Goal: Obtain resource: Download file/media

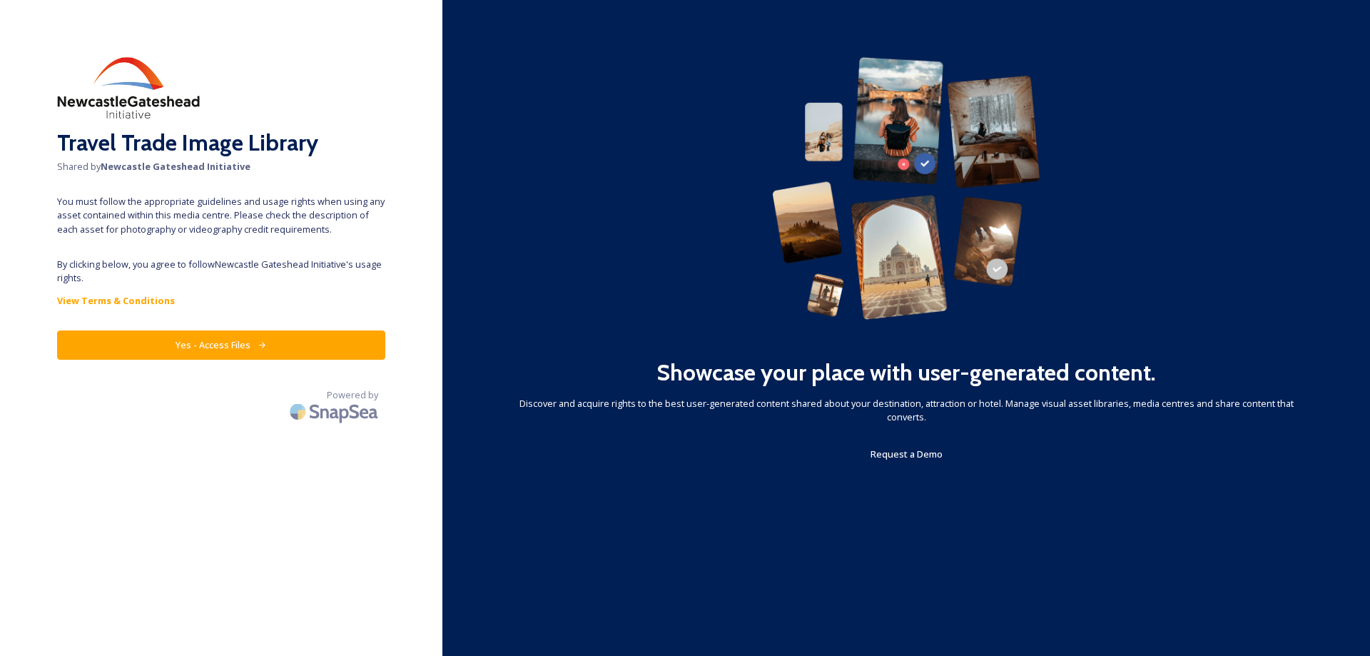
click at [246, 346] on button "Yes - Access Files" at bounding box center [221, 344] width 328 height 29
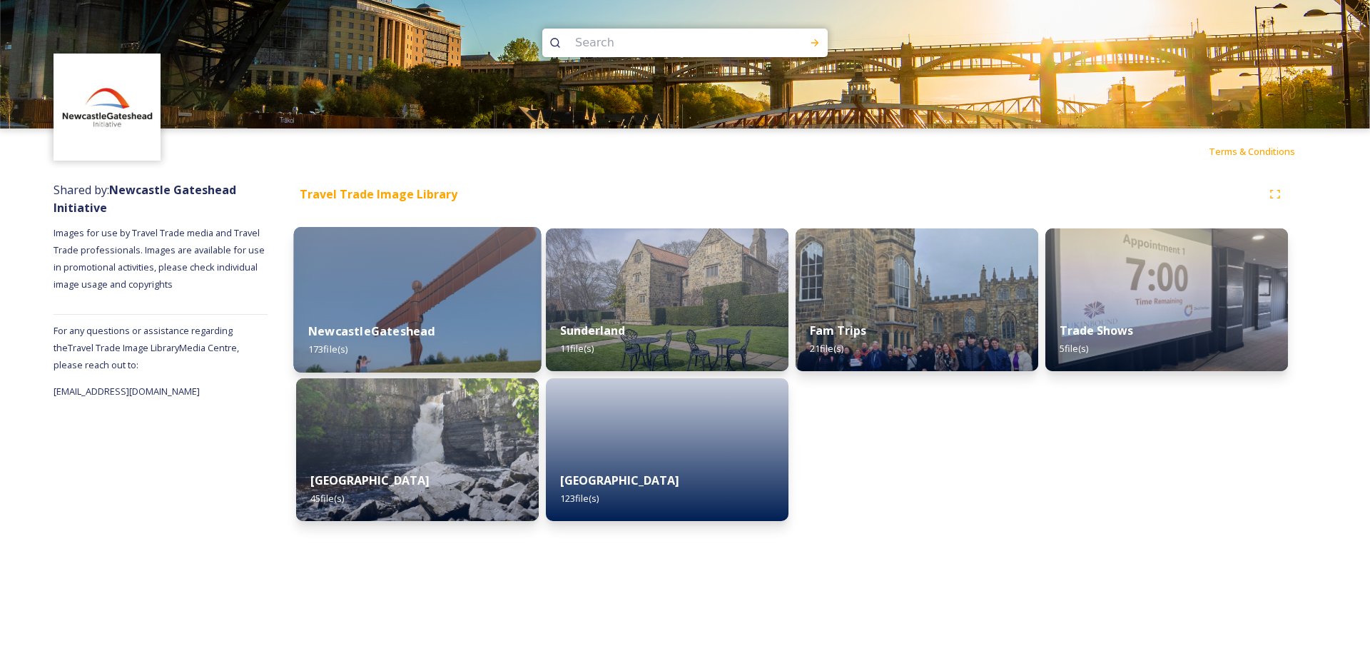
click at [401, 275] on img at bounding box center [418, 300] width 248 height 146
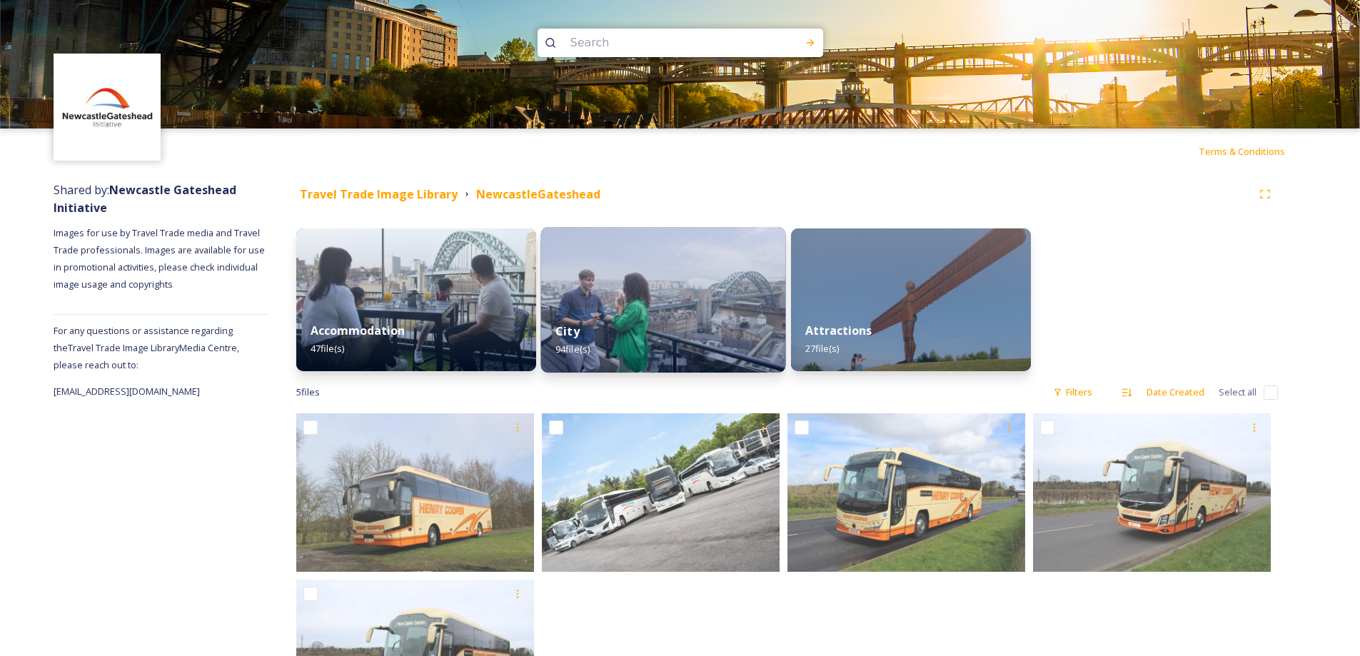
click at [661, 285] on img at bounding box center [663, 300] width 245 height 146
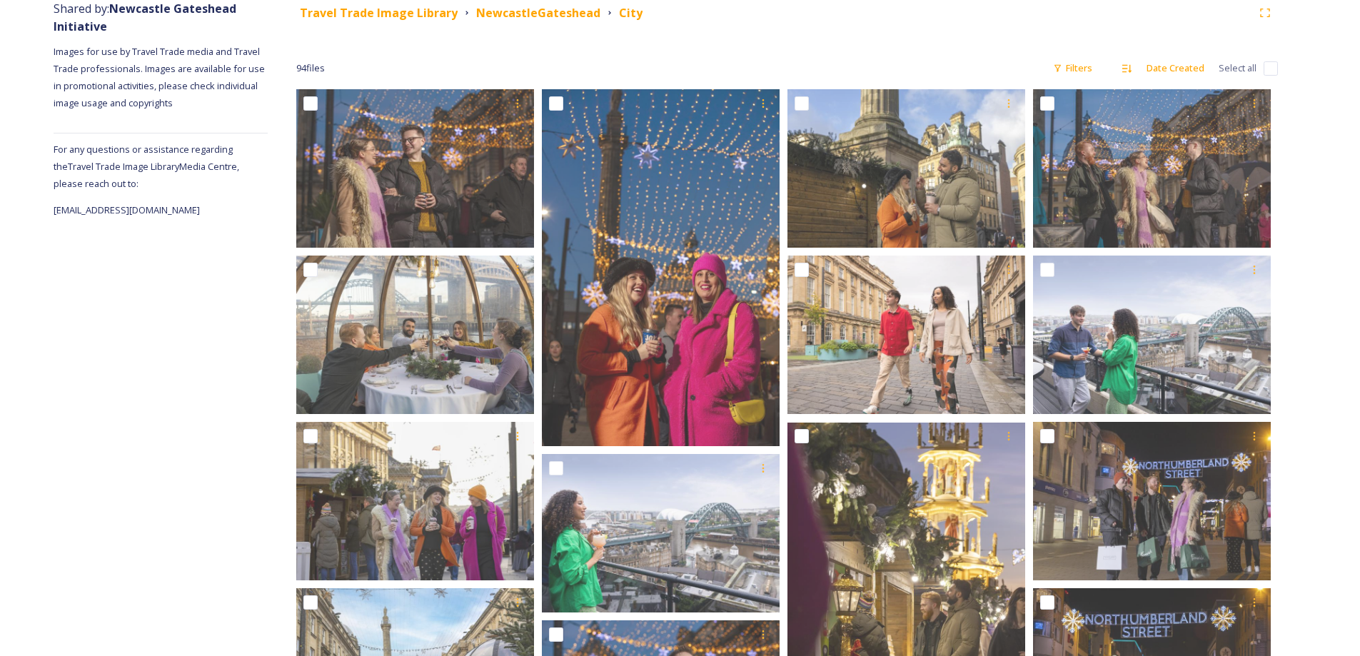
scroll to position [214, 0]
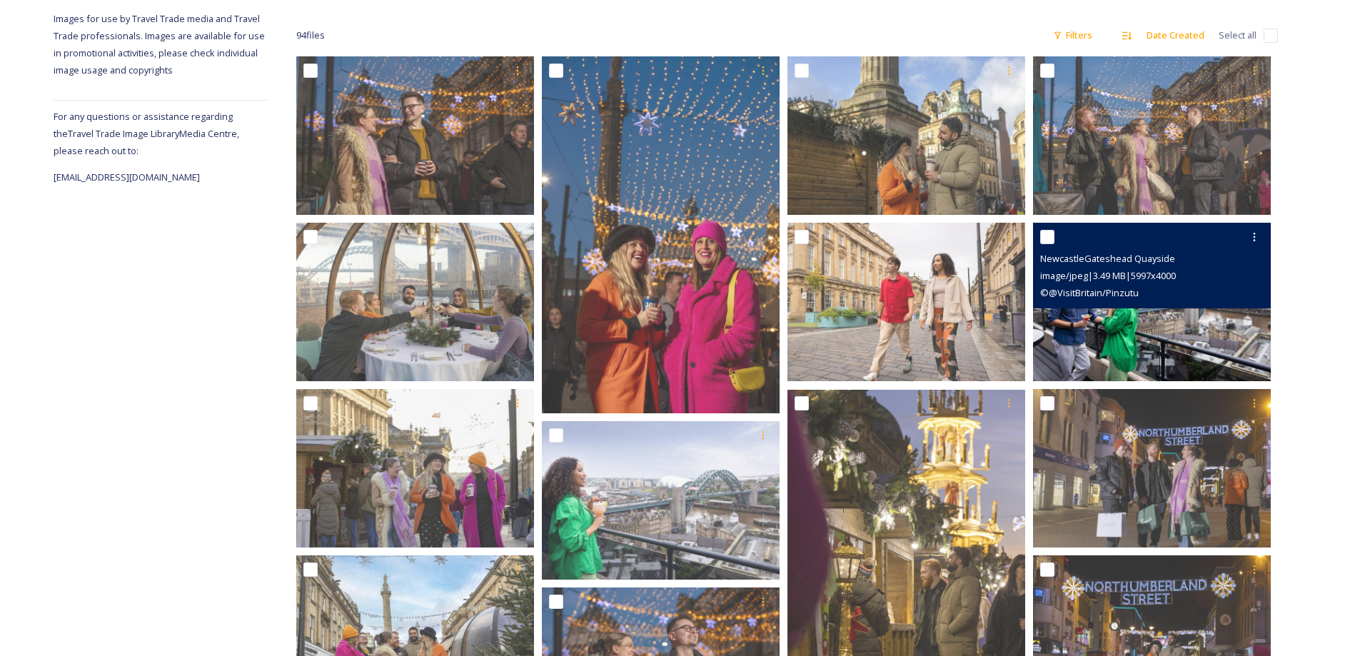
click at [1133, 350] on img at bounding box center [1152, 302] width 238 height 158
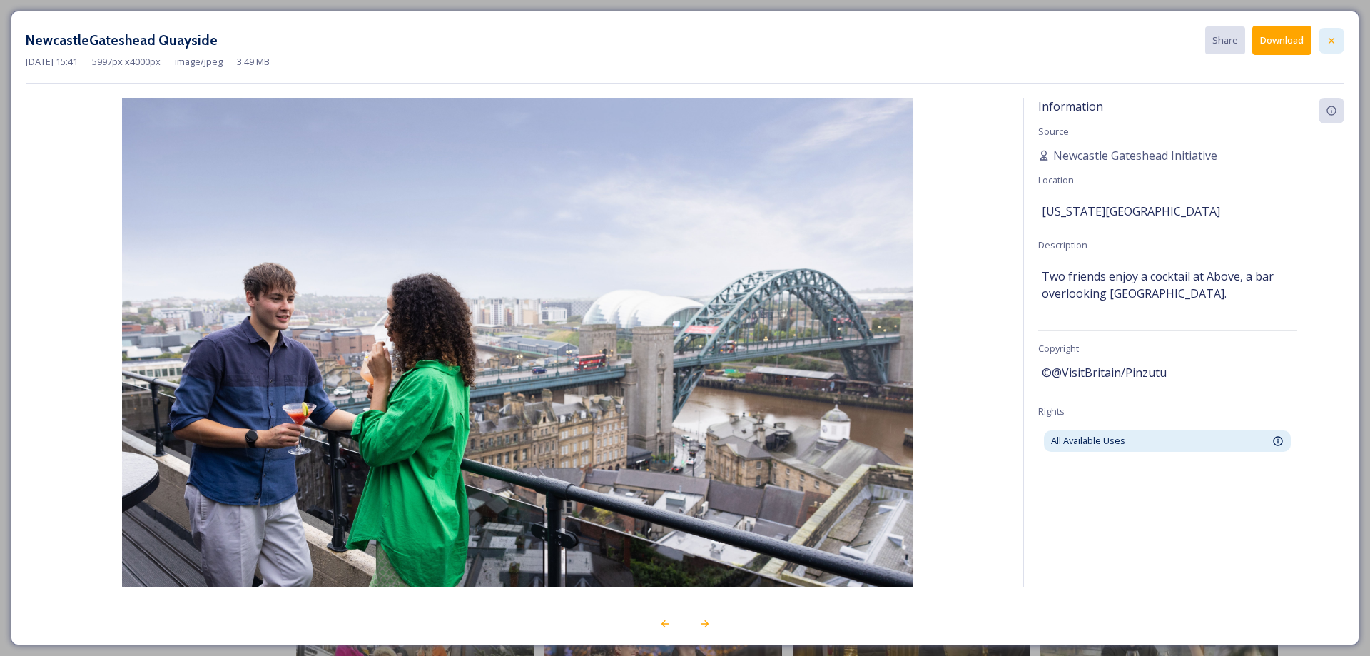
click at [1339, 36] on div at bounding box center [1332, 41] width 26 height 26
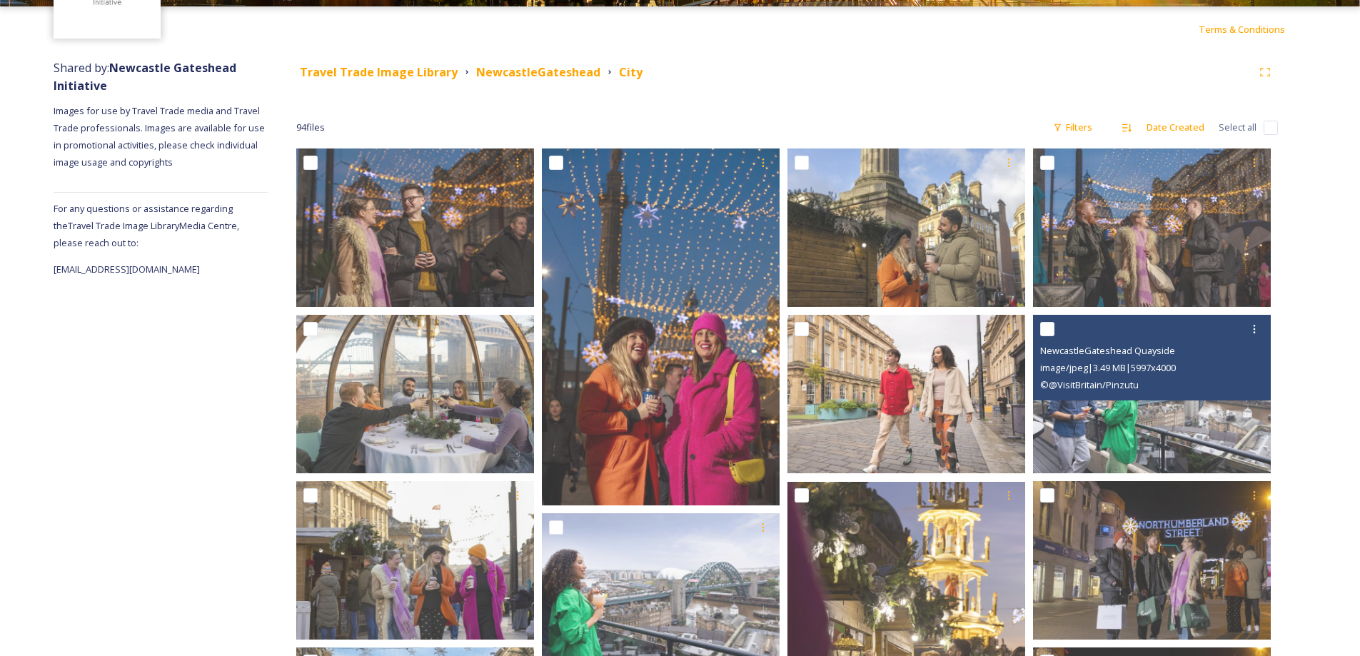
scroll to position [0, 0]
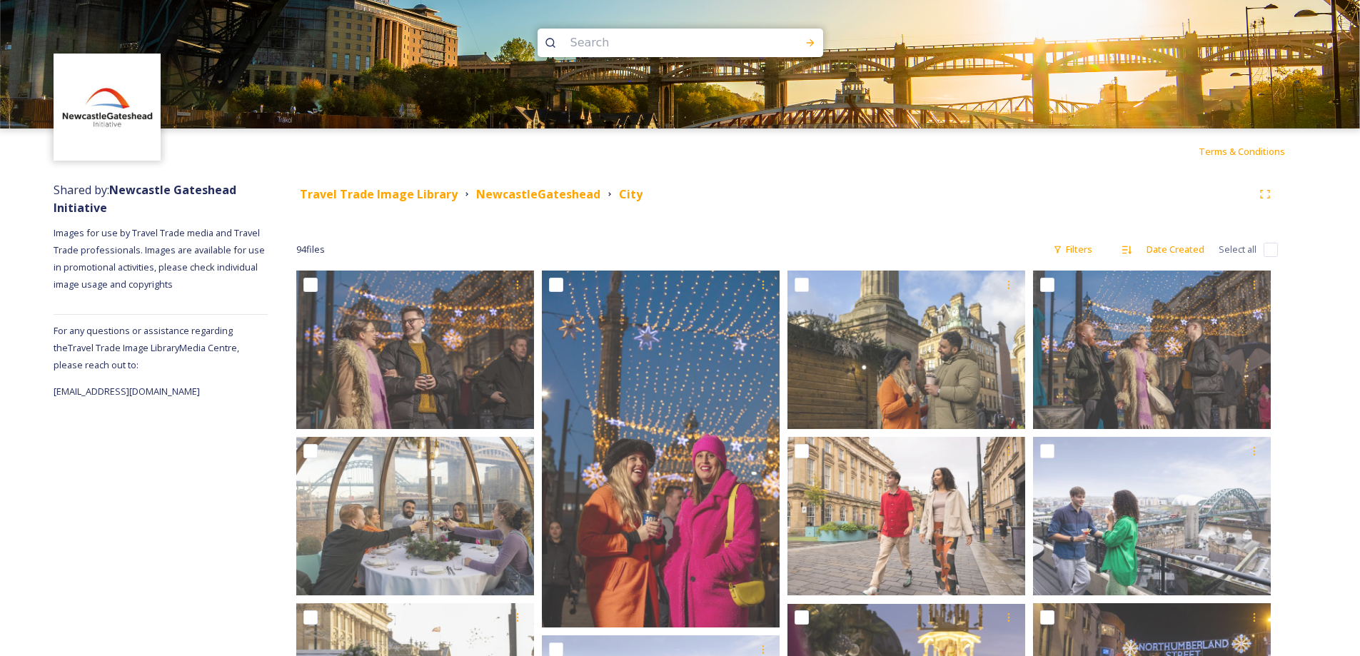
click at [540, 189] on strong "NewcastleGateshead" at bounding box center [538, 194] width 124 height 16
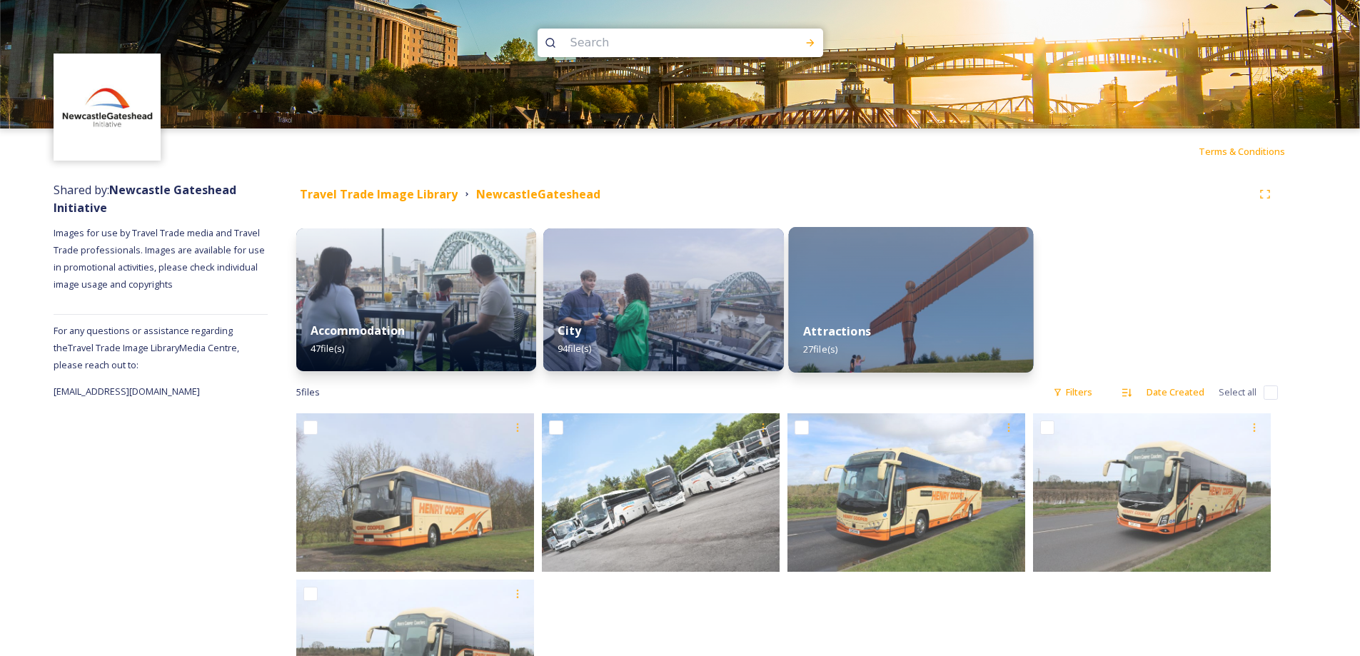
click at [897, 304] on img at bounding box center [910, 300] width 245 height 146
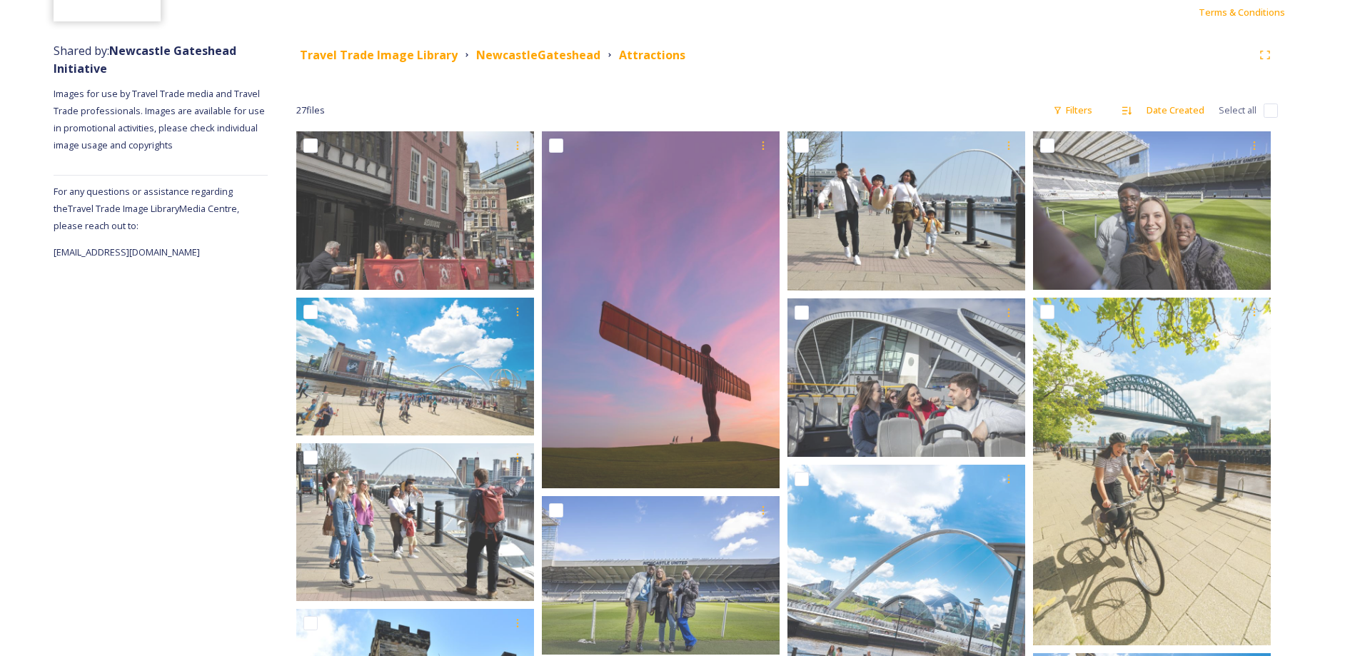
scroll to position [214, 0]
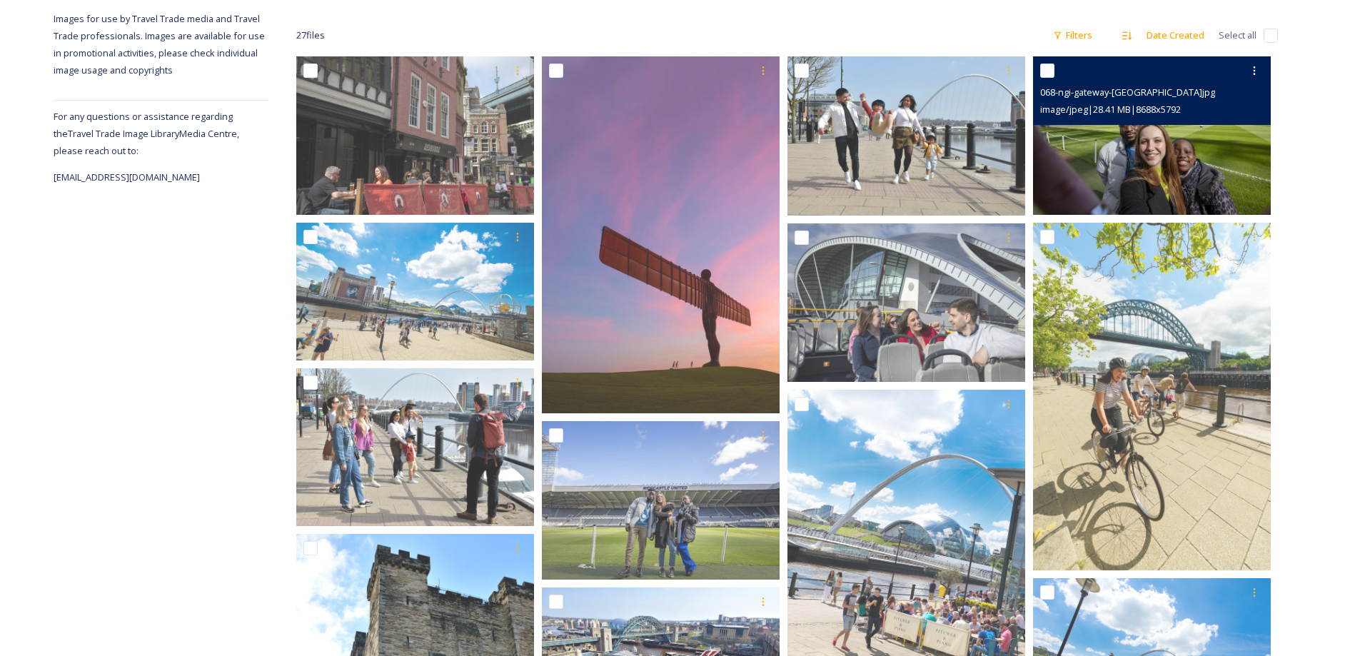
click at [1180, 157] on img at bounding box center [1152, 135] width 238 height 158
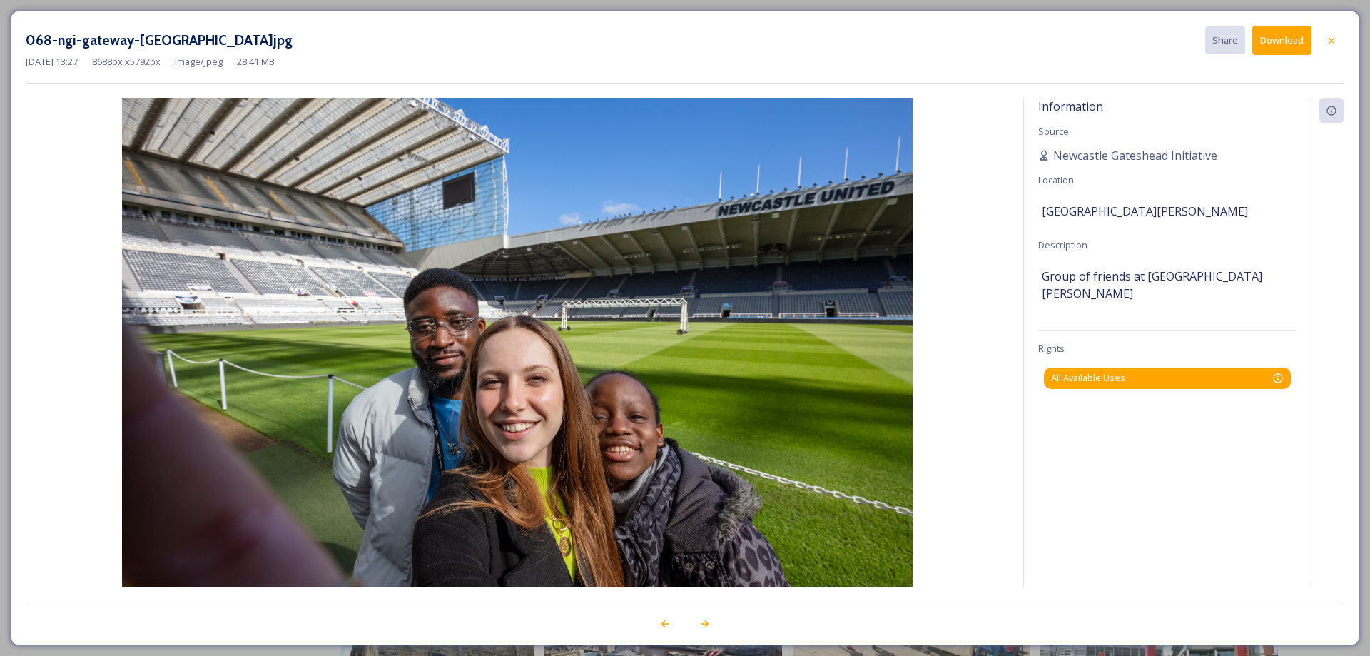
click at [1154, 371] on div "All Available Uses Available for unlimited use by third parties to promote or a…" at bounding box center [1167, 378] width 233 height 14
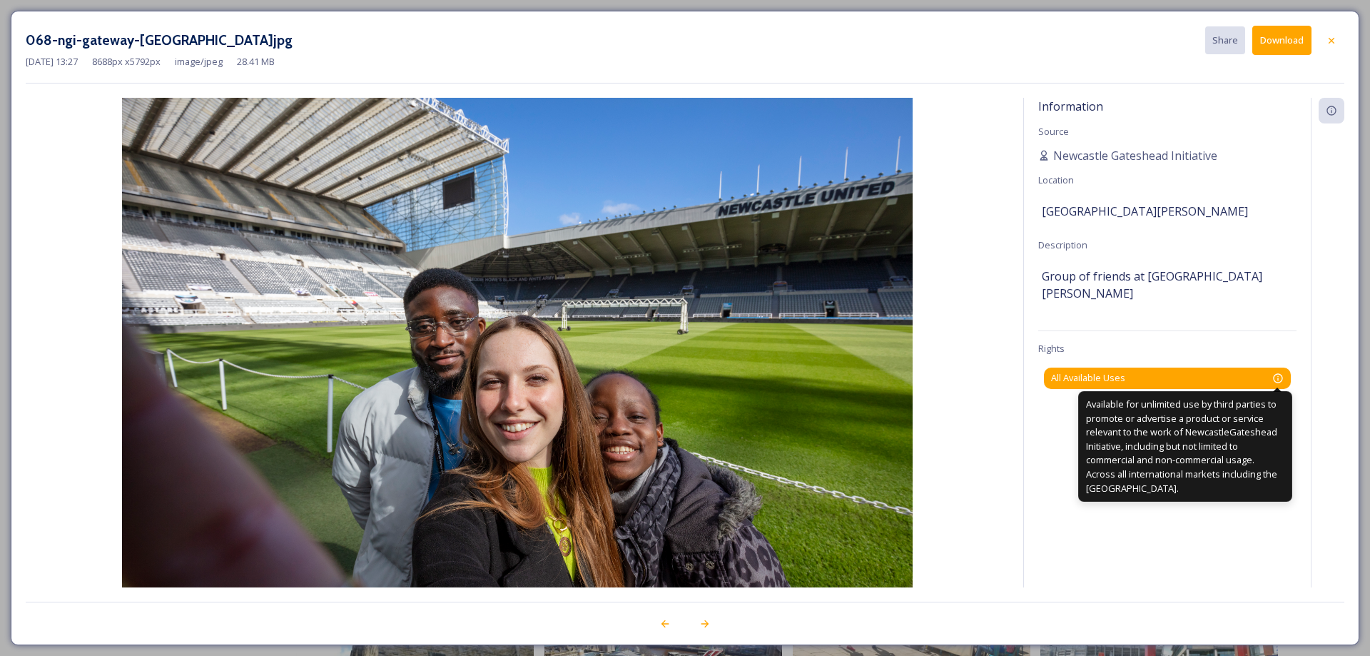
click at [1280, 373] on icon at bounding box center [1278, 378] width 11 height 11
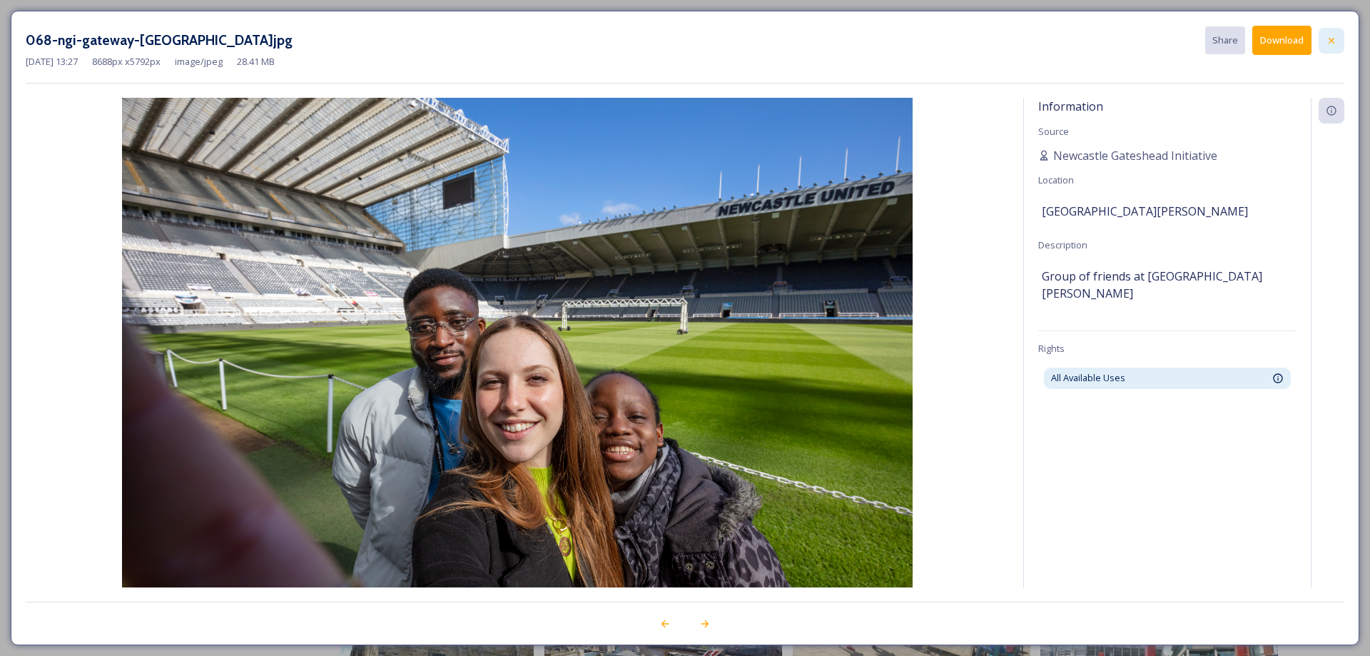
click at [1333, 36] on icon at bounding box center [1331, 40] width 11 height 11
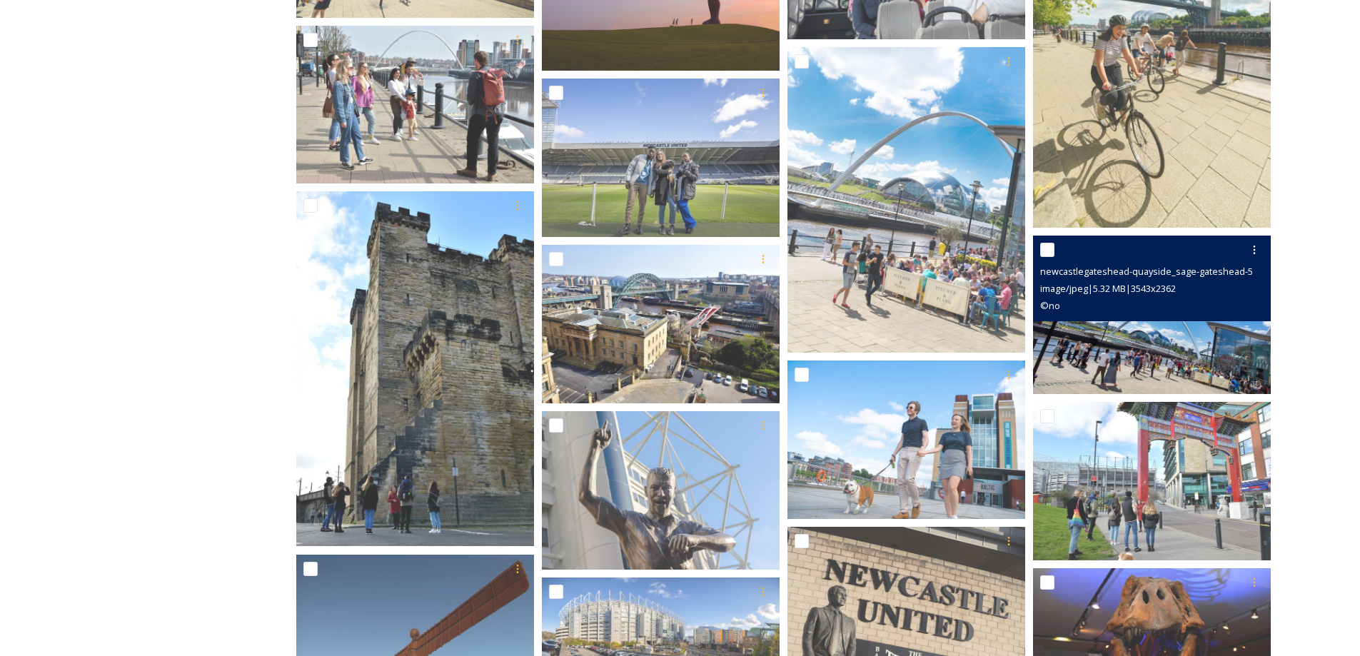
scroll to position [428, 0]
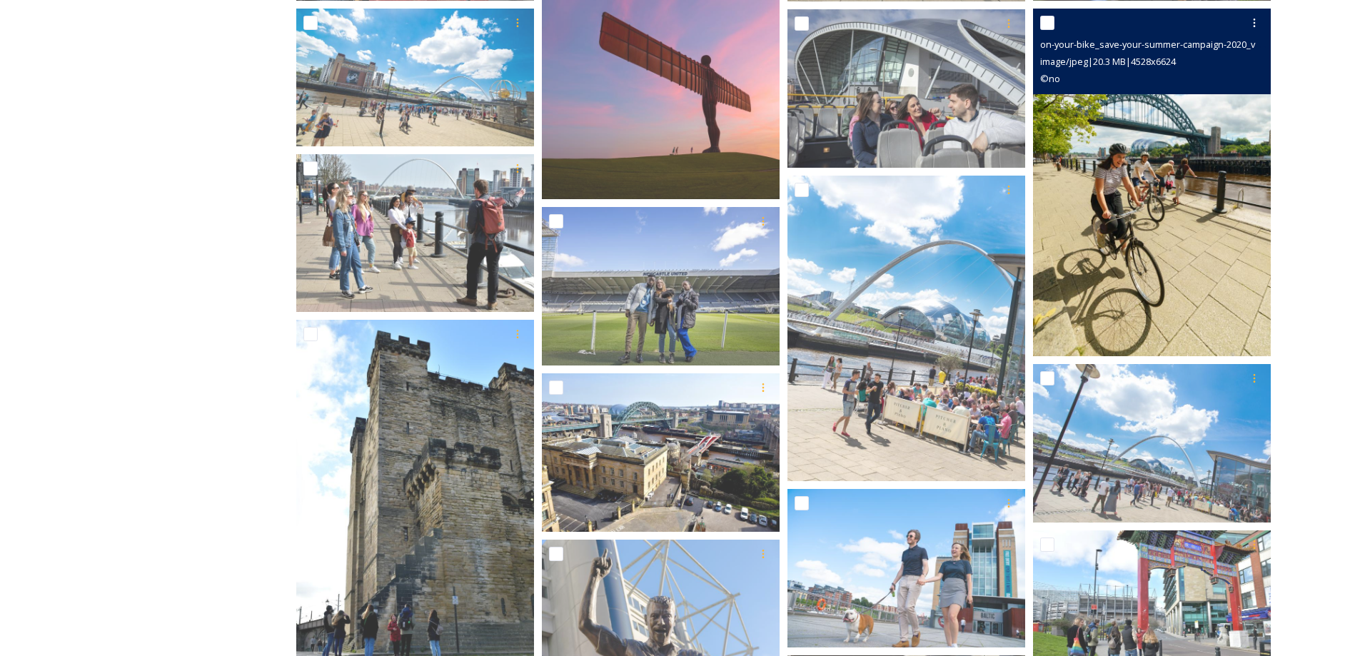
click at [1154, 154] on img at bounding box center [1152, 183] width 238 height 348
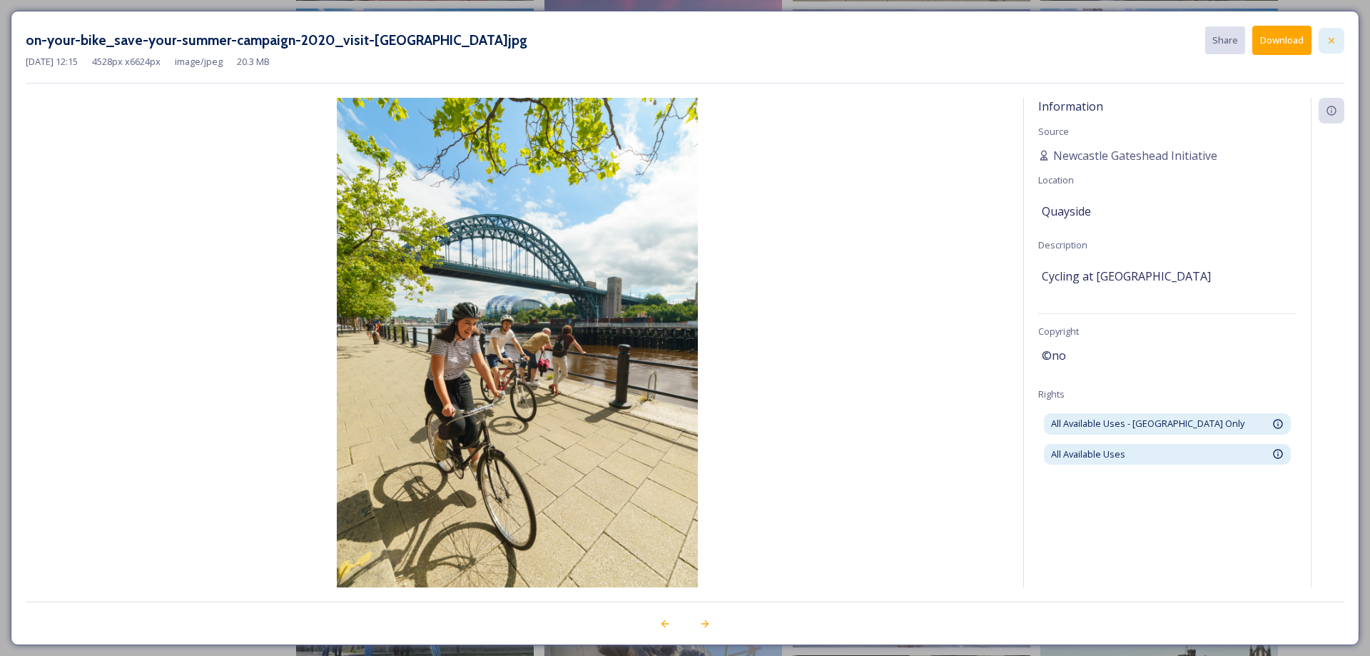
click at [1335, 44] on icon at bounding box center [1331, 40] width 11 height 11
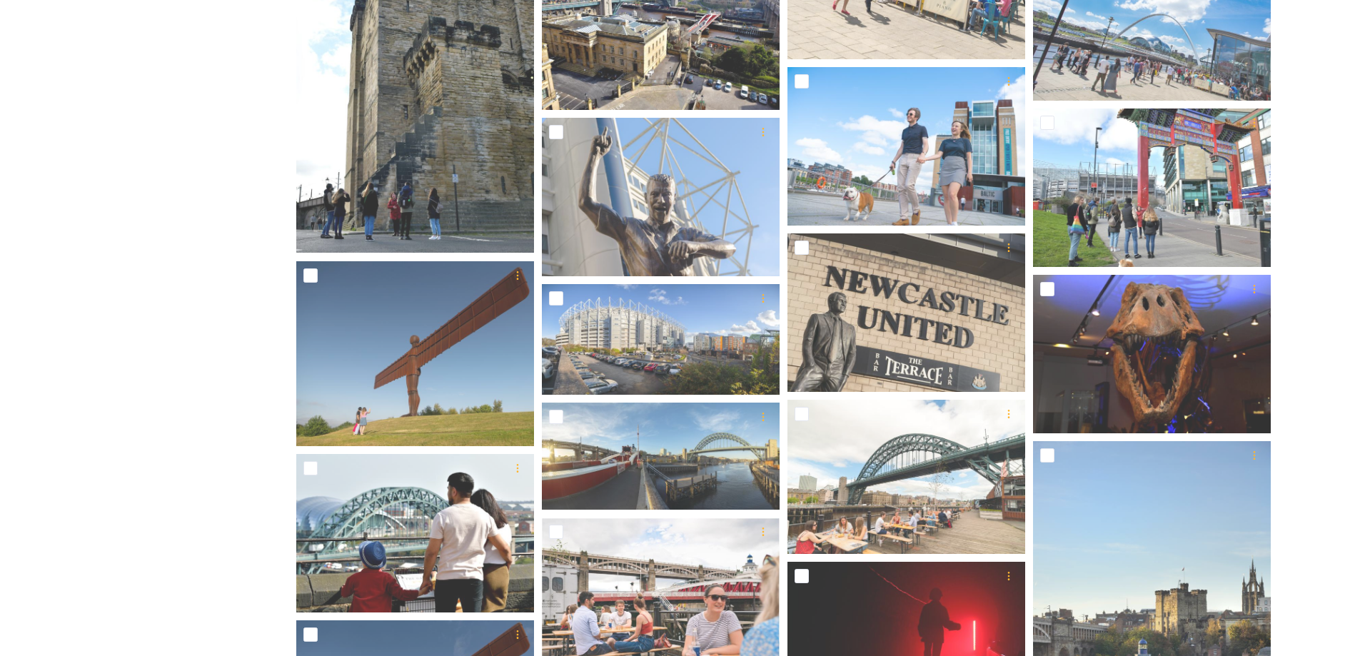
scroll to position [857, 0]
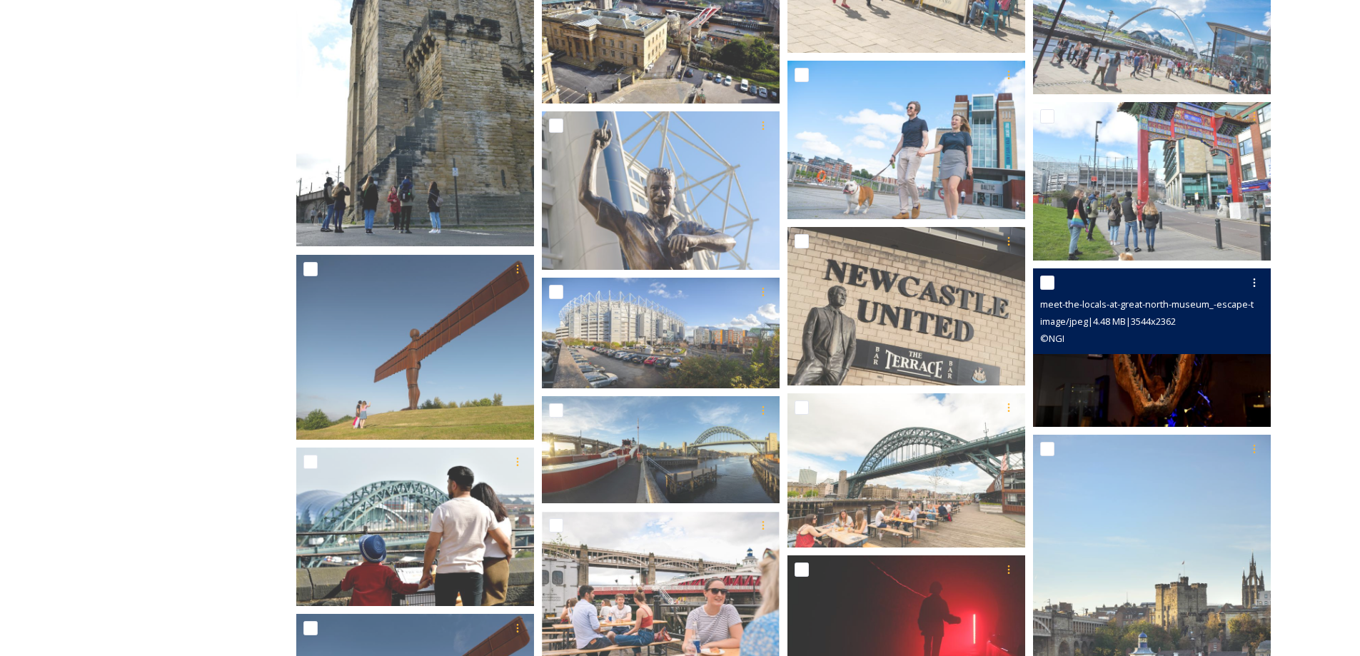
click at [1116, 364] on img at bounding box center [1152, 347] width 238 height 158
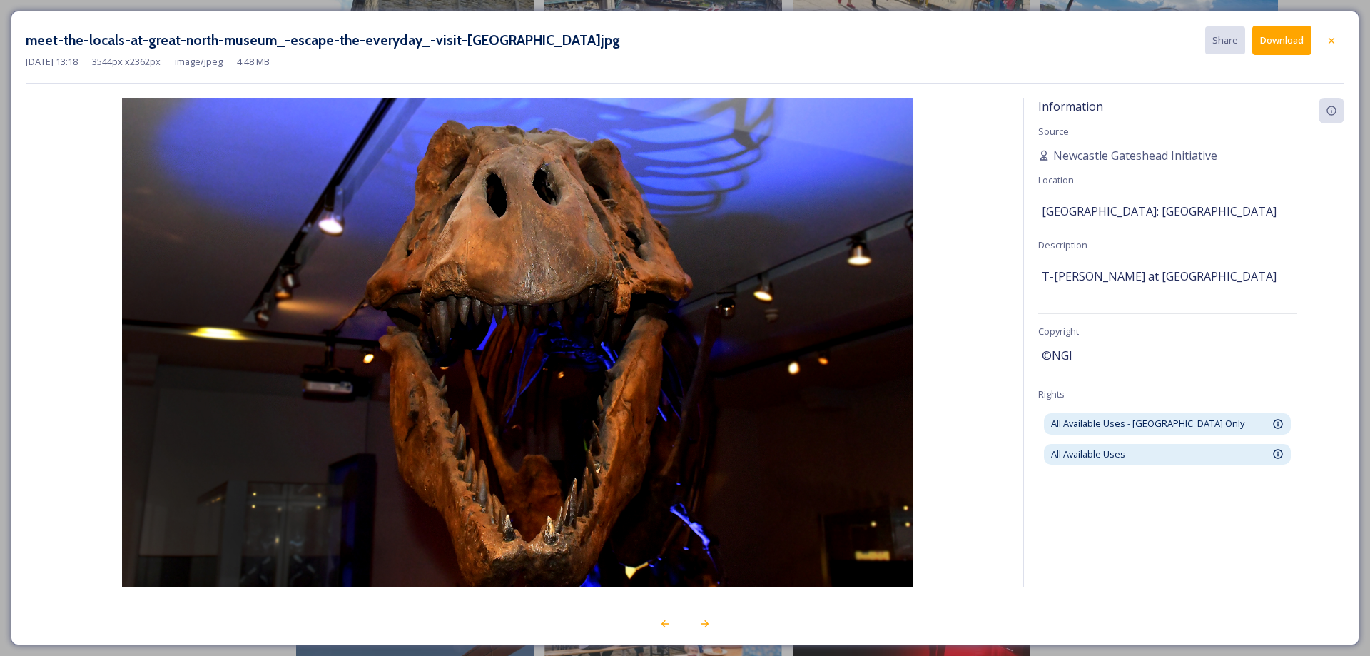
click at [1292, 42] on button "Download" at bounding box center [1282, 40] width 59 height 29
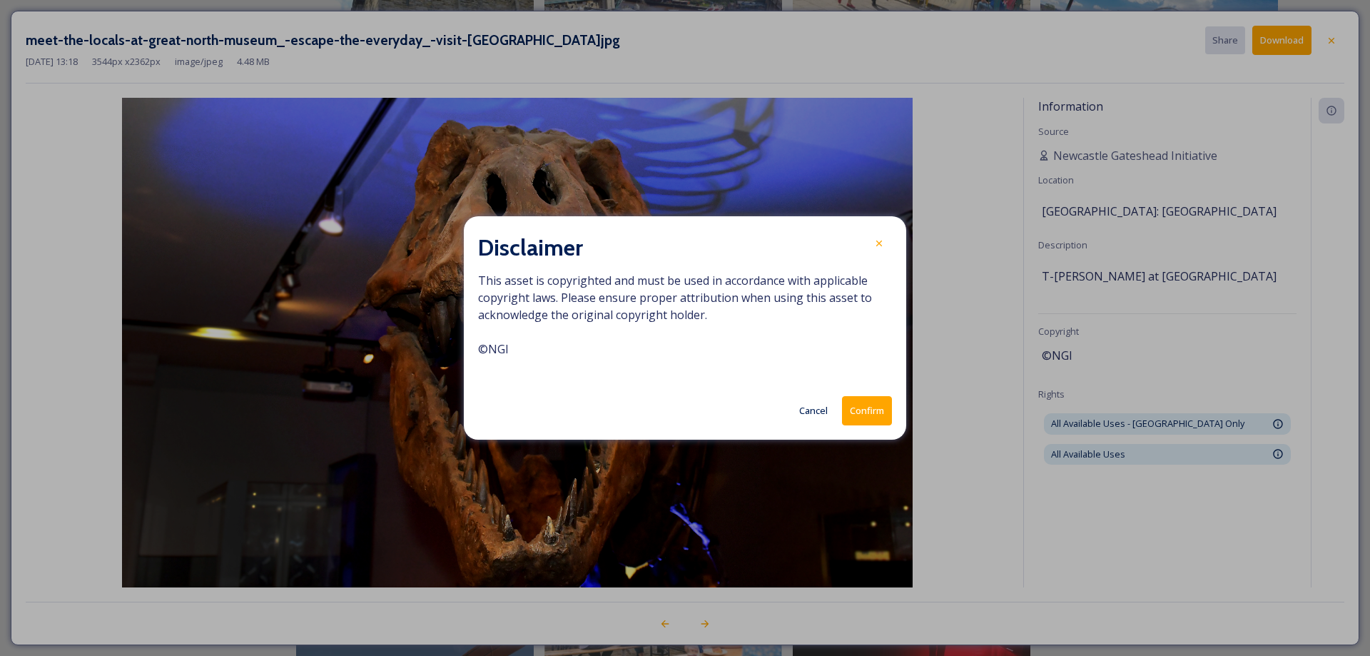
click at [872, 405] on button "Confirm" at bounding box center [867, 410] width 50 height 29
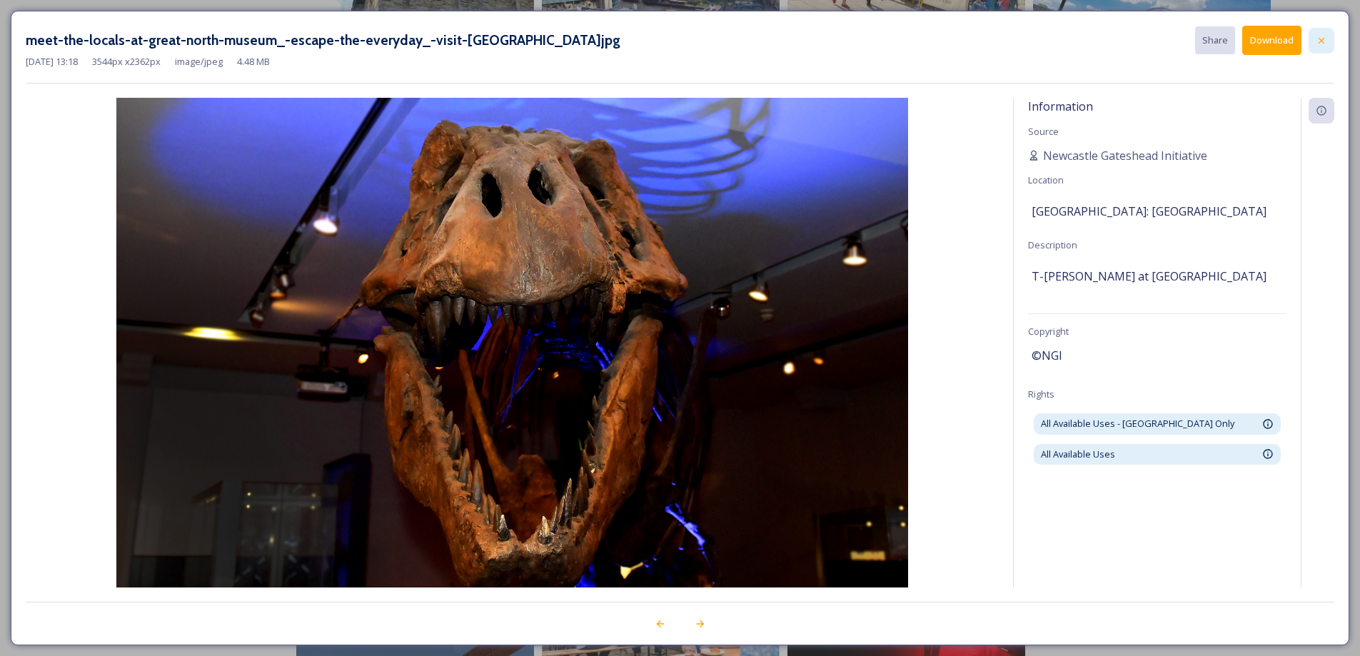
click at [1324, 36] on icon at bounding box center [1321, 40] width 11 height 11
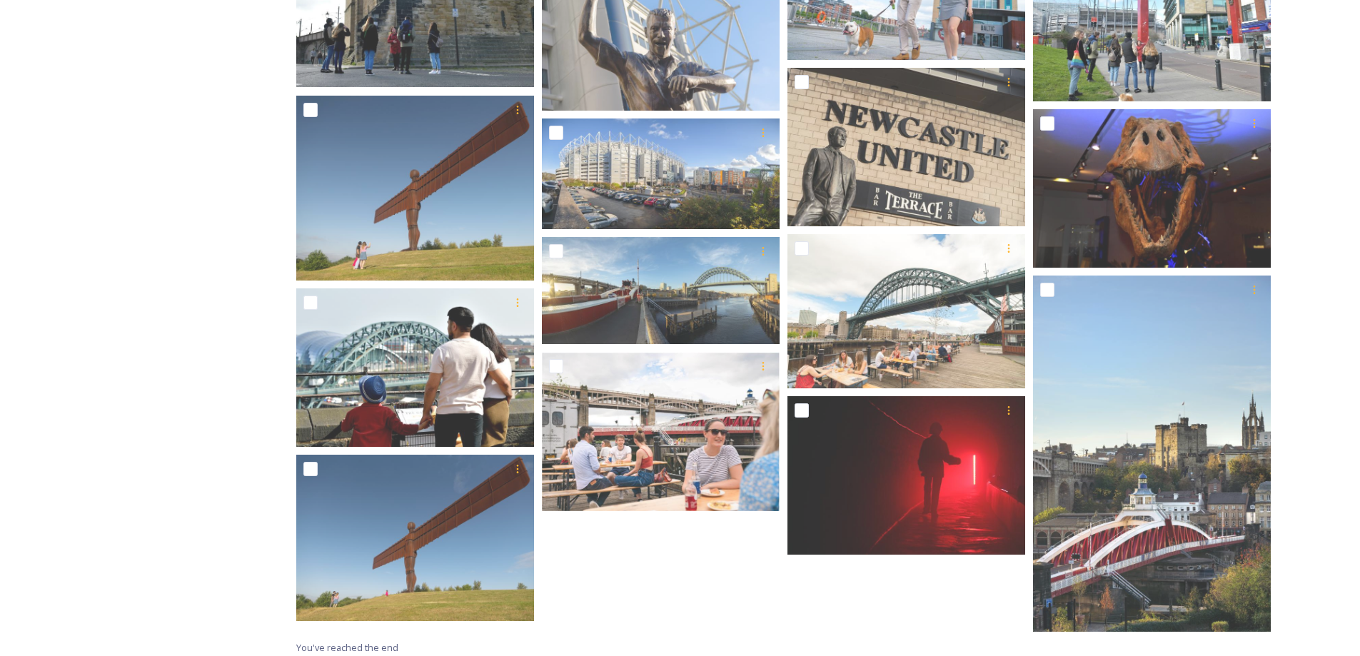
scroll to position [1023, 0]
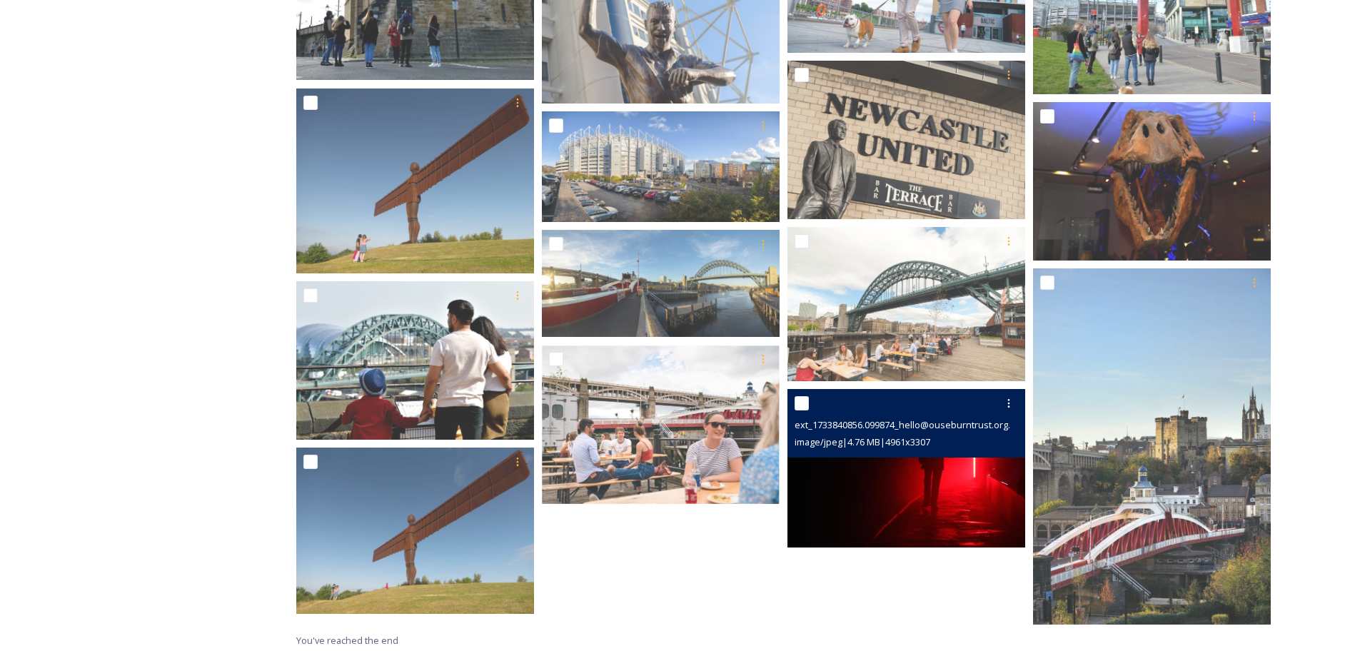
click at [913, 476] on img at bounding box center [906, 468] width 238 height 158
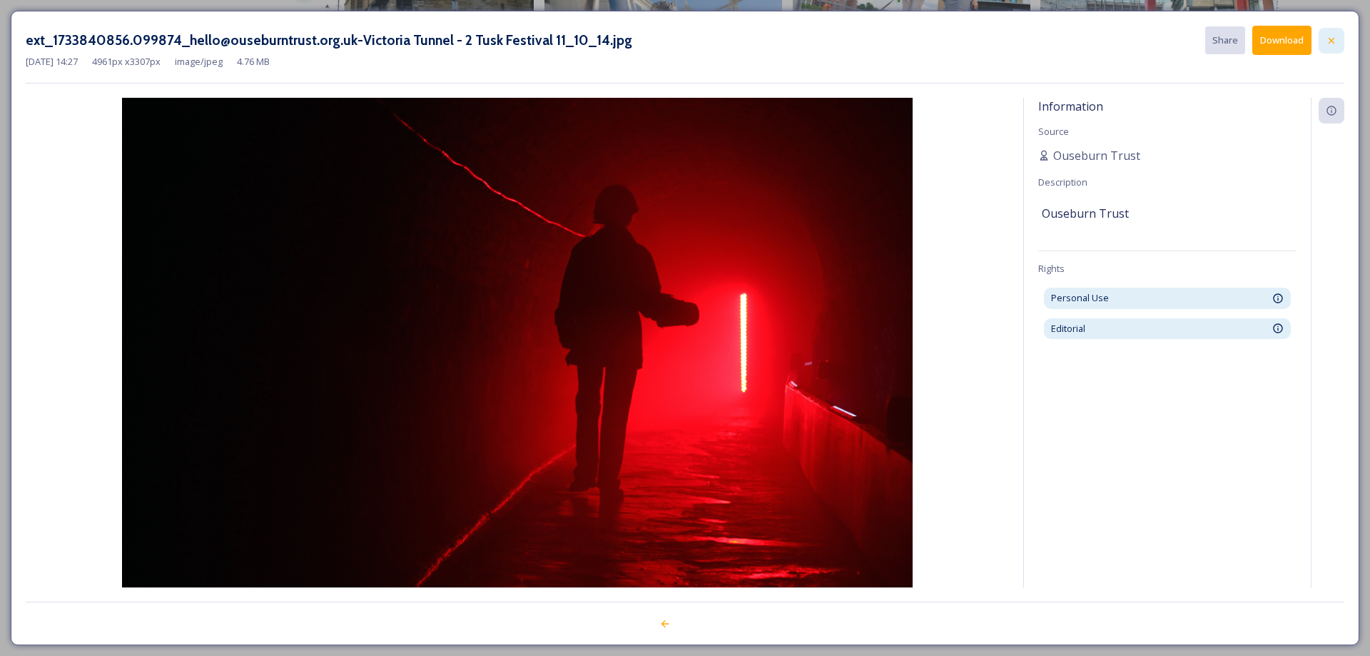
click at [1340, 36] on div at bounding box center [1332, 41] width 26 height 26
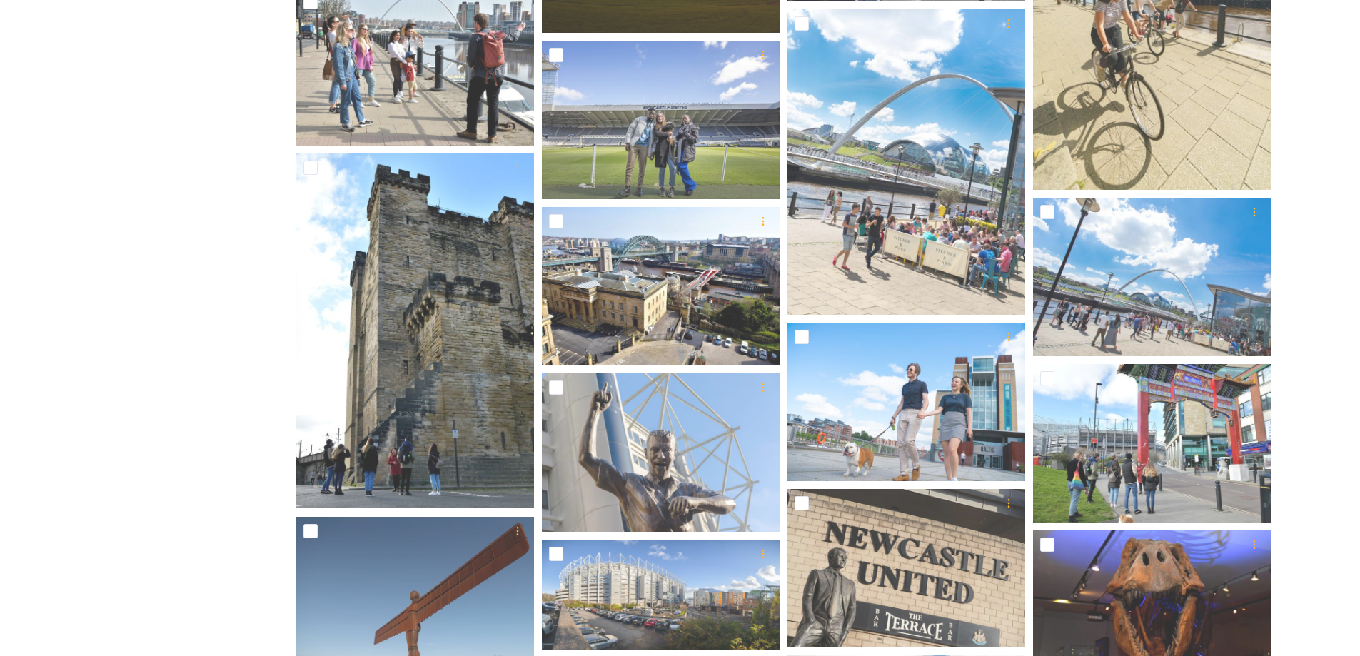
scroll to position [0, 0]
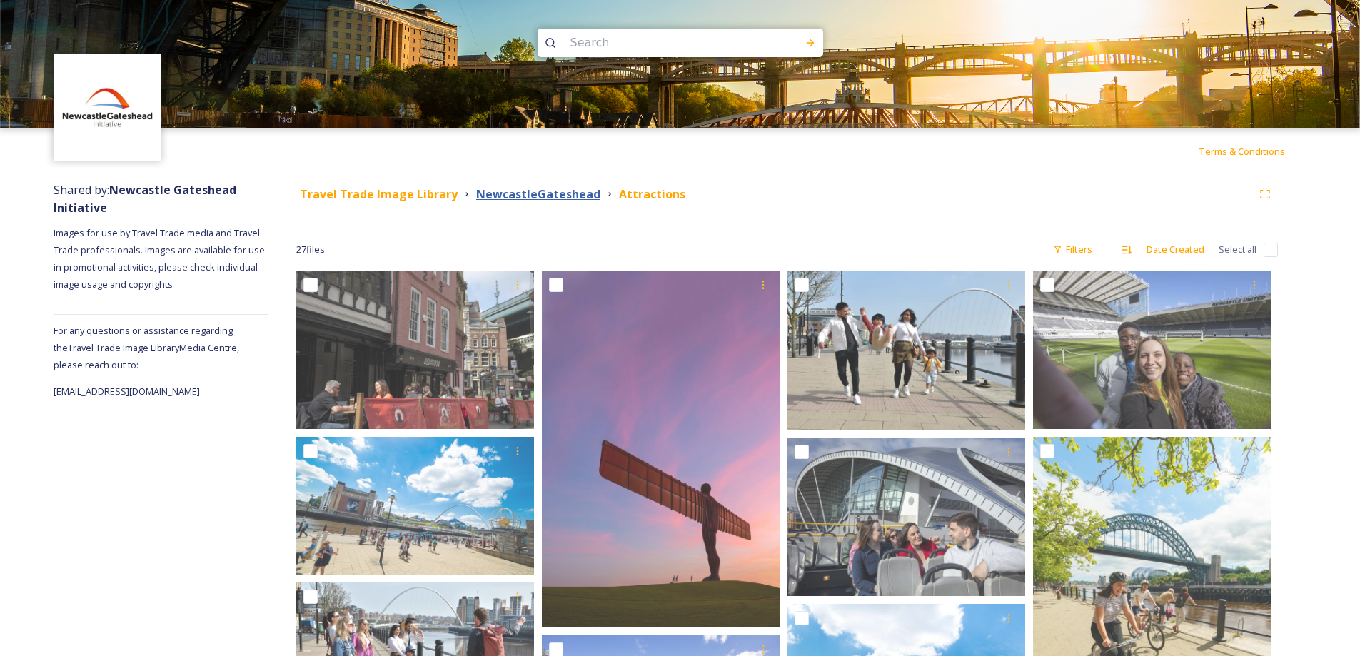
click at [544, 195] on strong "NewcastleGateshead" at bounding box center [538, 194] width 124 height 16
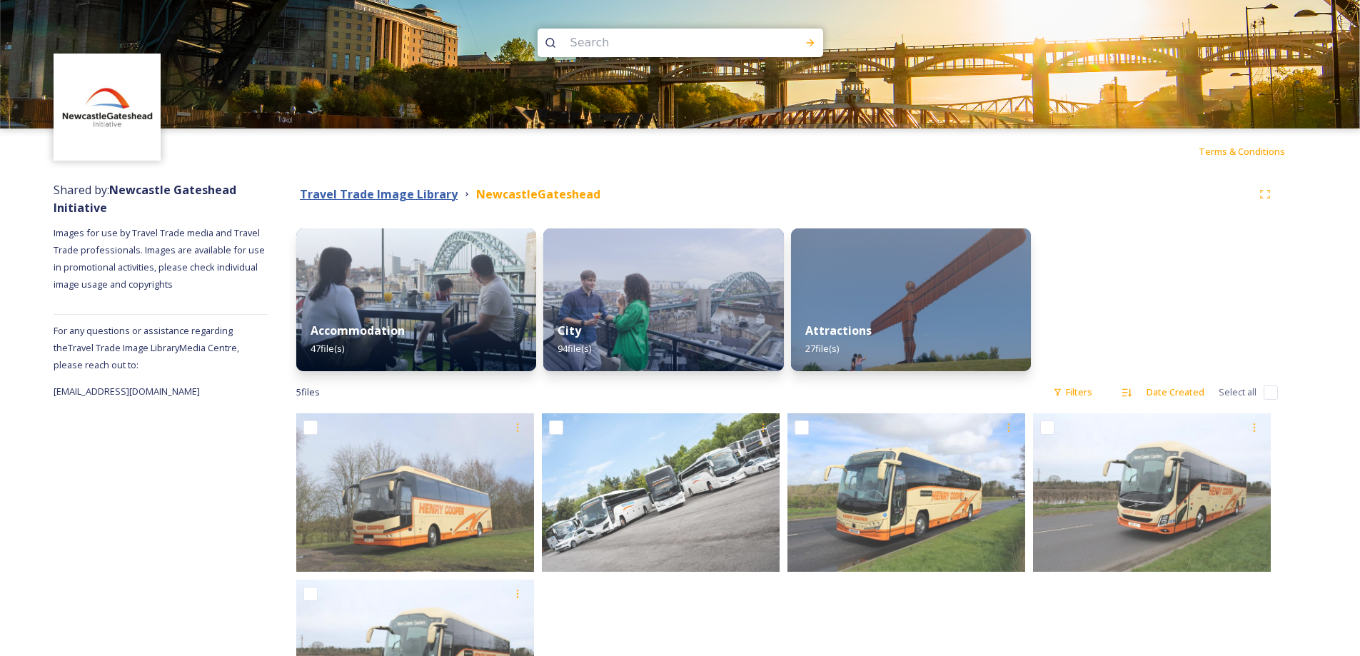
click at [383, 198] on strong "Travel Trade Image Library" at bounding box center [379, 194] width 158 height 16
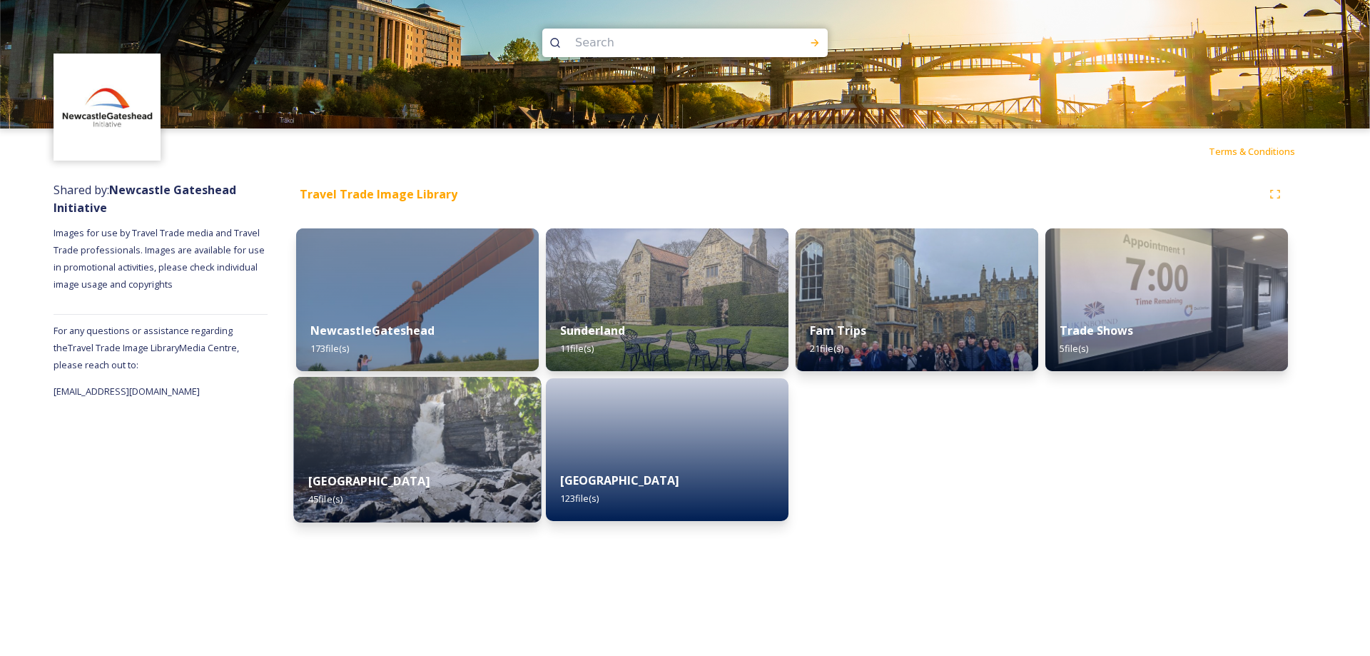
click at [452, 438] on img at bounding box center [418, 450] width 248 height 146
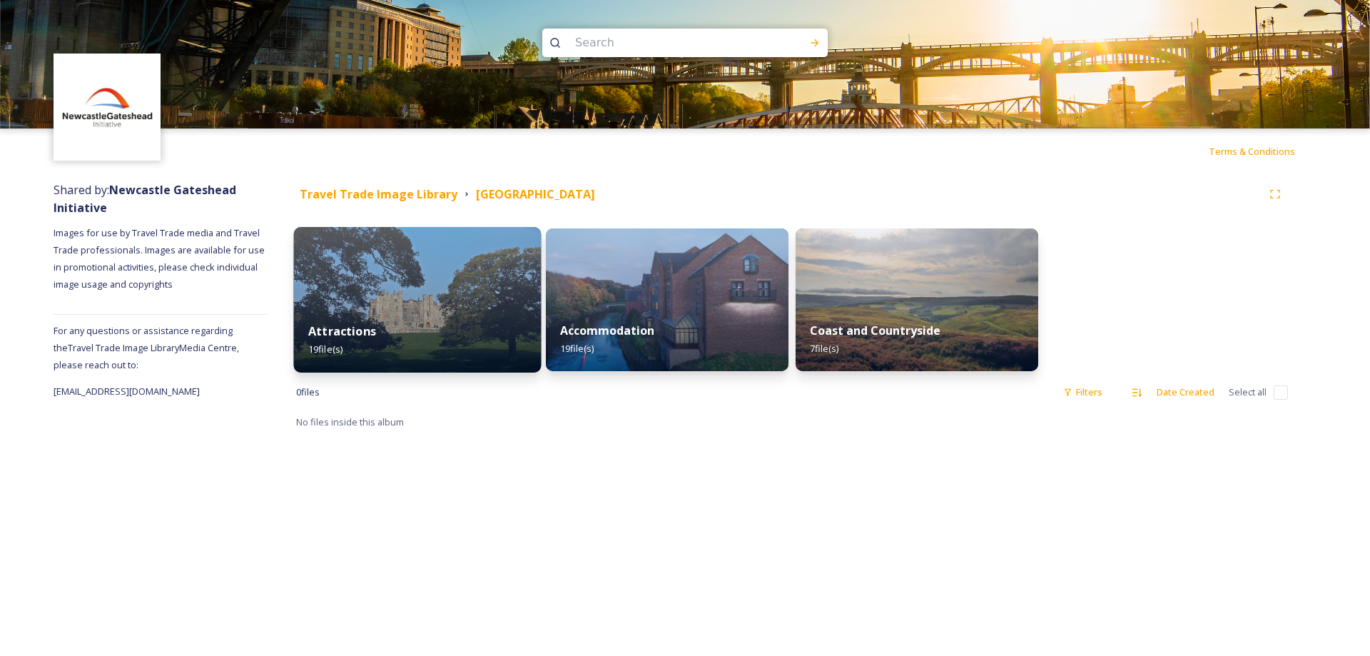
click at [470, 279] on img at bounding box center [418, 300] width 248 height 146
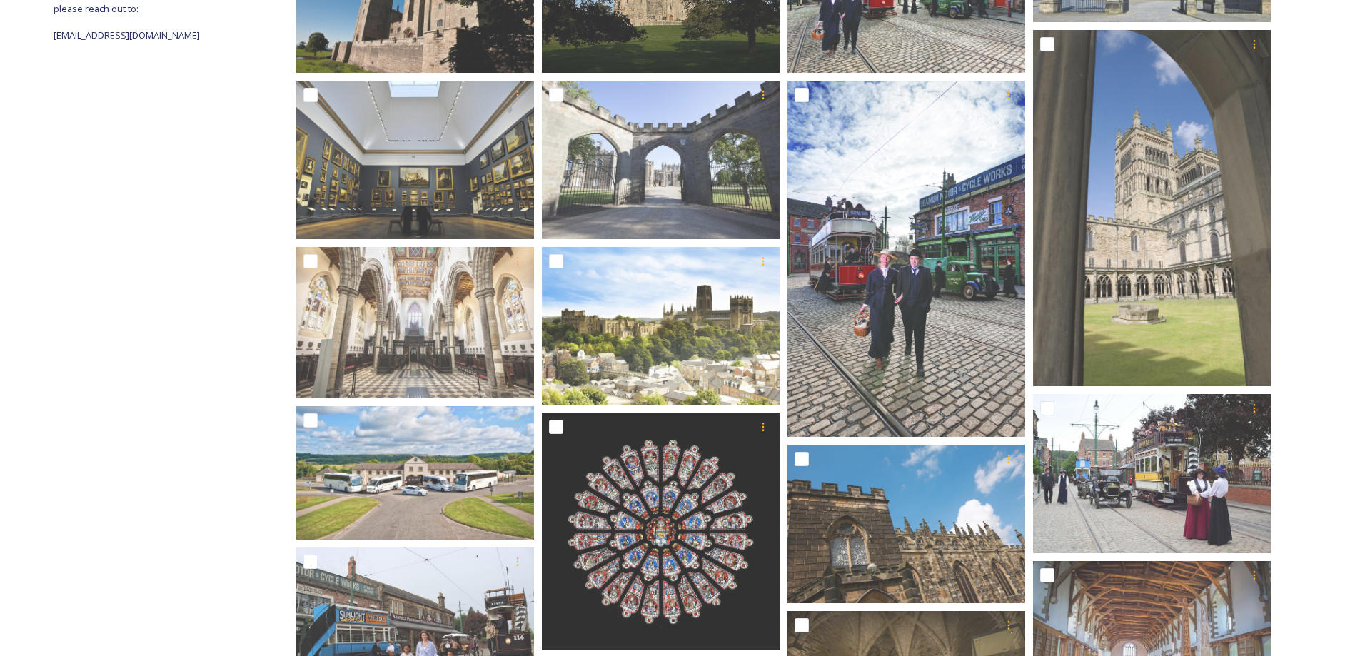
scroll to position [357, 0]
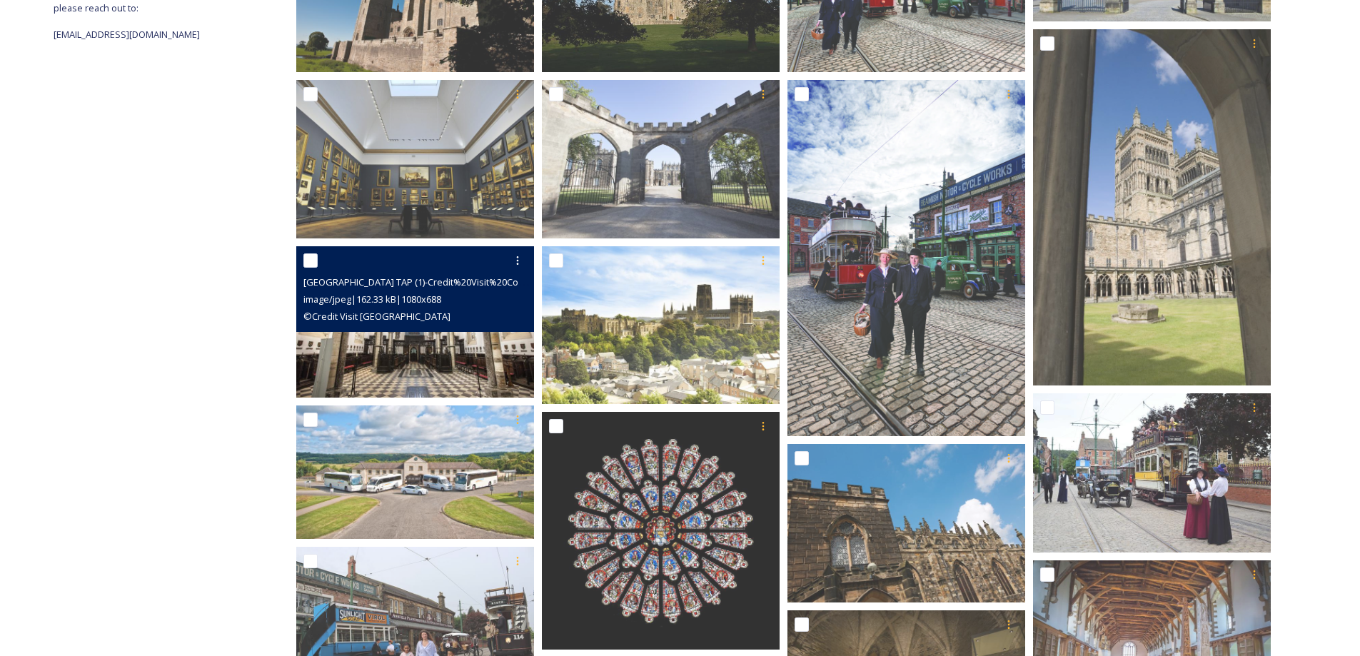
click at [423, 355] on img at bounding box center [415, 321] width 238 height 151
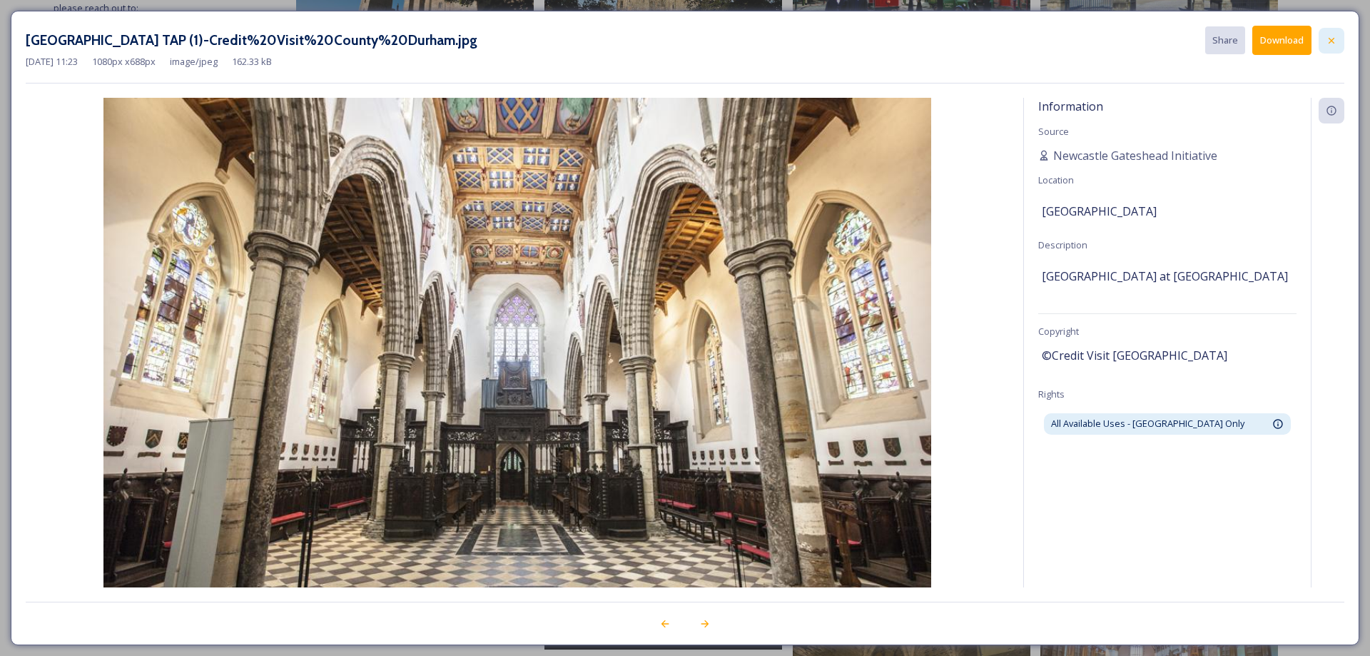
click at [1336, 44] on icon at bounding box center [1331, 40] width 11 height 11
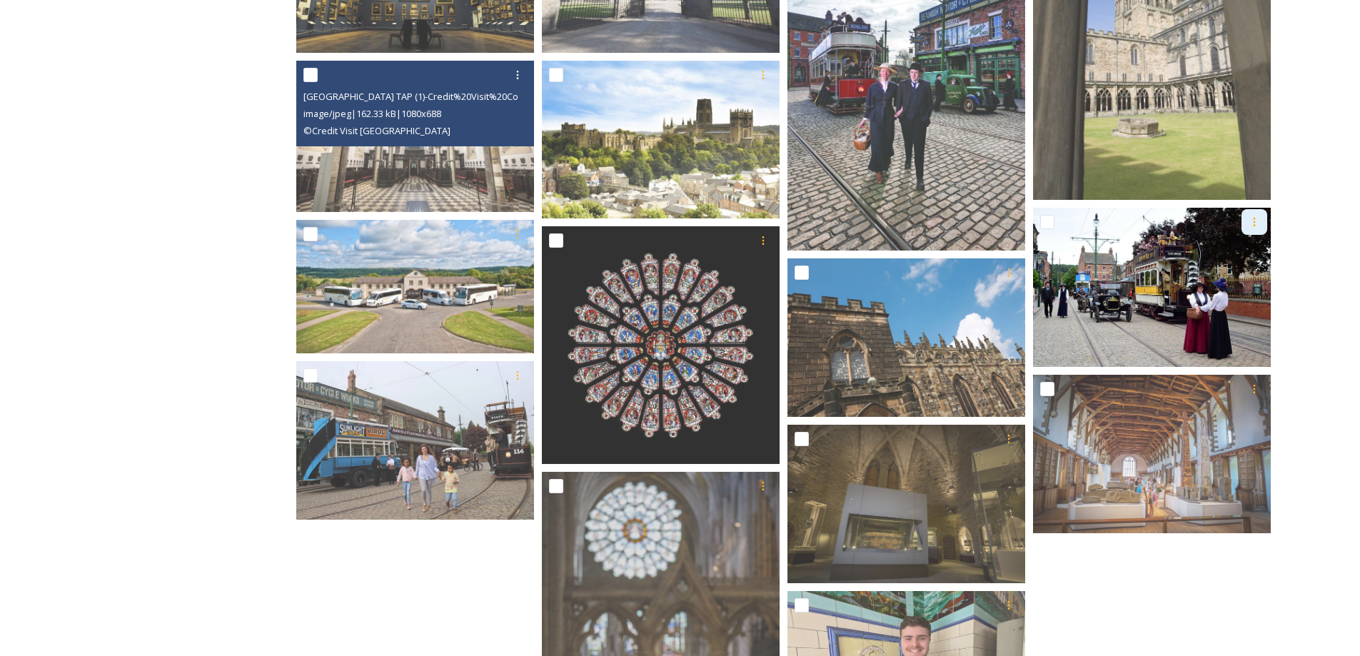
scroll to position [571, 0]
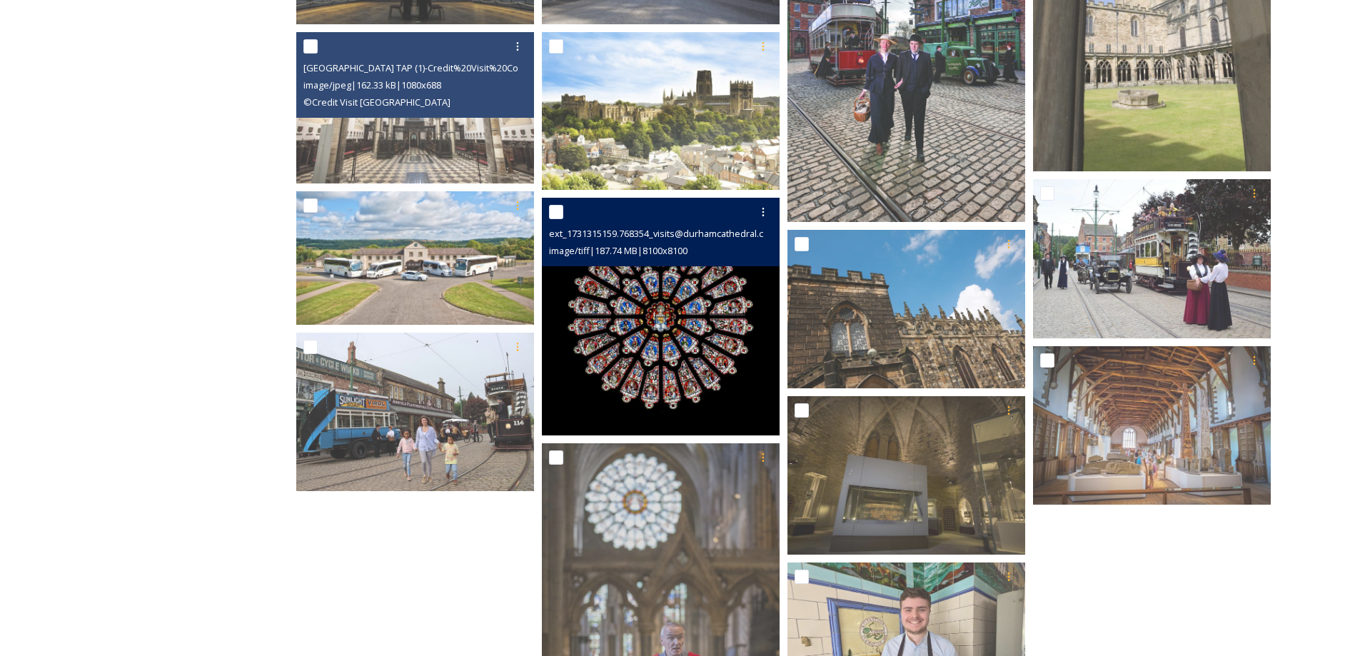
click at [648, 363] on img at bounding box center [661, 317] width 238 height 238
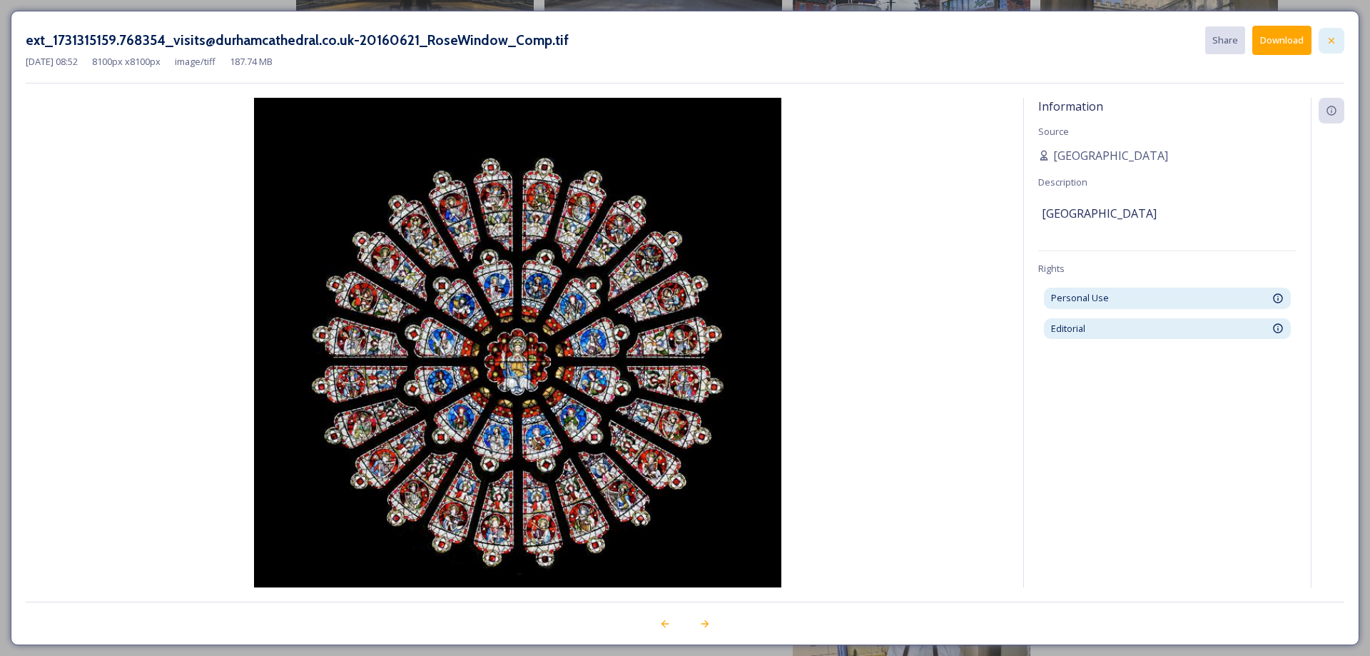
click at [1338, 36] on div at bounding box center [1332, 41] width 26 height 26
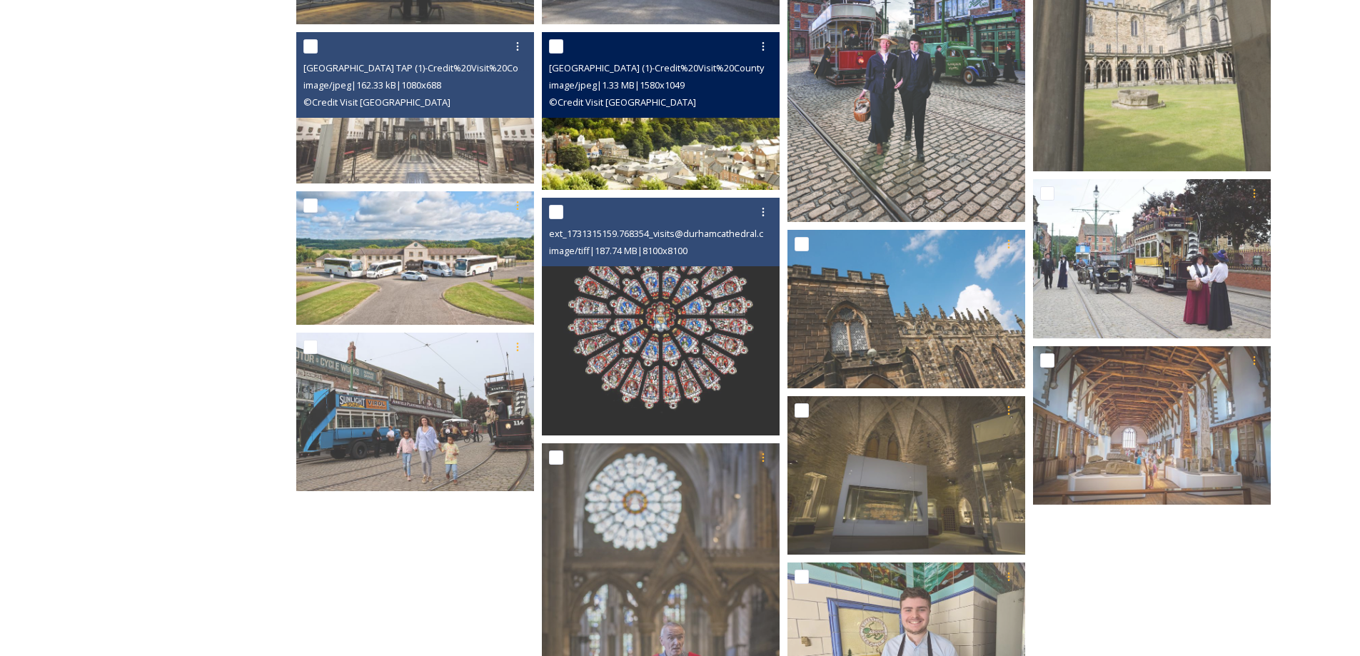
click at [719, 140] on img at bounding box center [661, 111] width 238 height 158
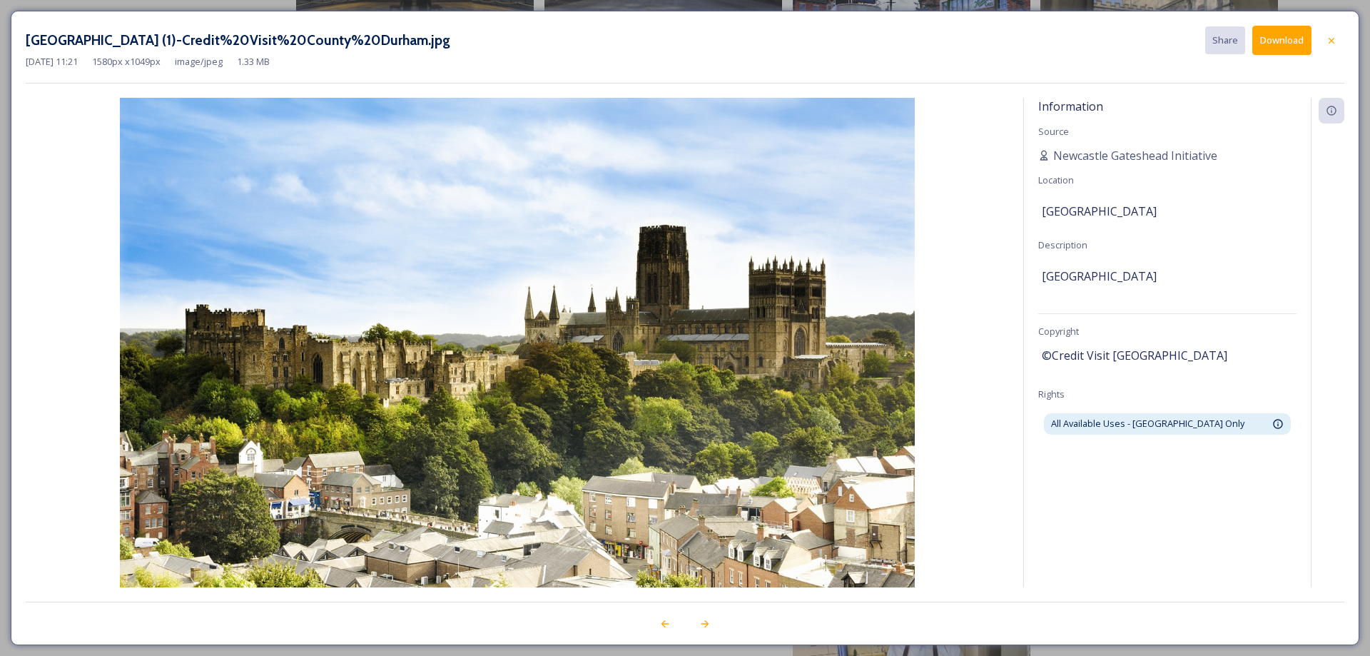
click at [1342, 41] on div at bounding box center [1332, 41] width 26 height 26
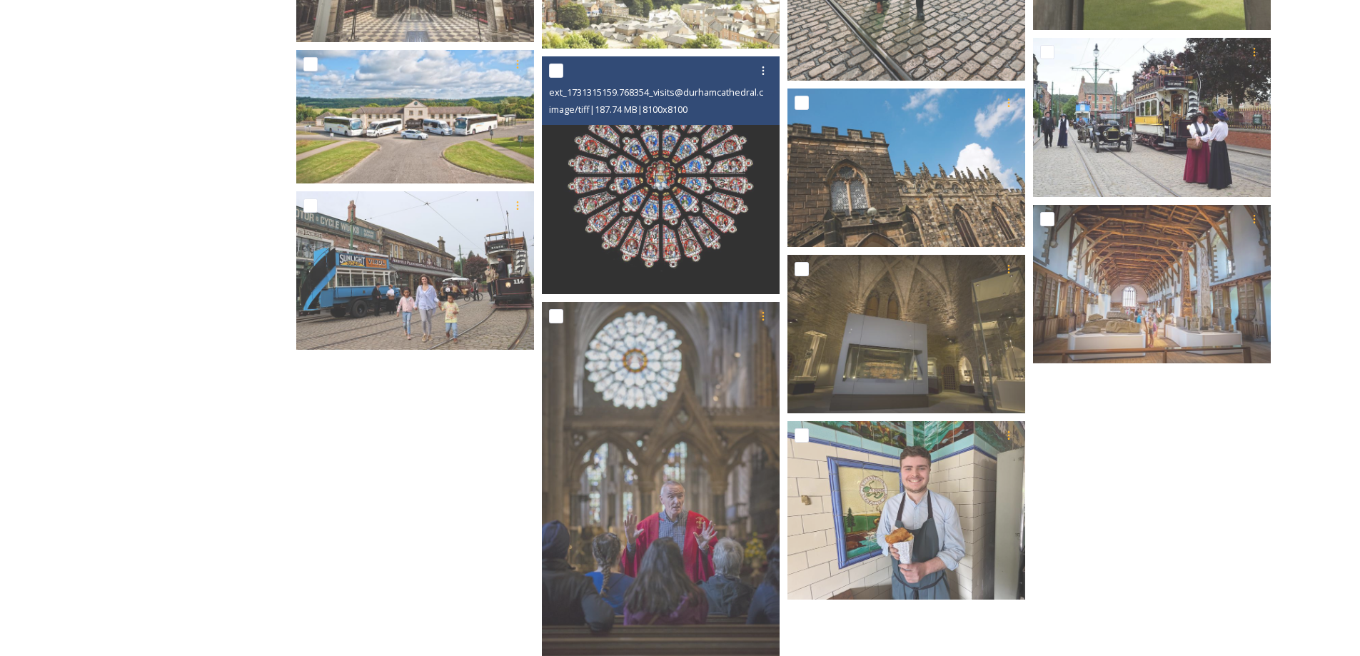
scroll to position [714, 0]
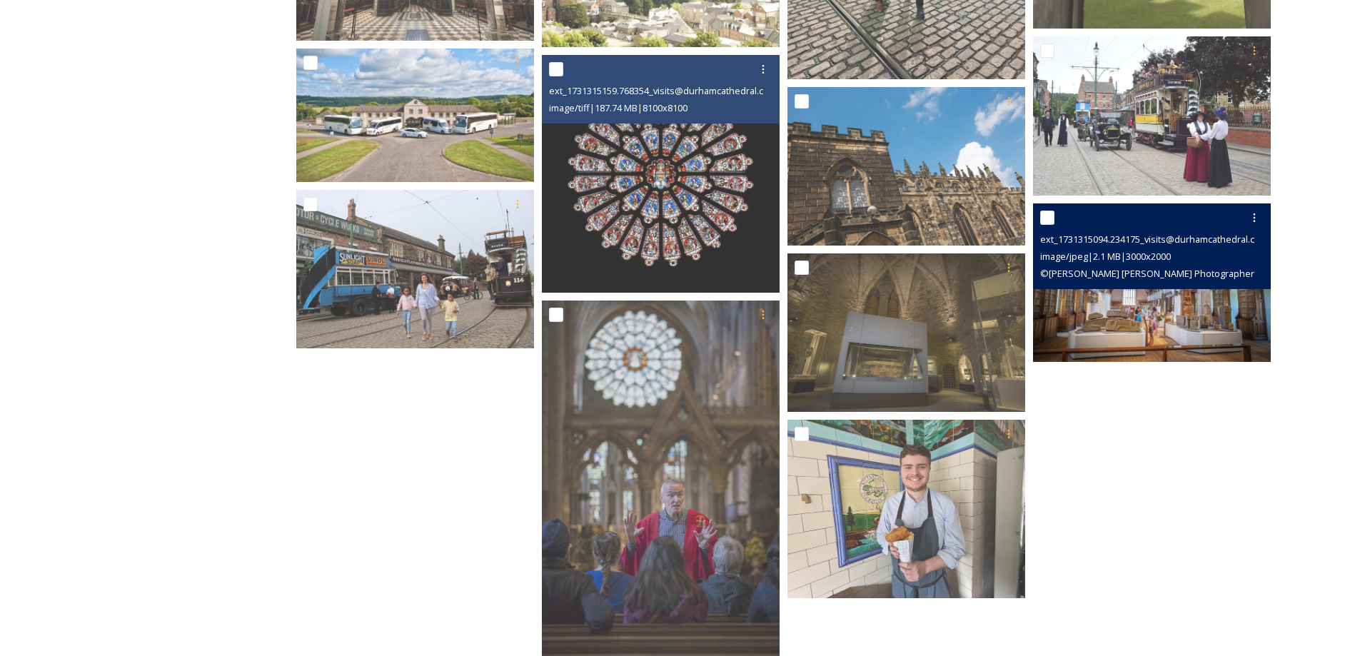
click at [1168, 287] on div "ext_1731315094.234175_visits@durhamcathedral.co.uk-Durham Cathedral Open Treasu…" at bounding box center [1152, 246] width 238 height 86
click at [1158, 312] on img at bounding box center [1152, 282] width 238 height 158
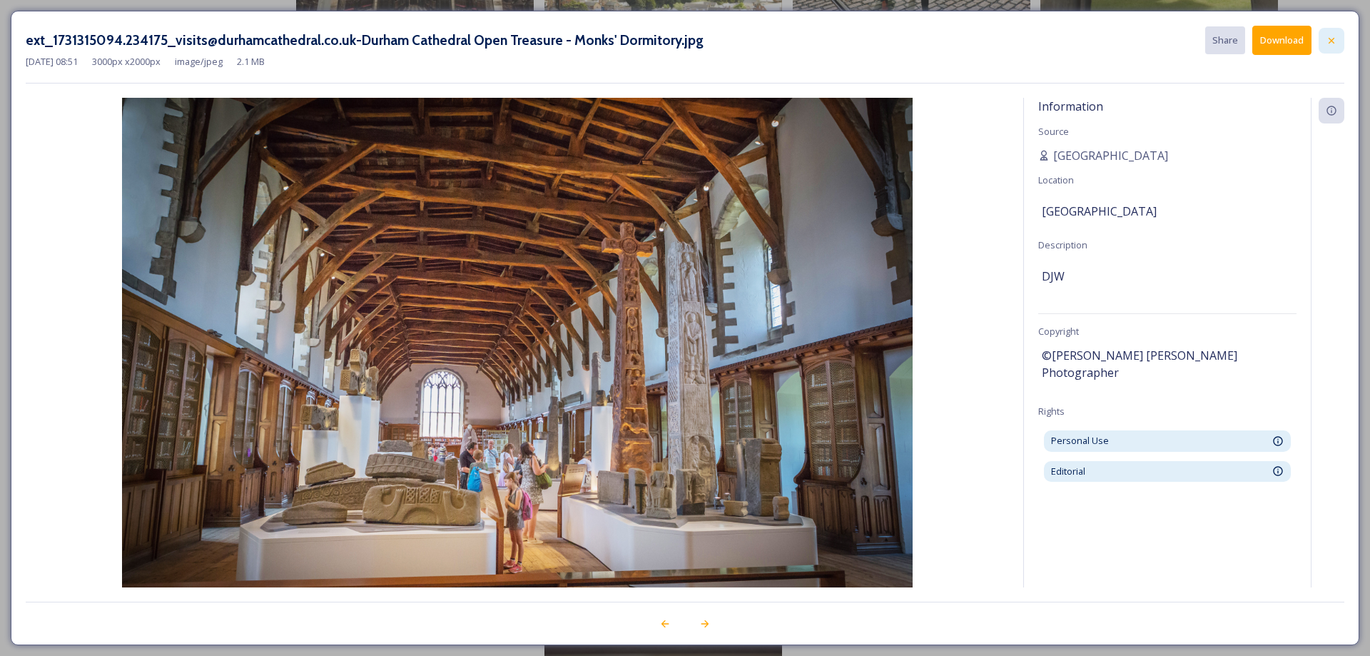
click at [1341, 37] on div at bounding box center [1332, 41] width 26 height 26
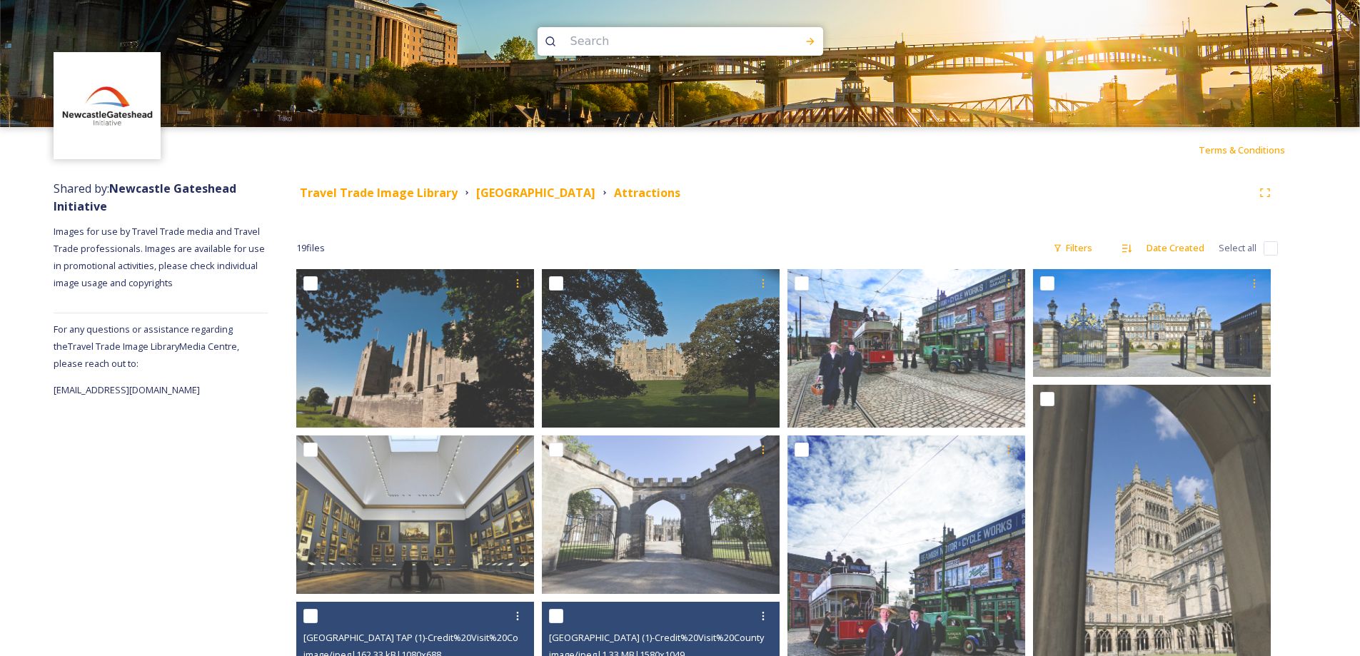
scroll to position [0, 0]
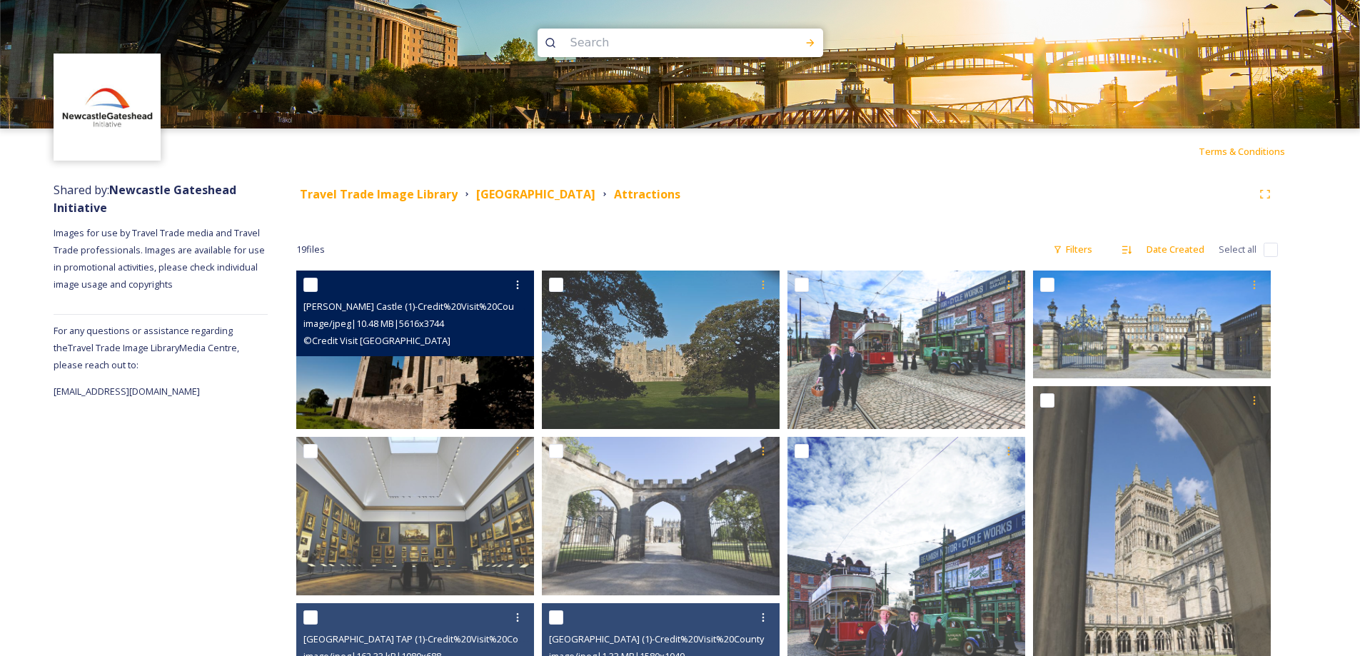
click at [393, 397] on img at bounding box center [415, 350] width 238 height 158
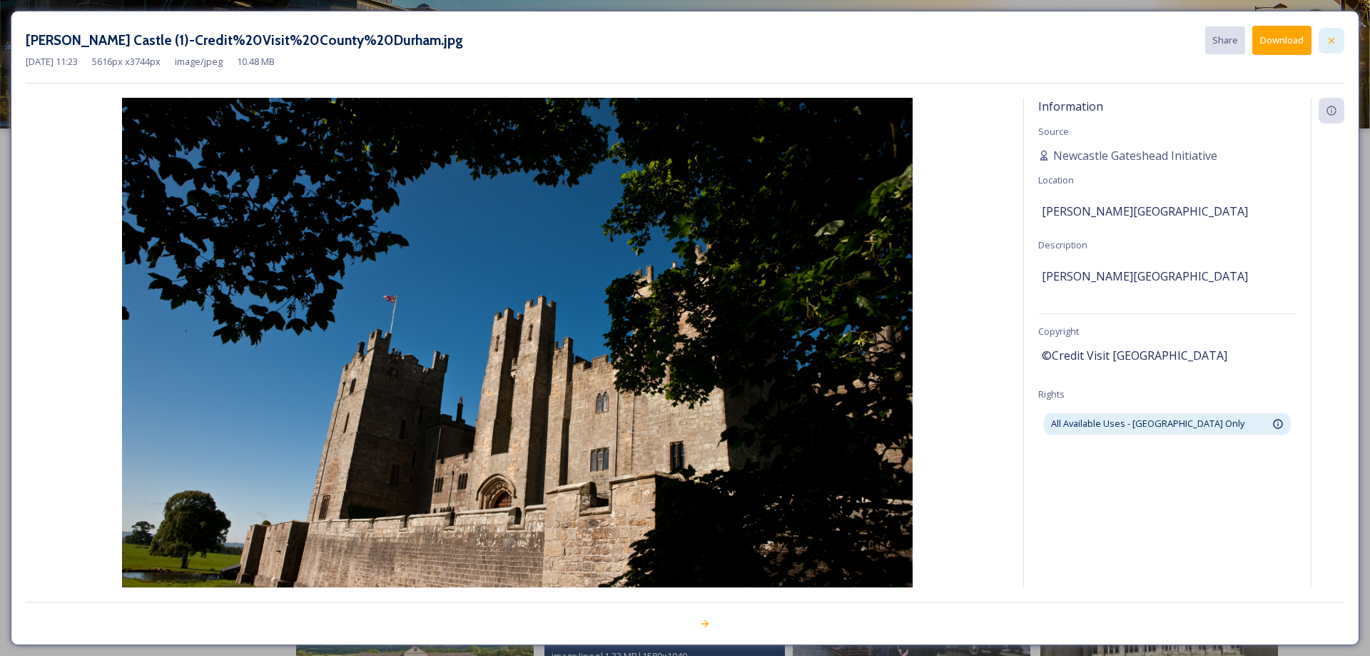
click at [1341, 33] on div at bounding box center [1332, 41] width 26 height 26
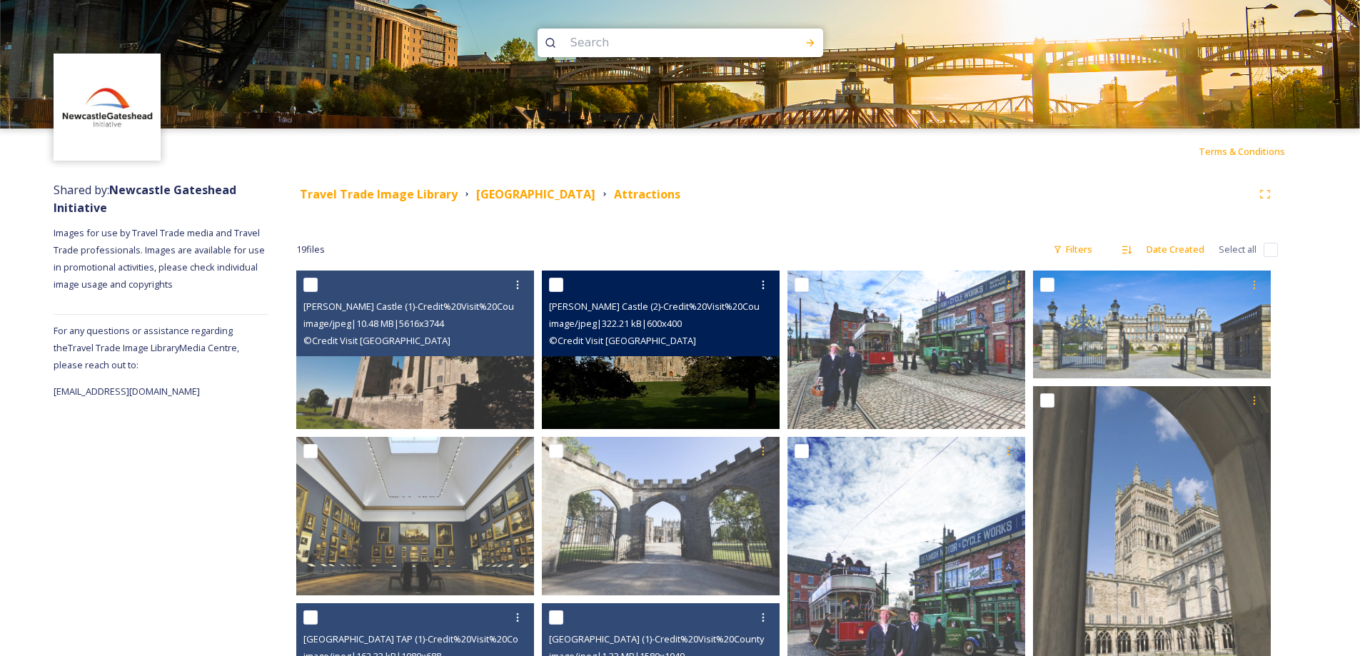
click at [651, 369] on img at bounding box center [661, 350] width 238 height 158
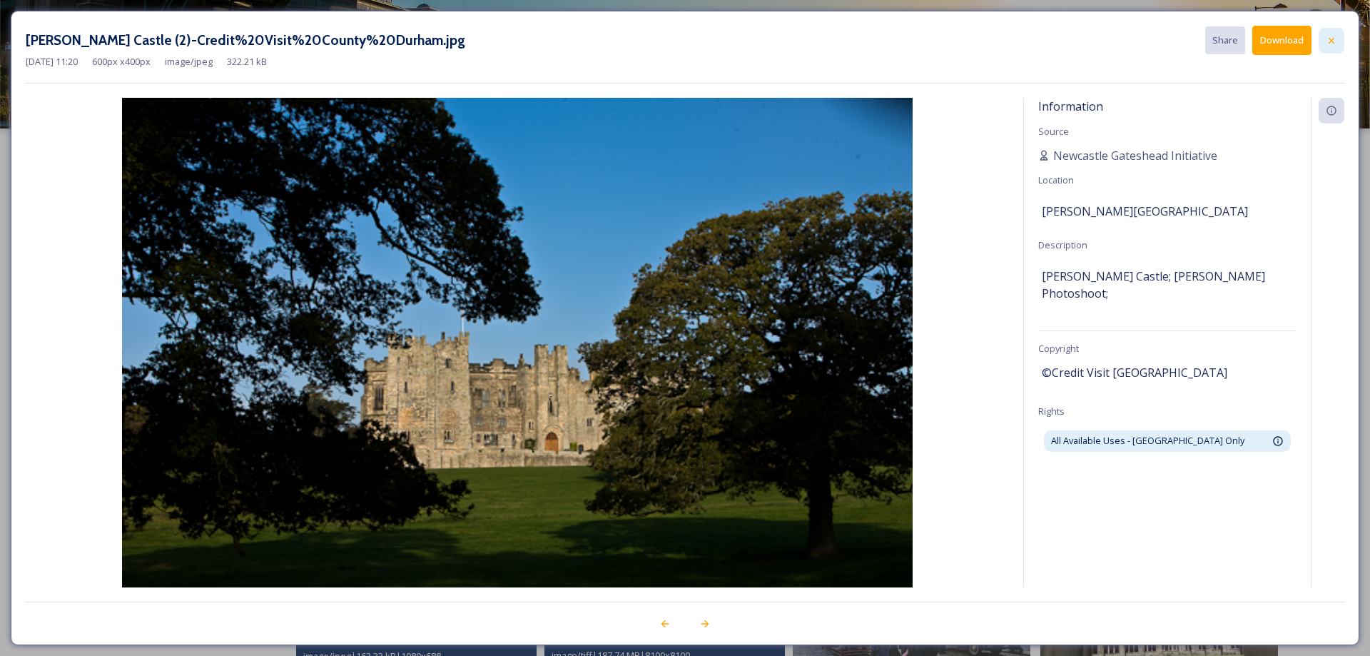
click at [1328, 37] on icon at bounding box center [1331, 40] width 11 height 11
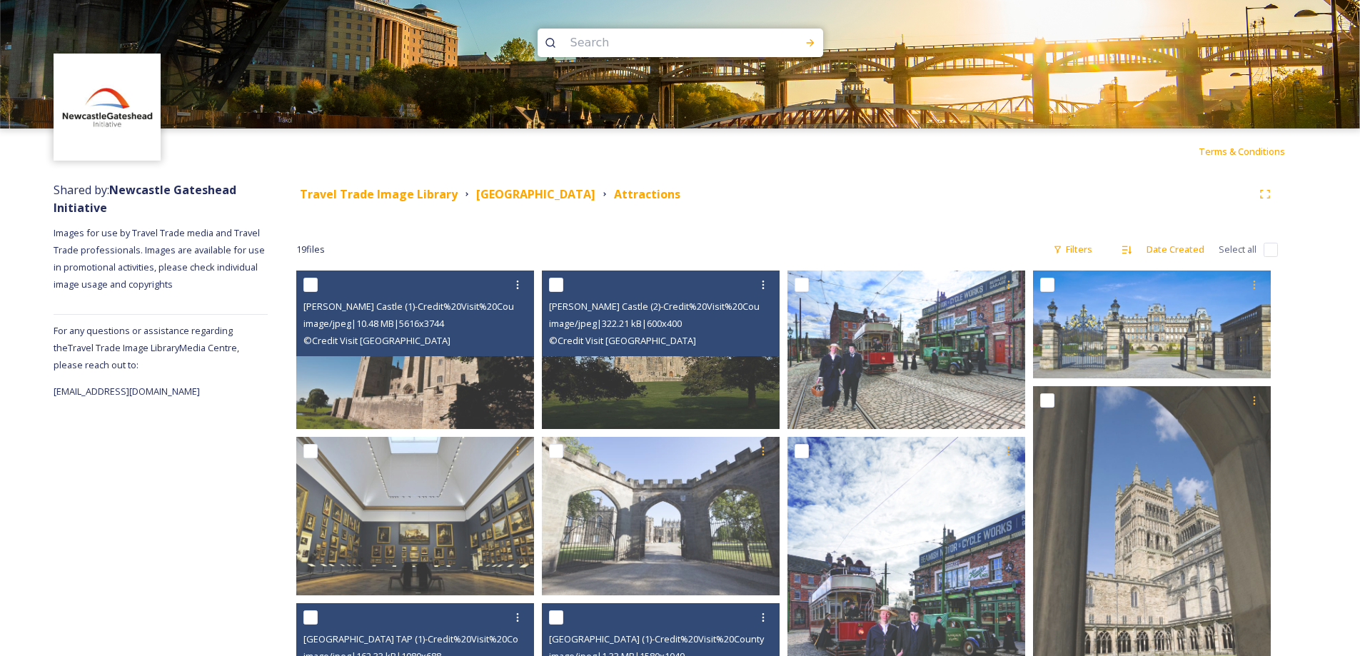
scroll to position [71, 0]
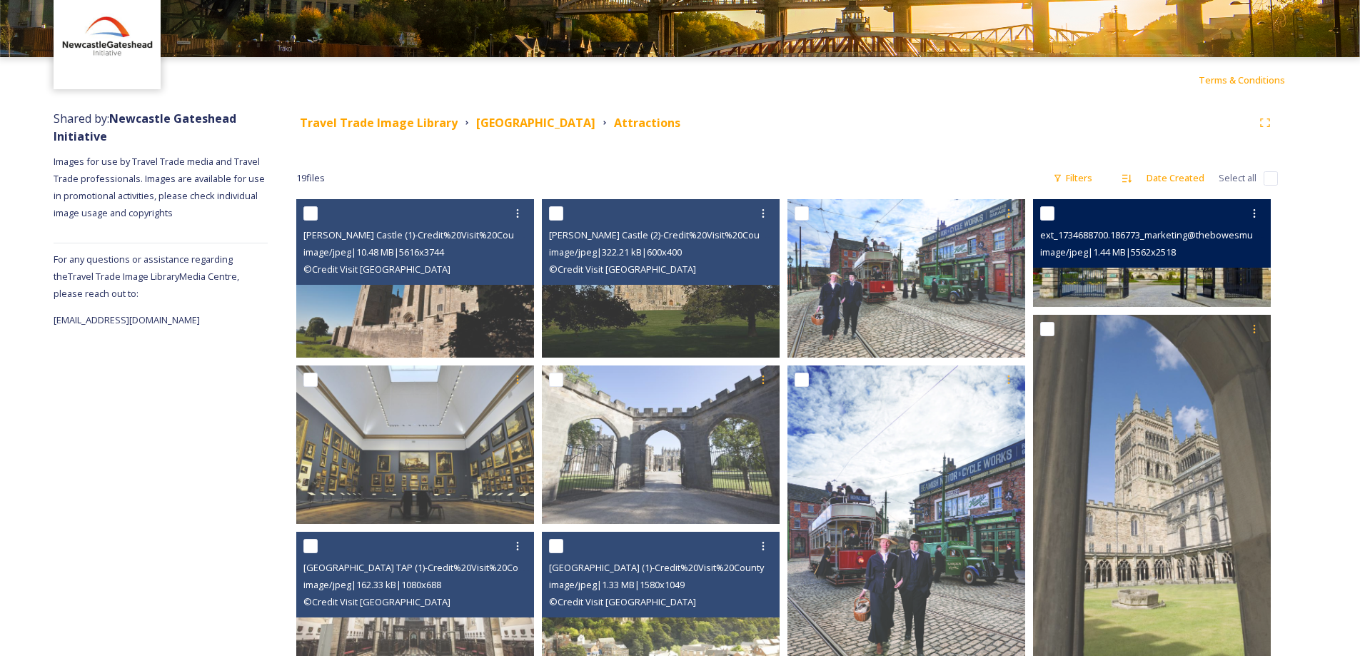
click at [1184, 285] on img at bounding box center [1152, 253] width 238 height 108
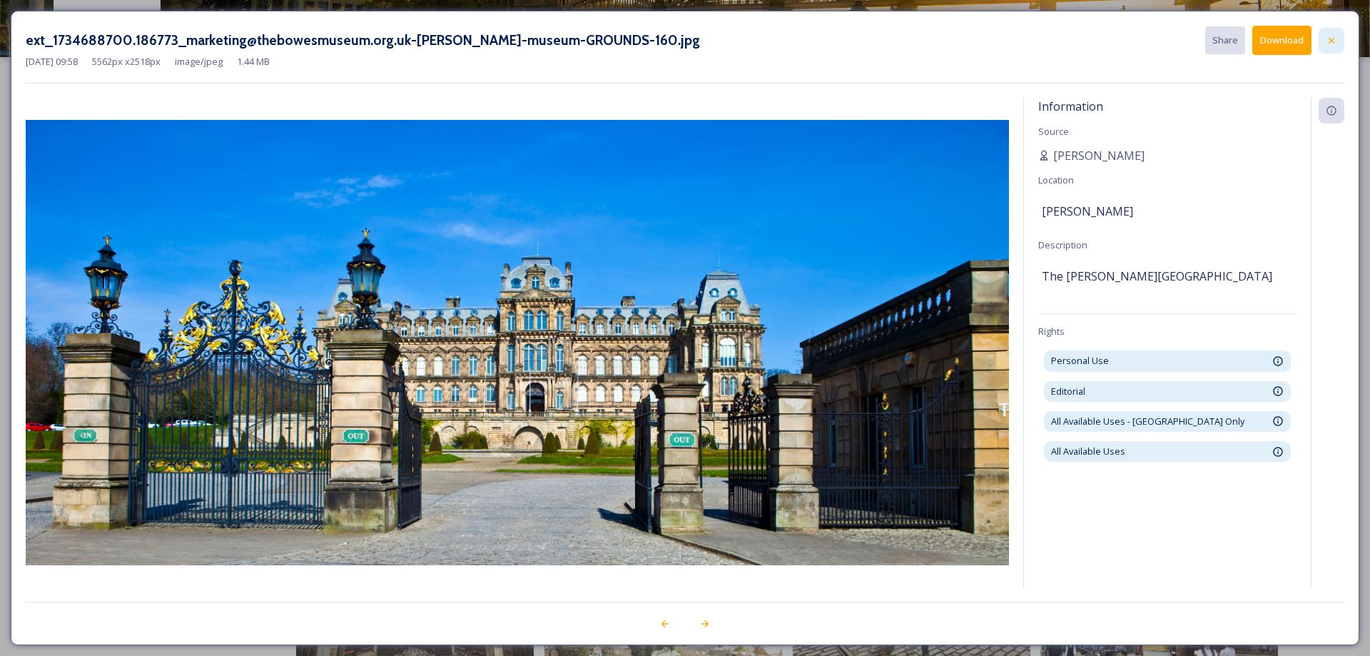
click at [1333, 36] on icon at bounding box center [1331, 40] width 11 height 11
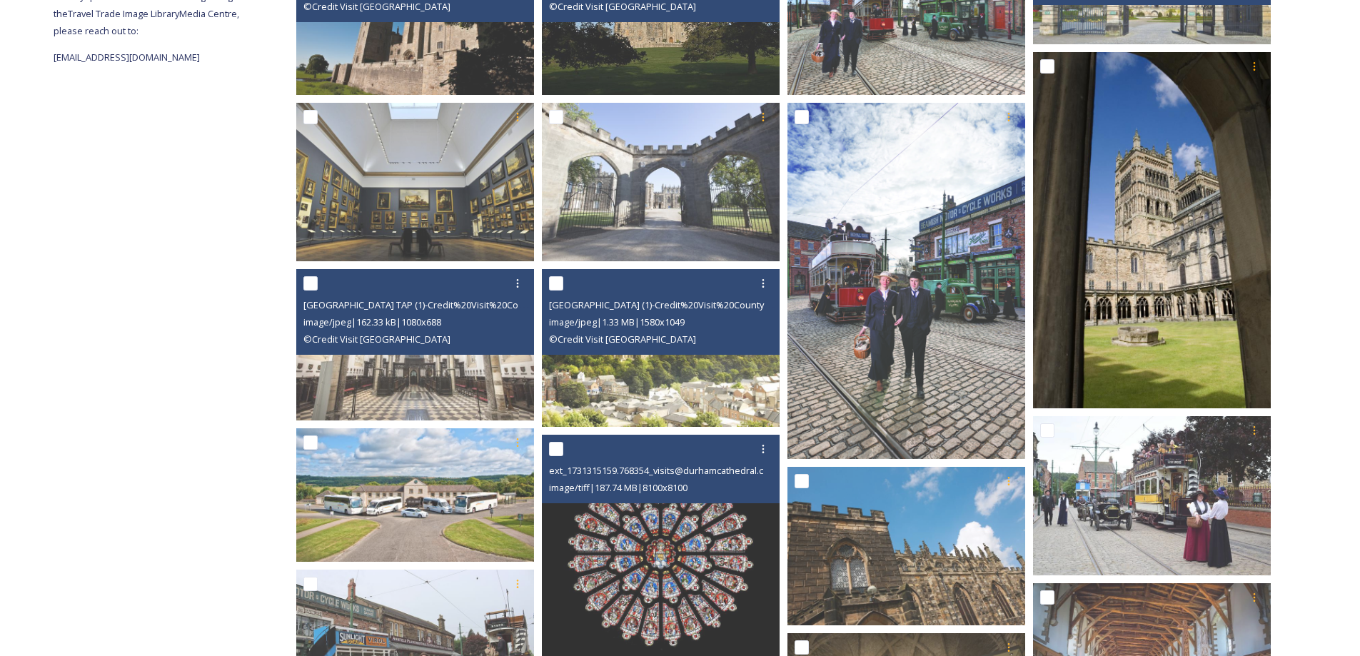
scroll to position [357, 0]
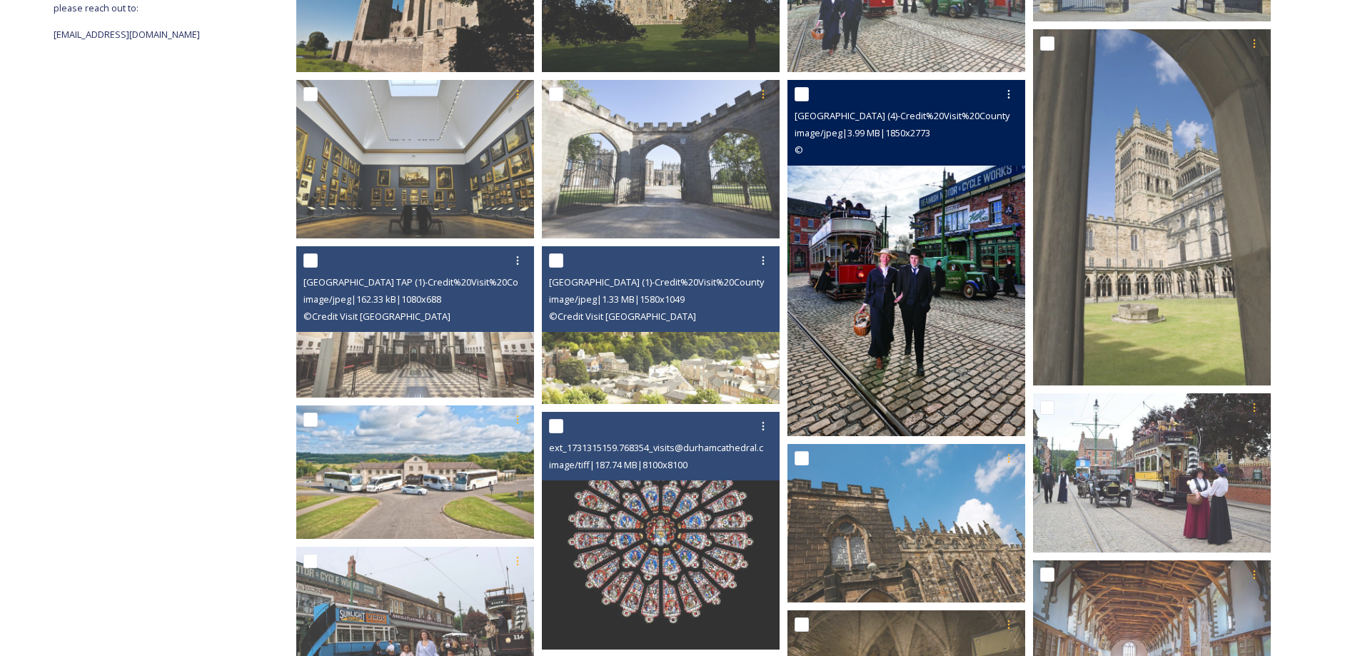
click at [950, 298] on img at bounding box center [906, 258] width 238 height 356
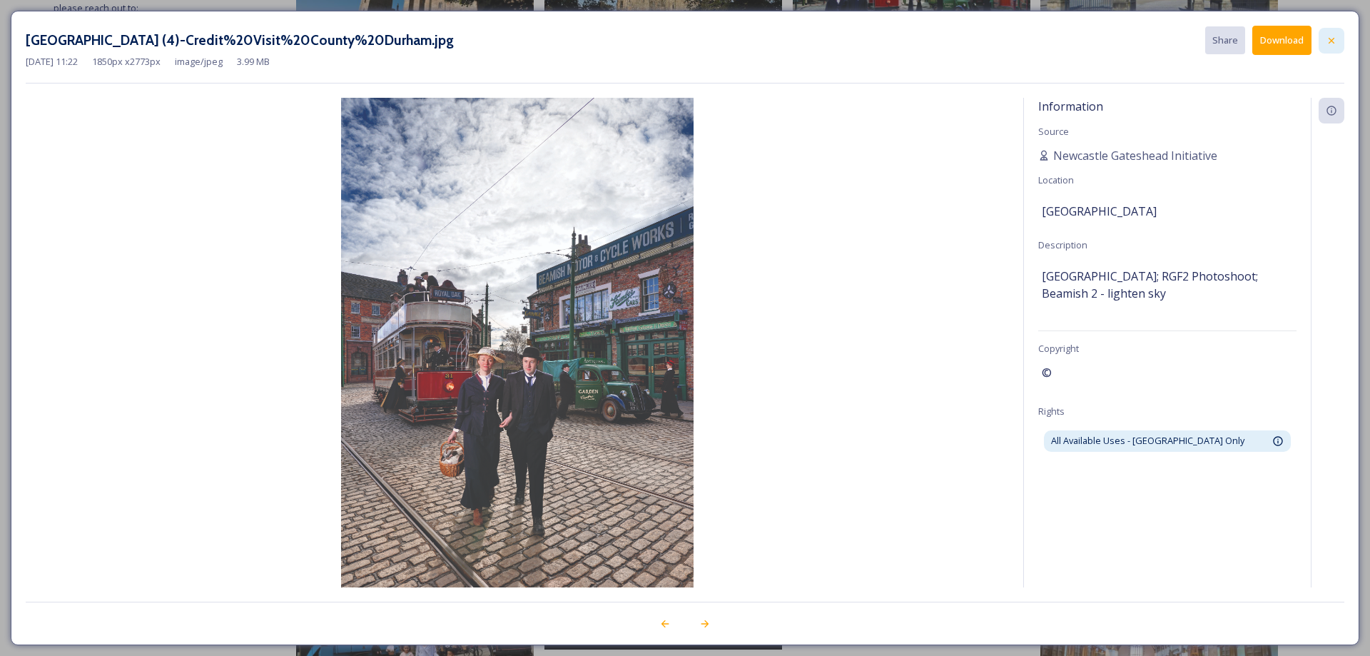
click at [1333, 36] on icon at bounding box center [1331, 40] width 11 height 11
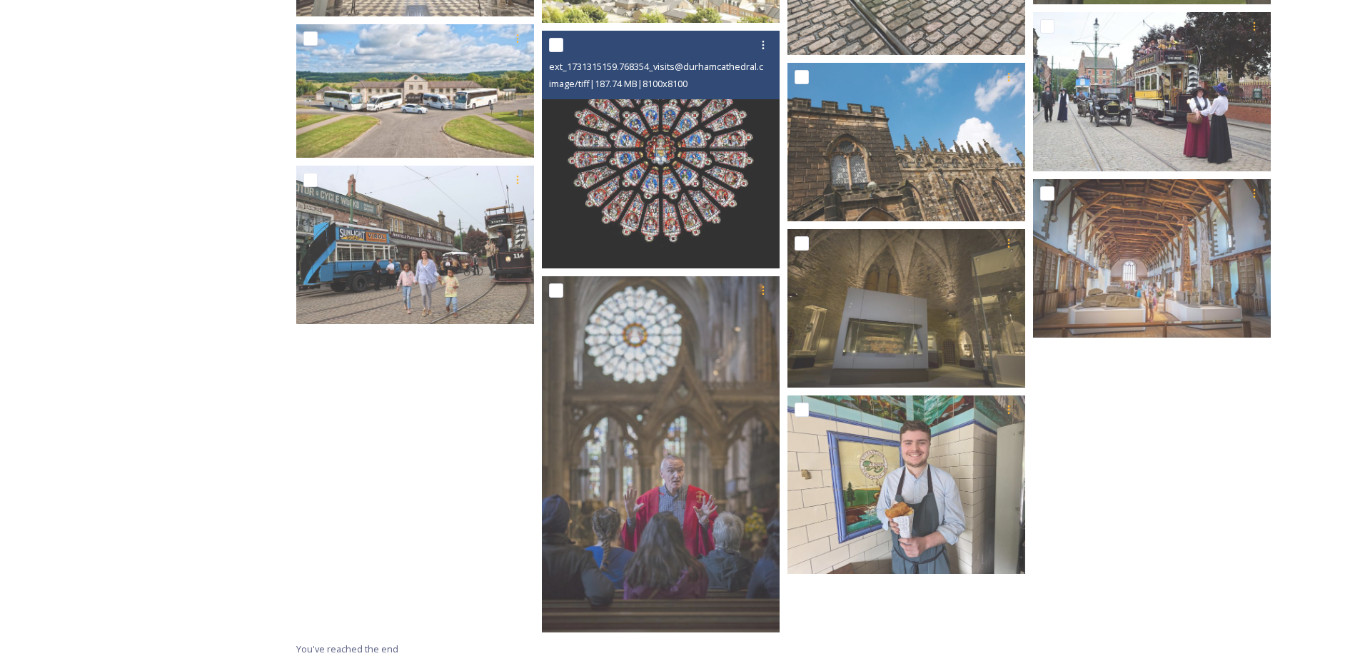
scroll to position [747, 0]
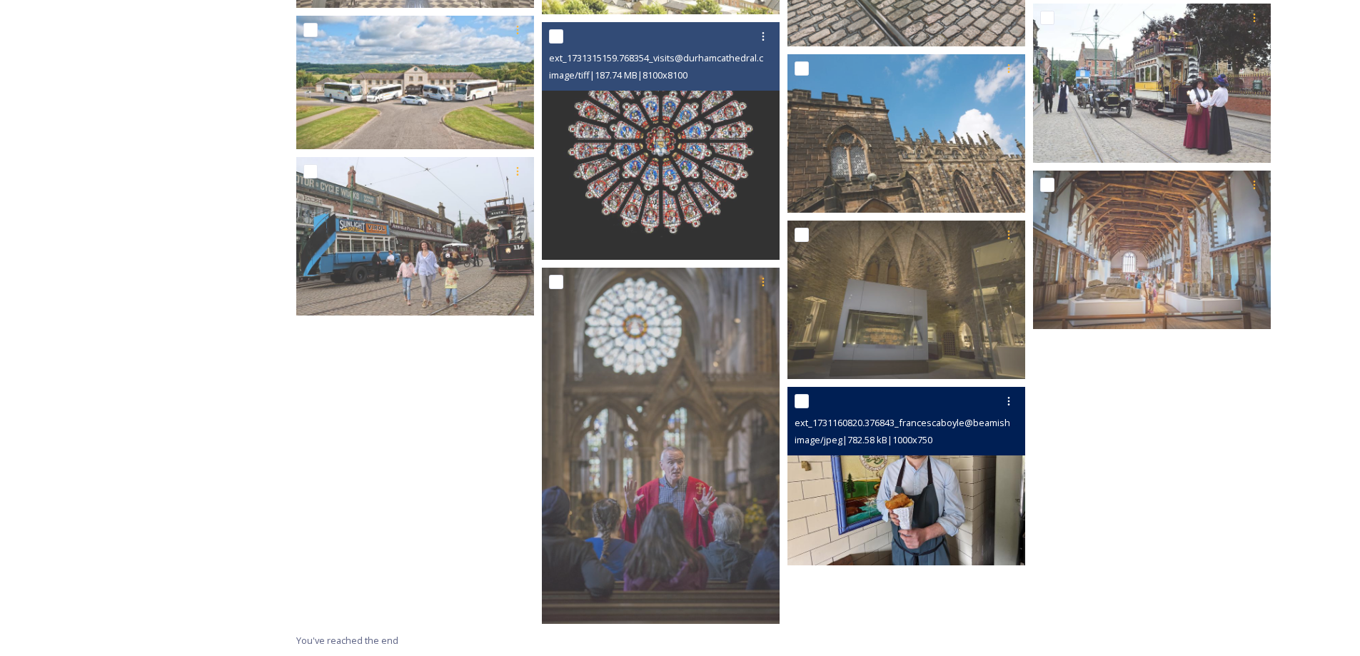
click at [948, 506] on img at bounding box center [906, 476] width 238 height 178
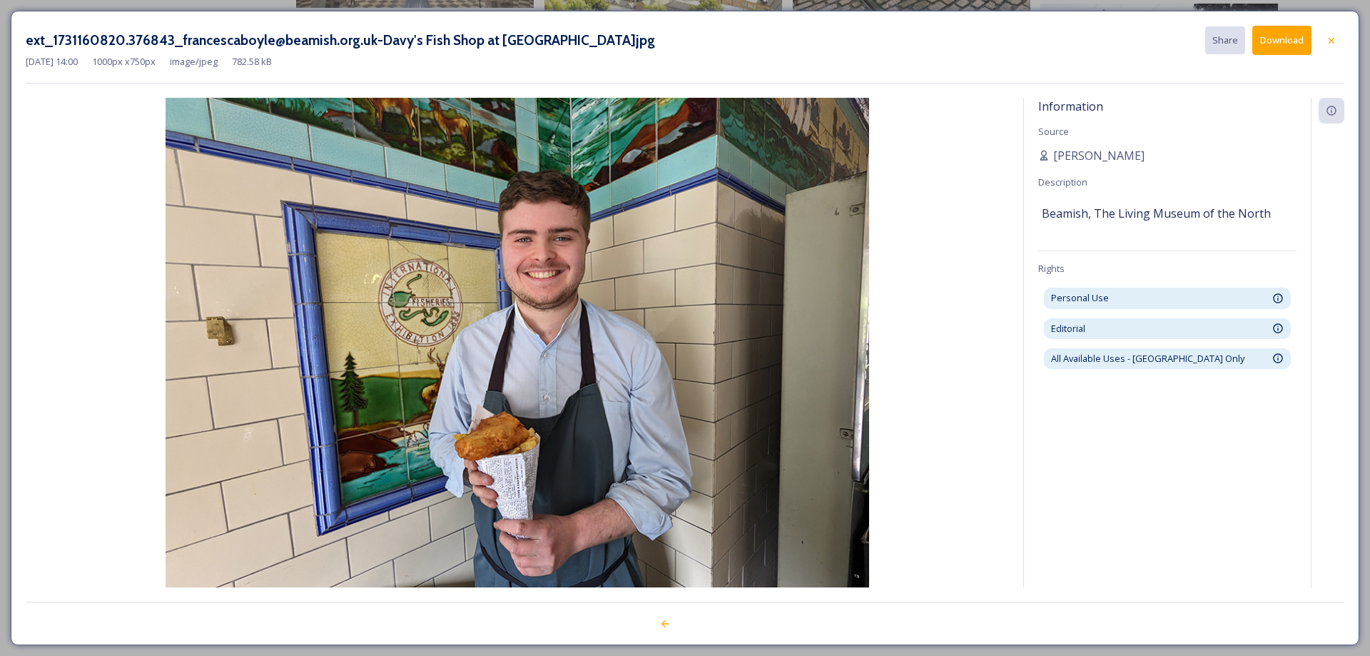
click at [1322, 35] on div at bounding box center [1332, 41] width 26 height 26
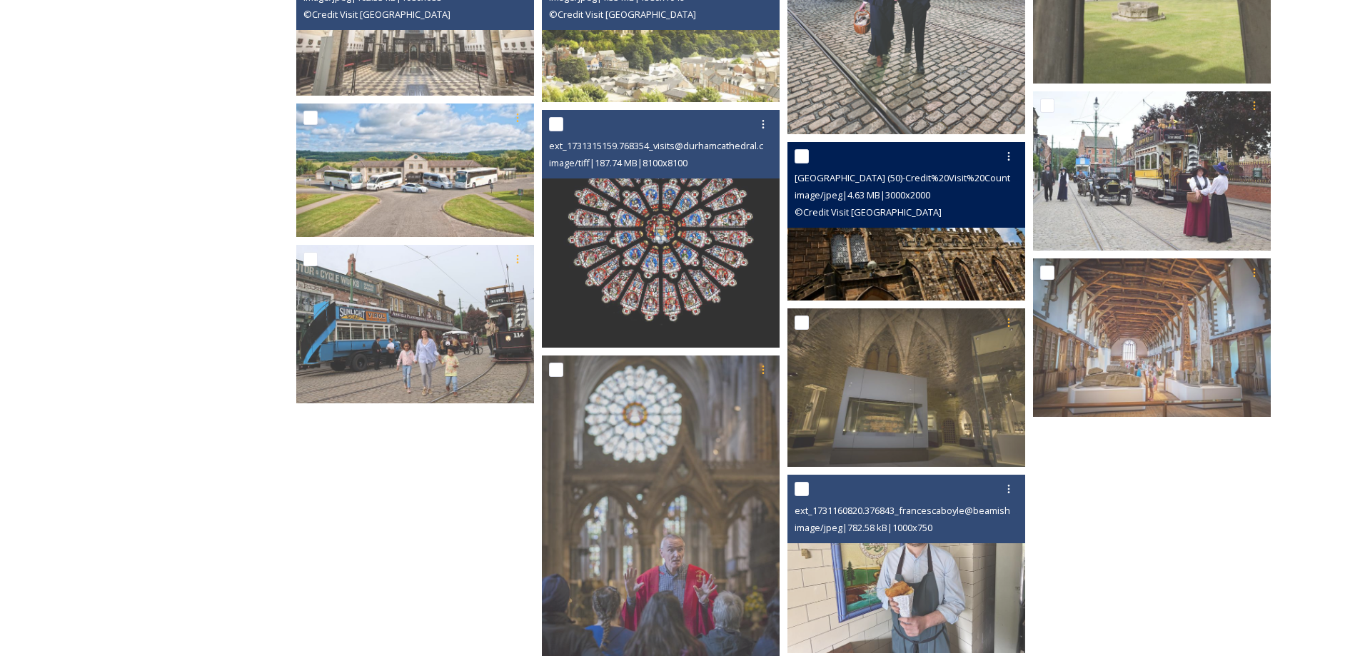
scroll to position [390, 0]
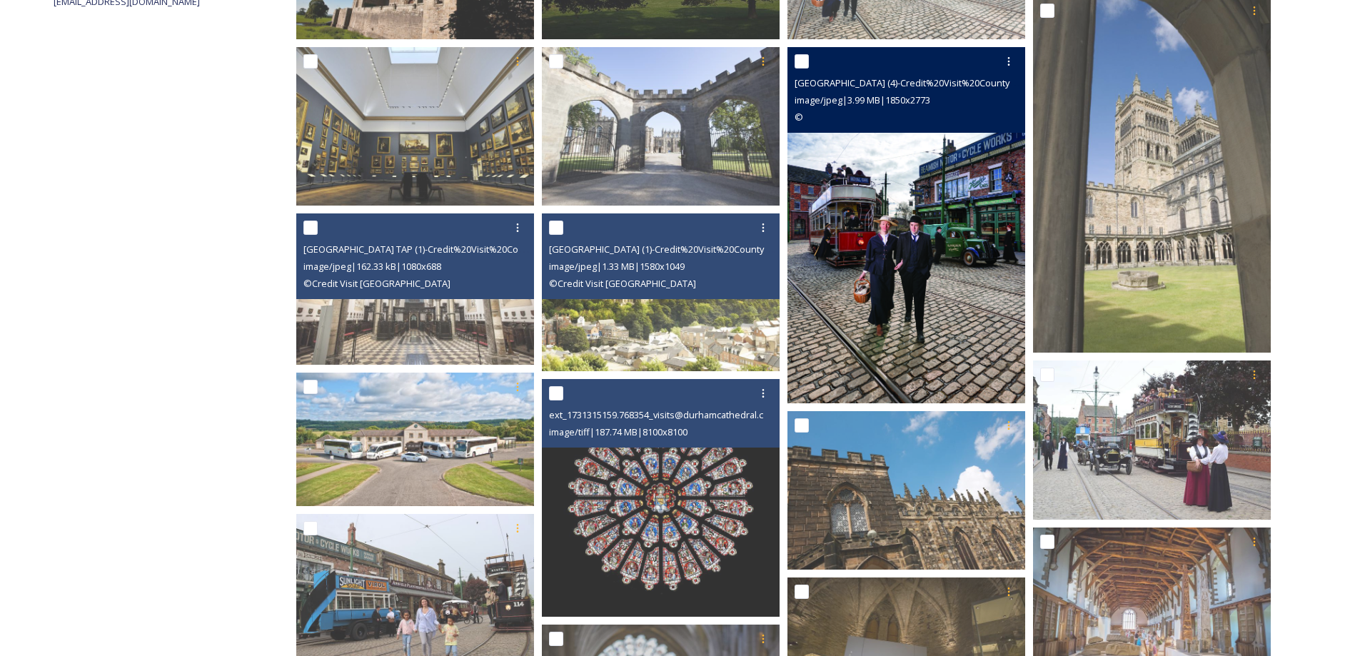
click at [928, 254] on img at bounding box center [906, 225] width 238 height 356
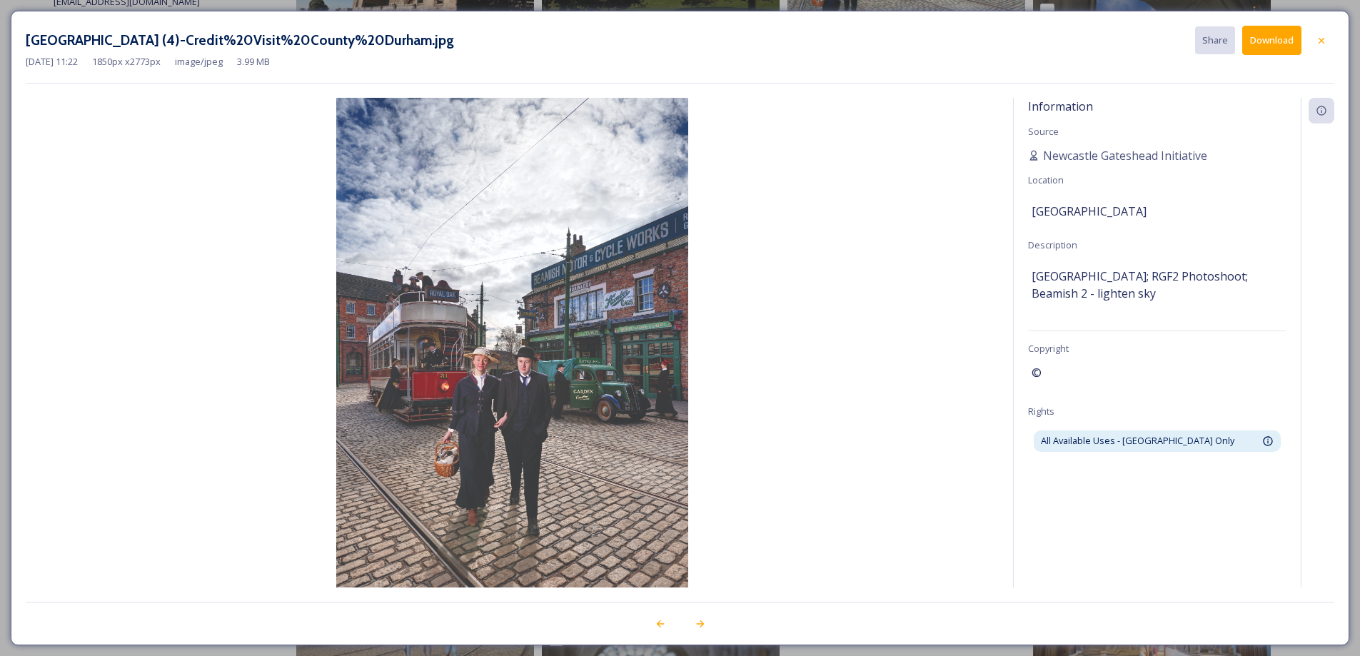
click at [928, 254] on img at bounding box center [512, 361] width 973 height 527
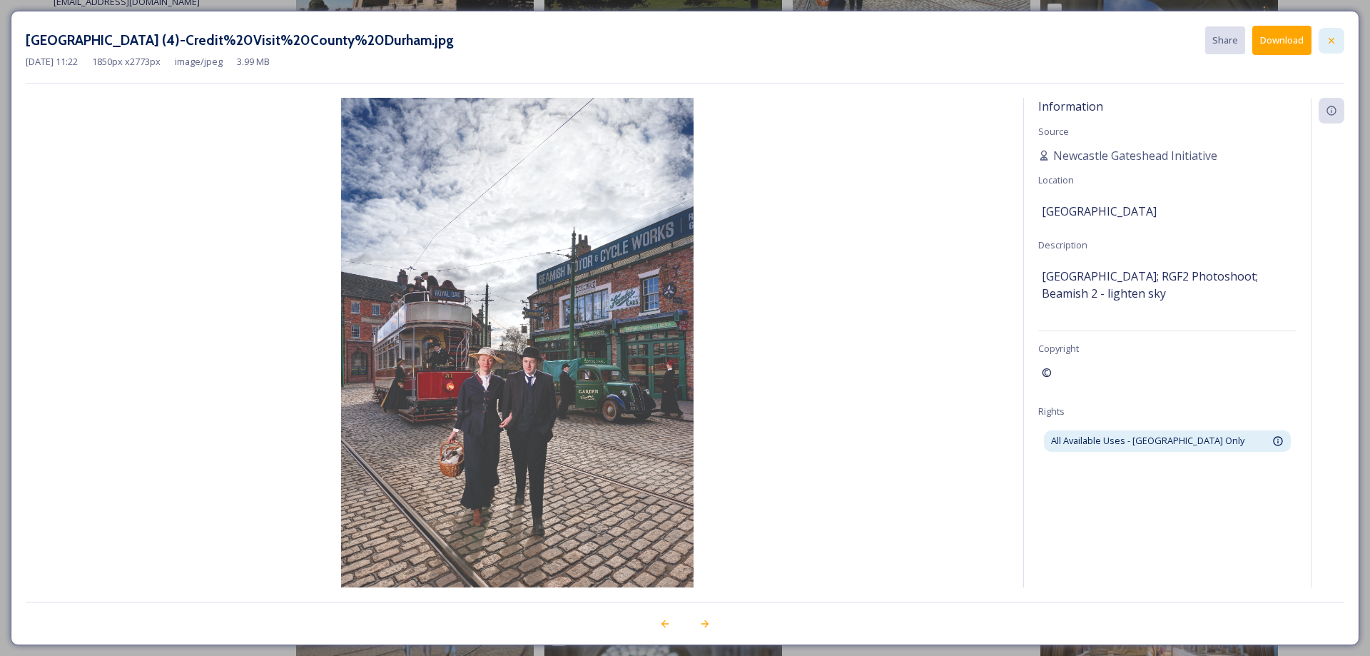
click at [1327, 35] on icon at bounding box center [1331, 40] width 11 height 11
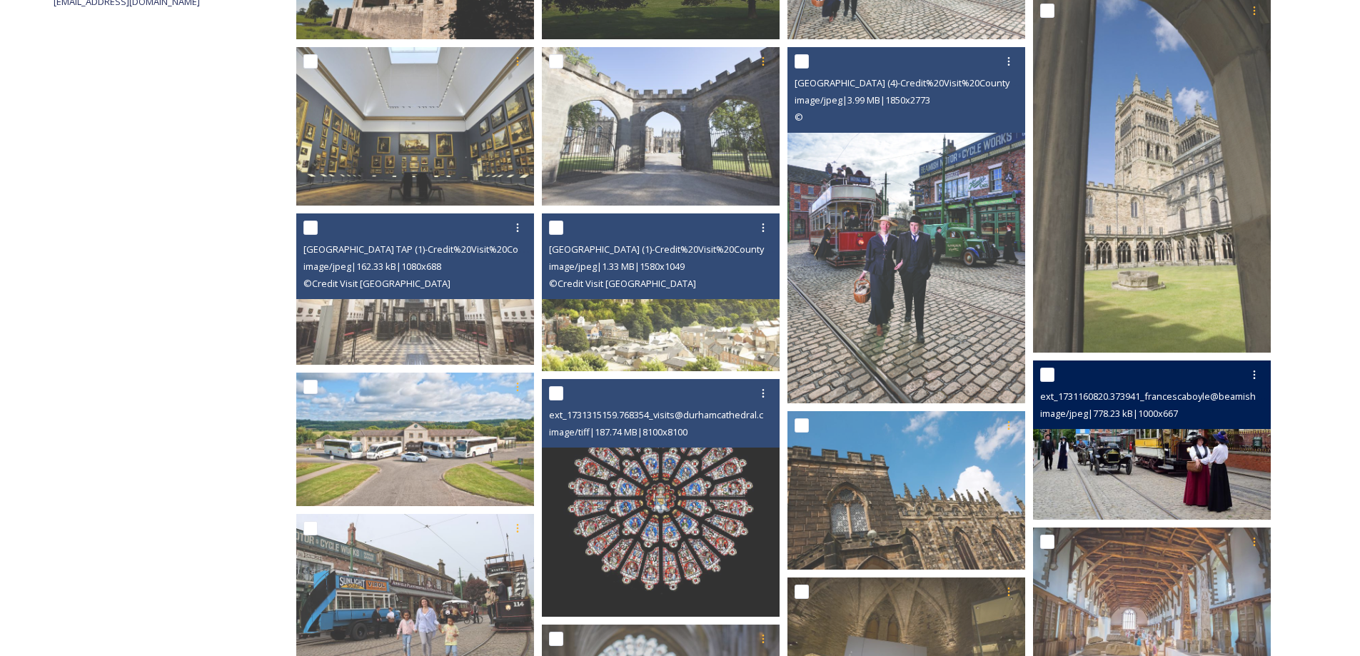
click at [1077, 445] on img at bounding box center [1152, 439] width 238 height 158
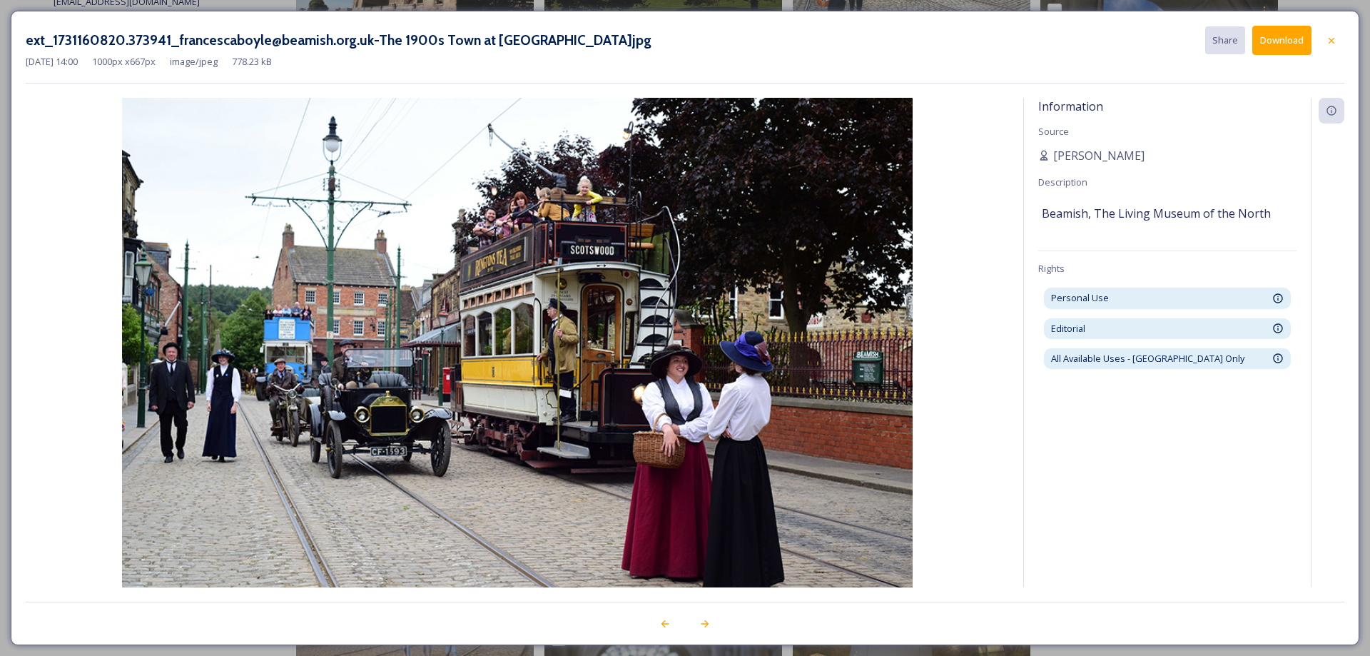
click at [1335, 37] on icon at bounding box center [1331, 40] width 11 height 11
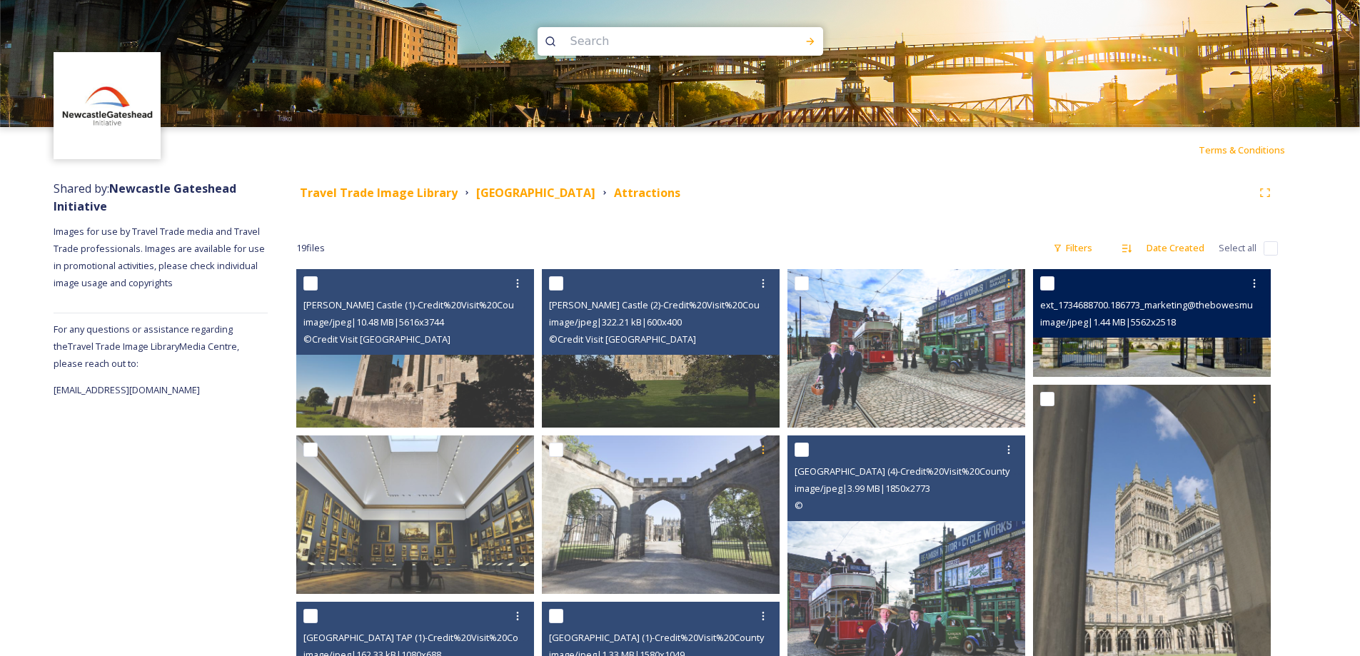
scroll to position [0, 0]
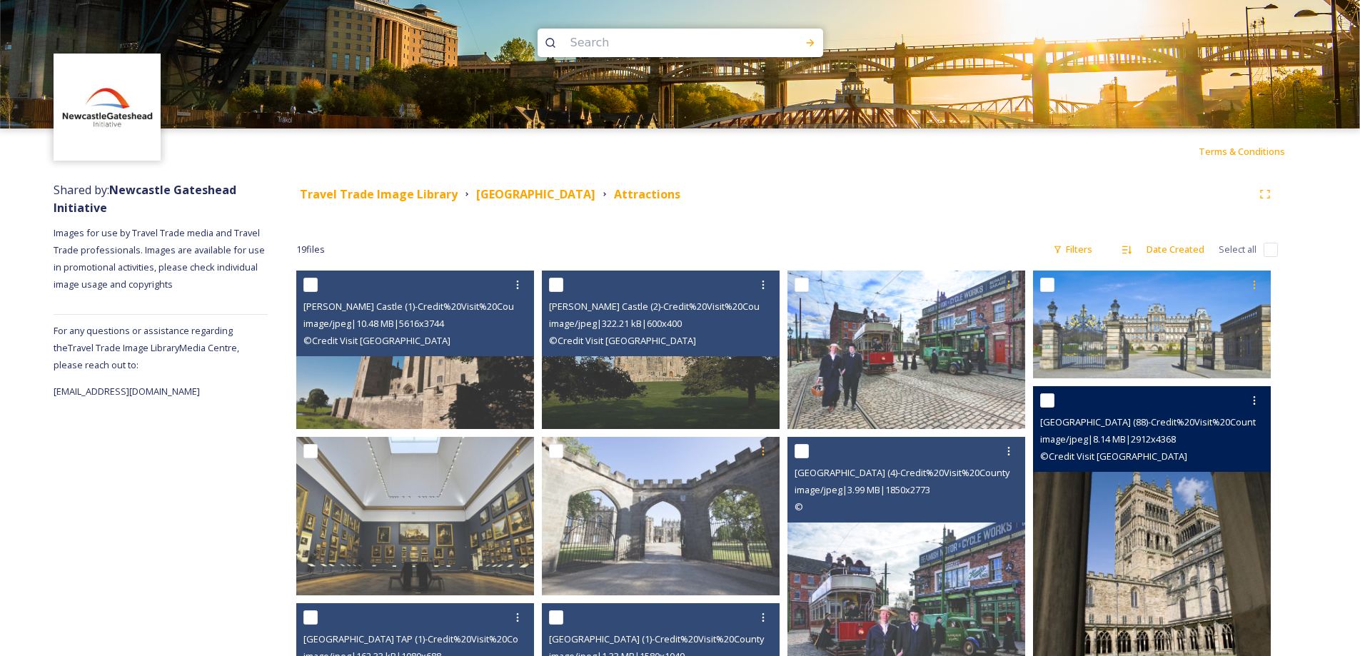
click at [1154, 515] on img at bounding box center [1152, 564] width 238 height 357
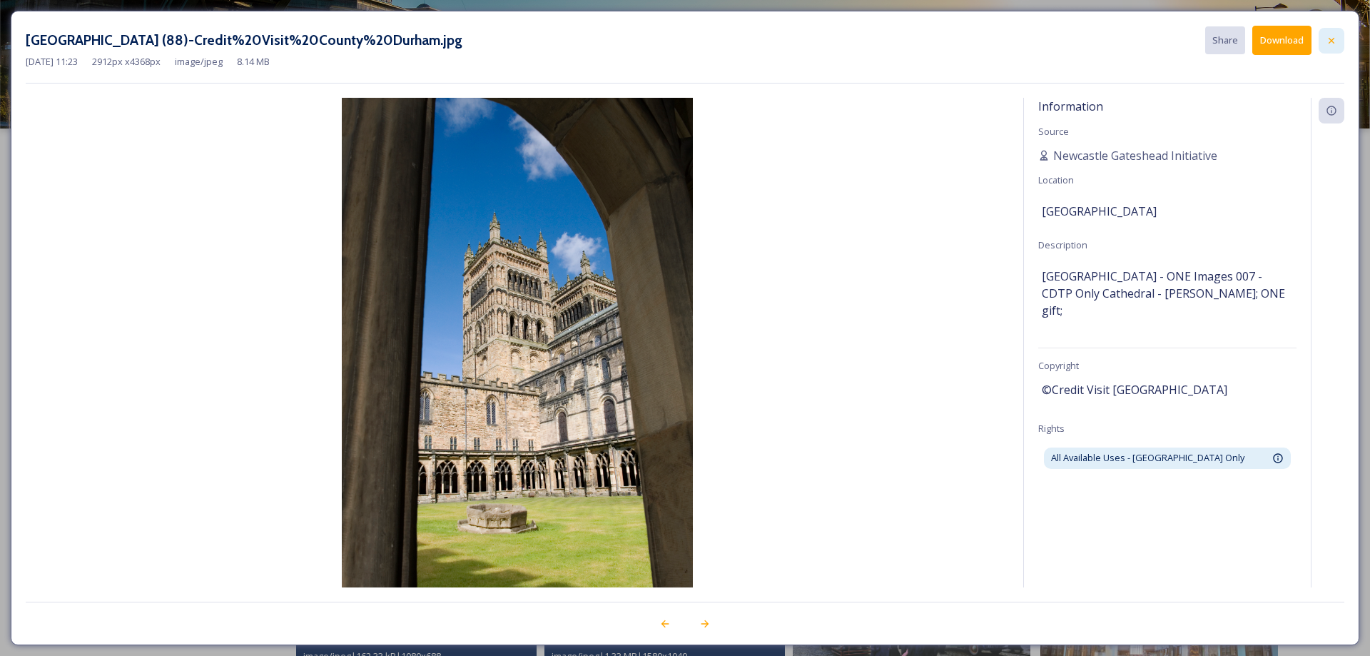
click at [1338, 35] on div at bounding box center [1332, 41] width 26 height 26
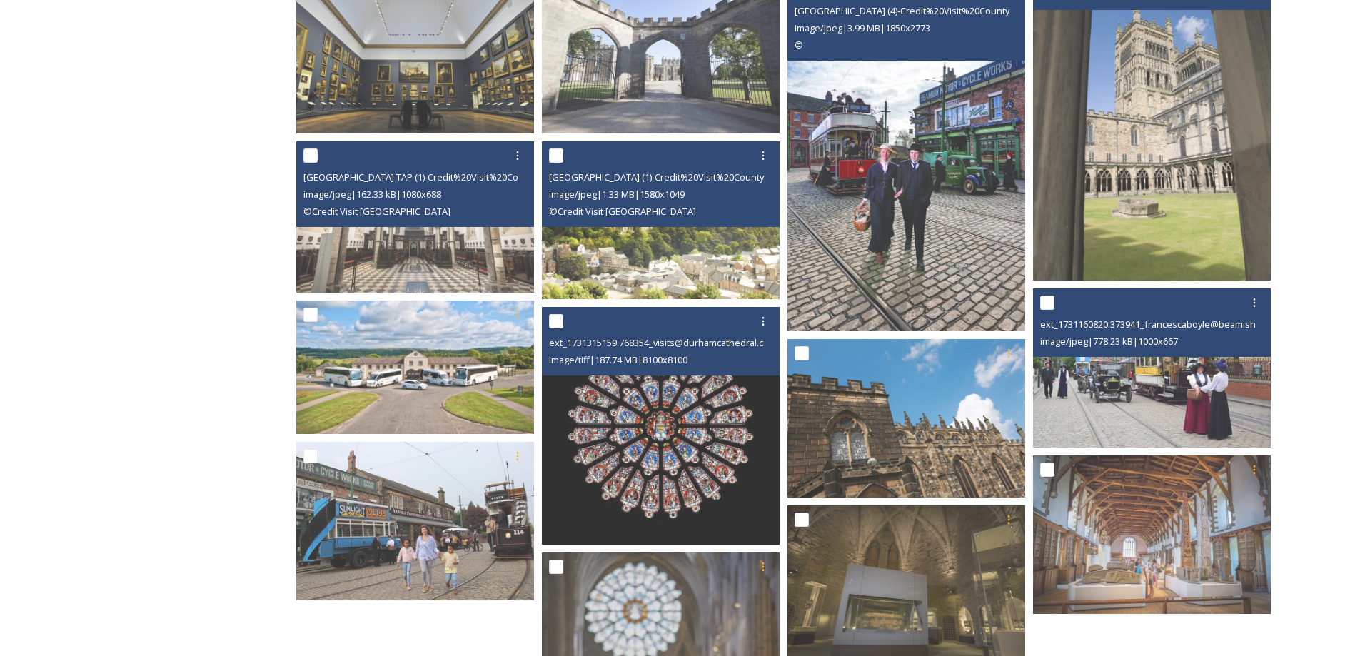
scroll to position [461, 0]
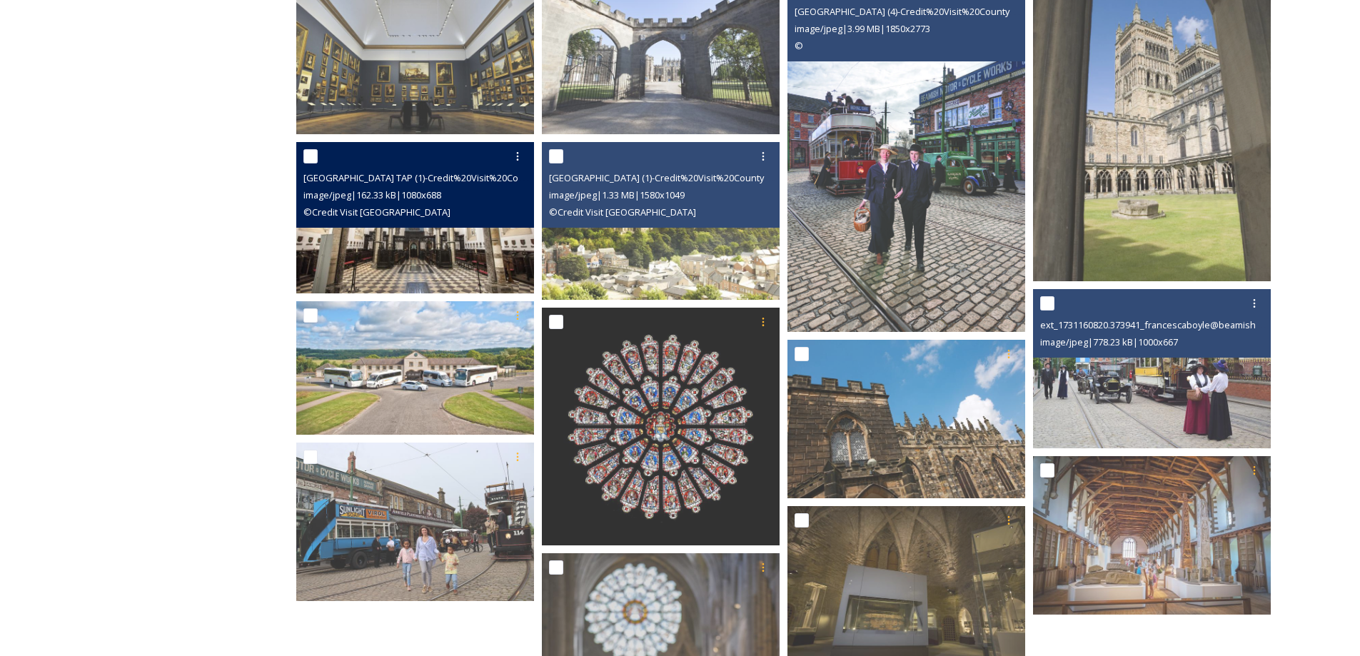
click at [417, 265] on img at bounding box center [415, 217] width 238 height 151
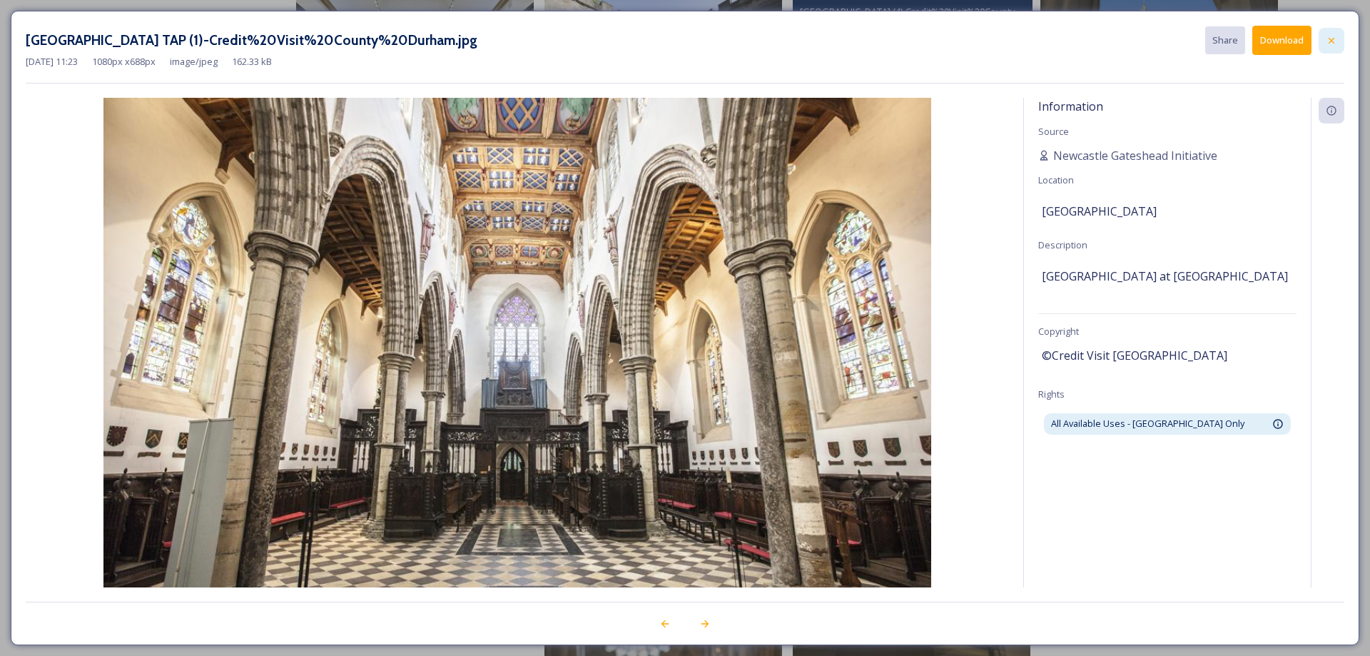
click at [1331, 41] on icon at bounding box center [1332, 40] width 6 height 6
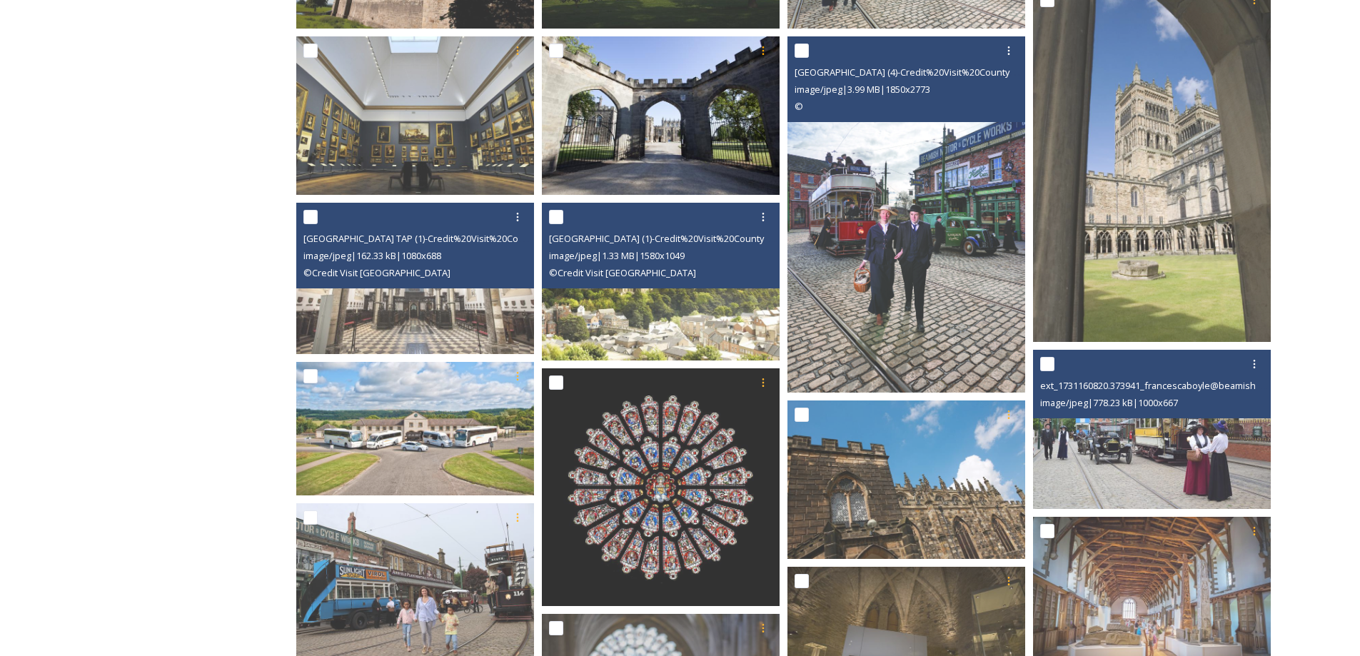
scroll to position [247, 0]
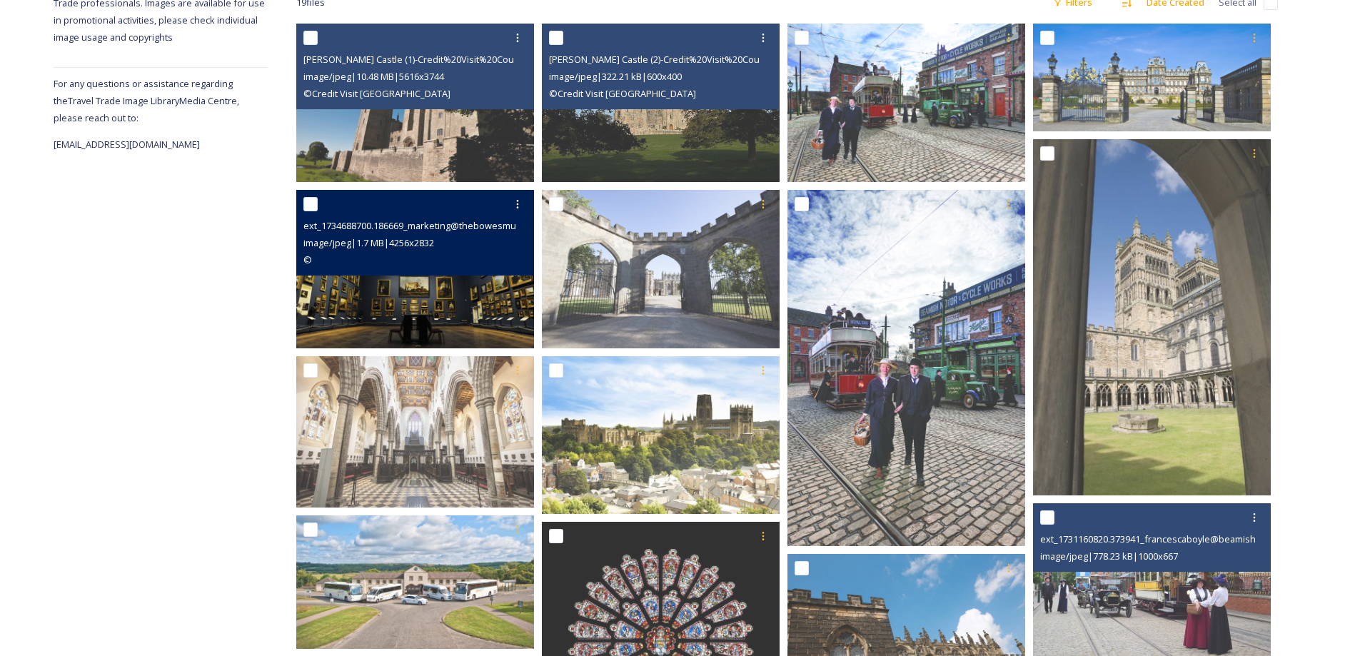
click at [410, 307] on img at bounding box center [415, 269] width 238 height 158
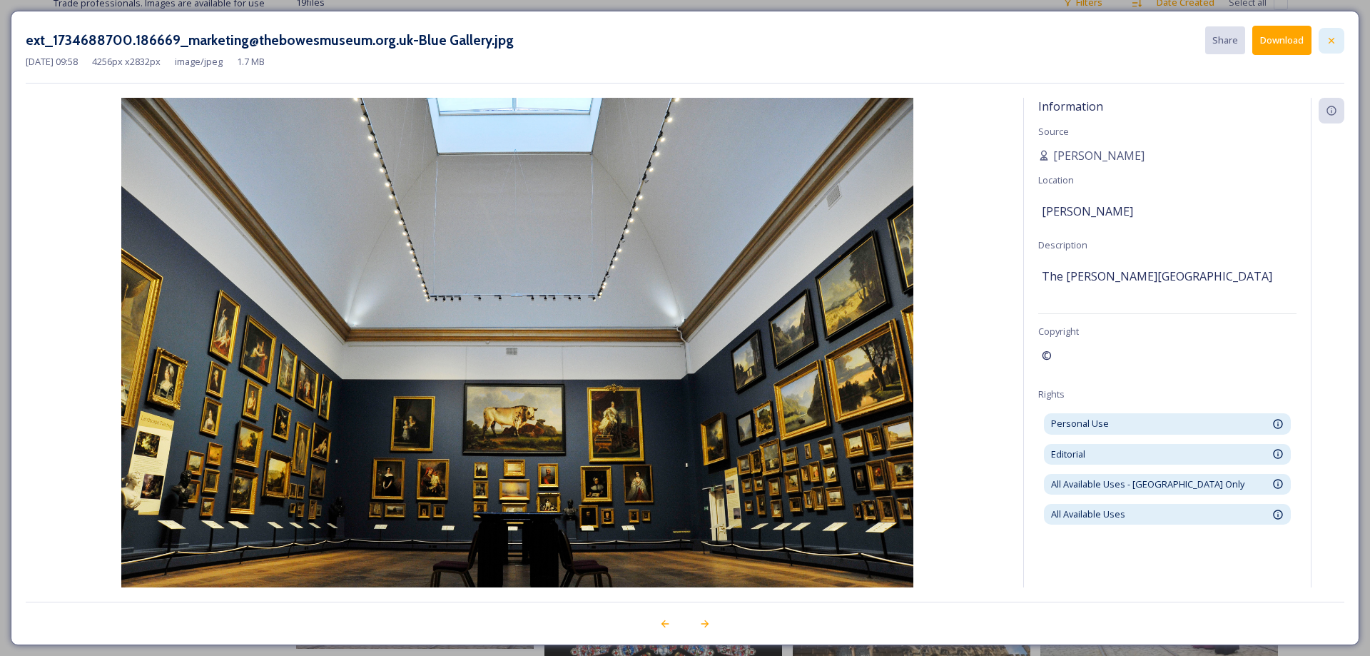
click at [1330, 36] on icon at bounding box center [1331, 40] width 11 height 11
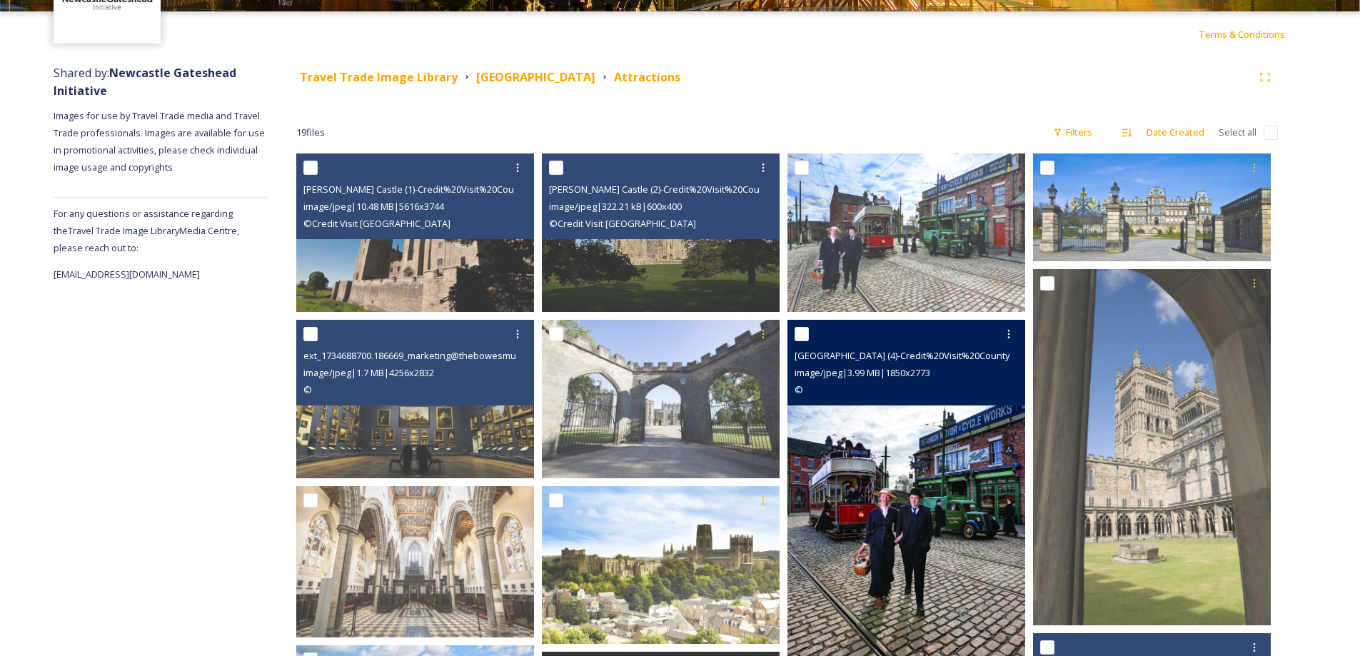
scroll to position [0, 0]
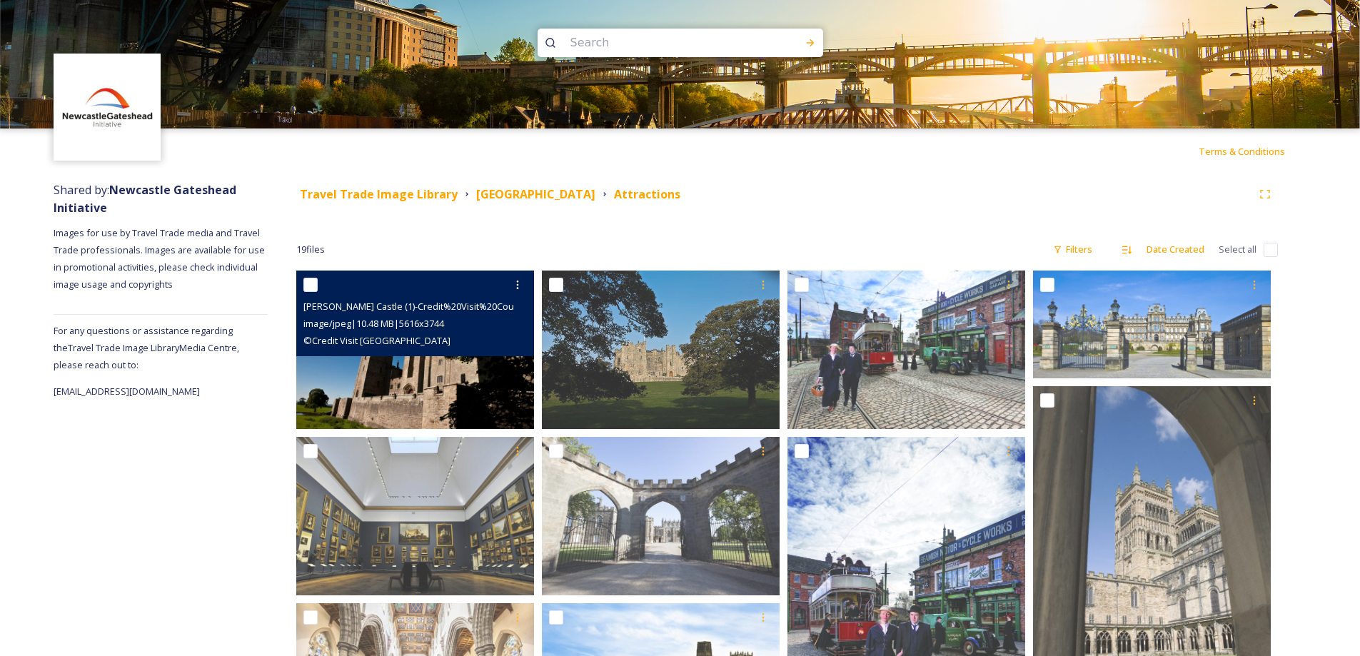
click at [398, 393] on img at bounding box center [415, 350] width 238 height 158
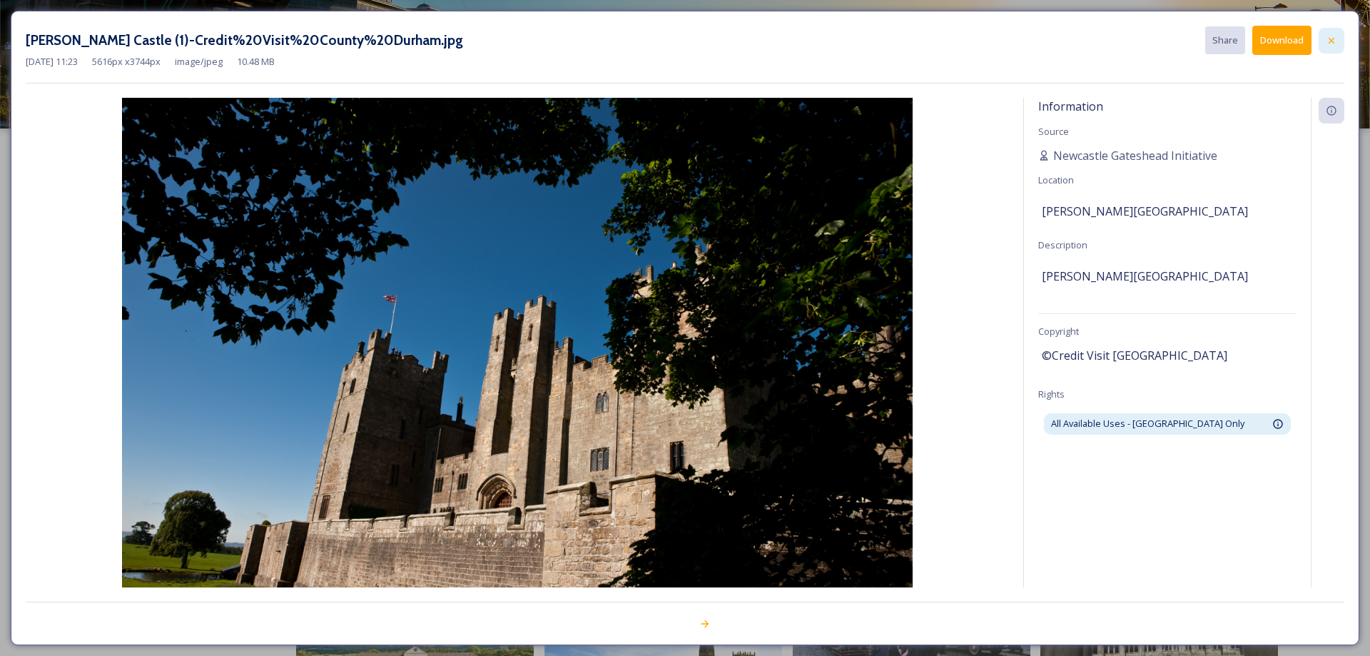
click at [1343, 43] on div at bounding box center [1332, 41] width 26 height 26
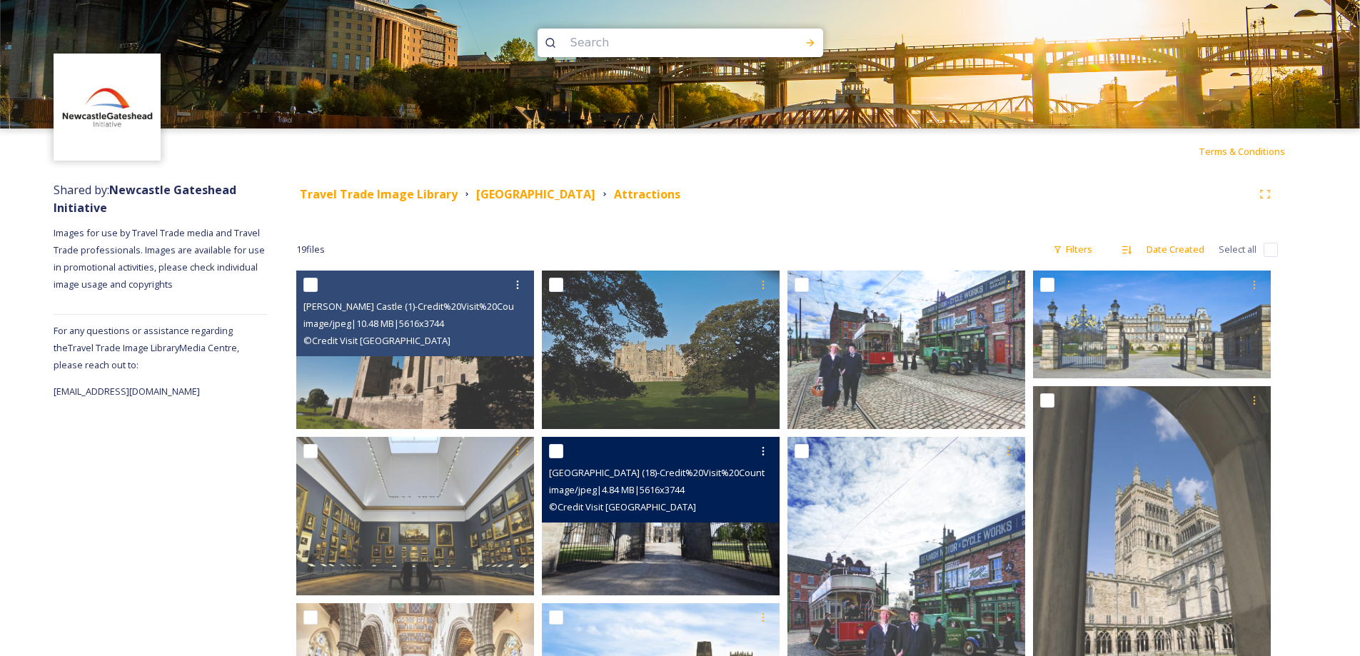
click at [637, 565] on img at bounding box center [661, 516] width 238 height 158
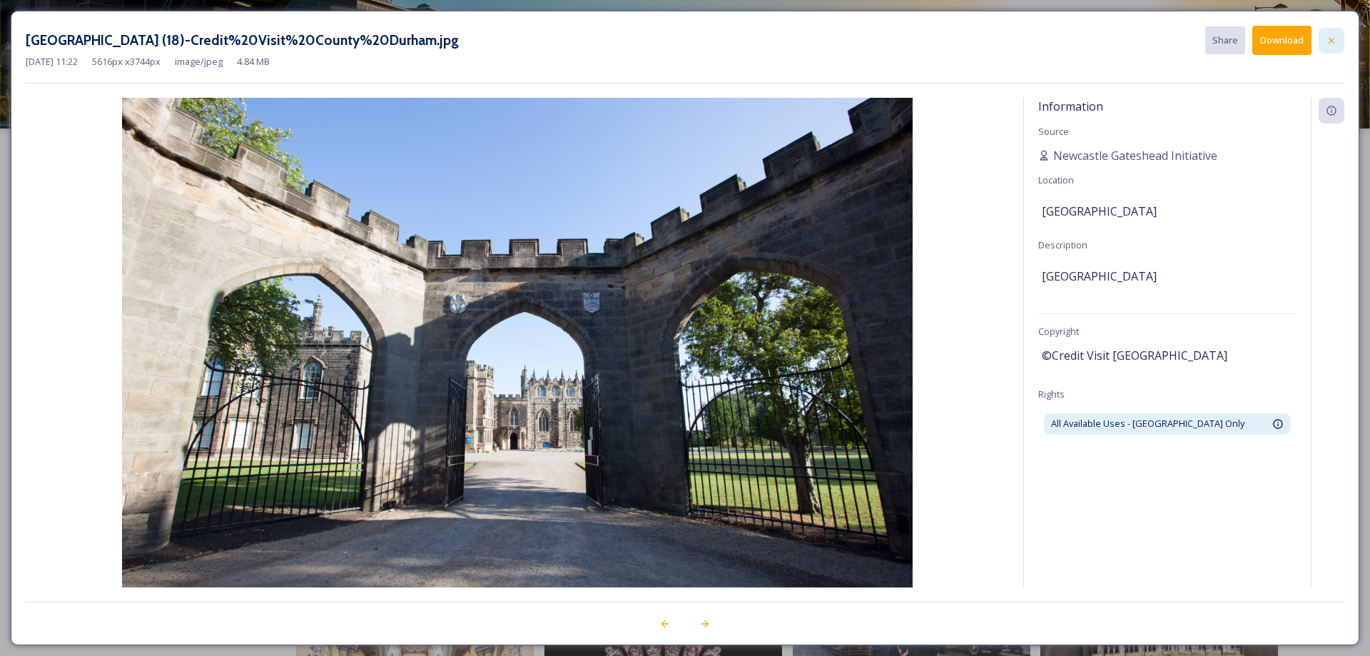
click at [1336, 31] on div at bounding box center [1332, 41] width 26 height 26
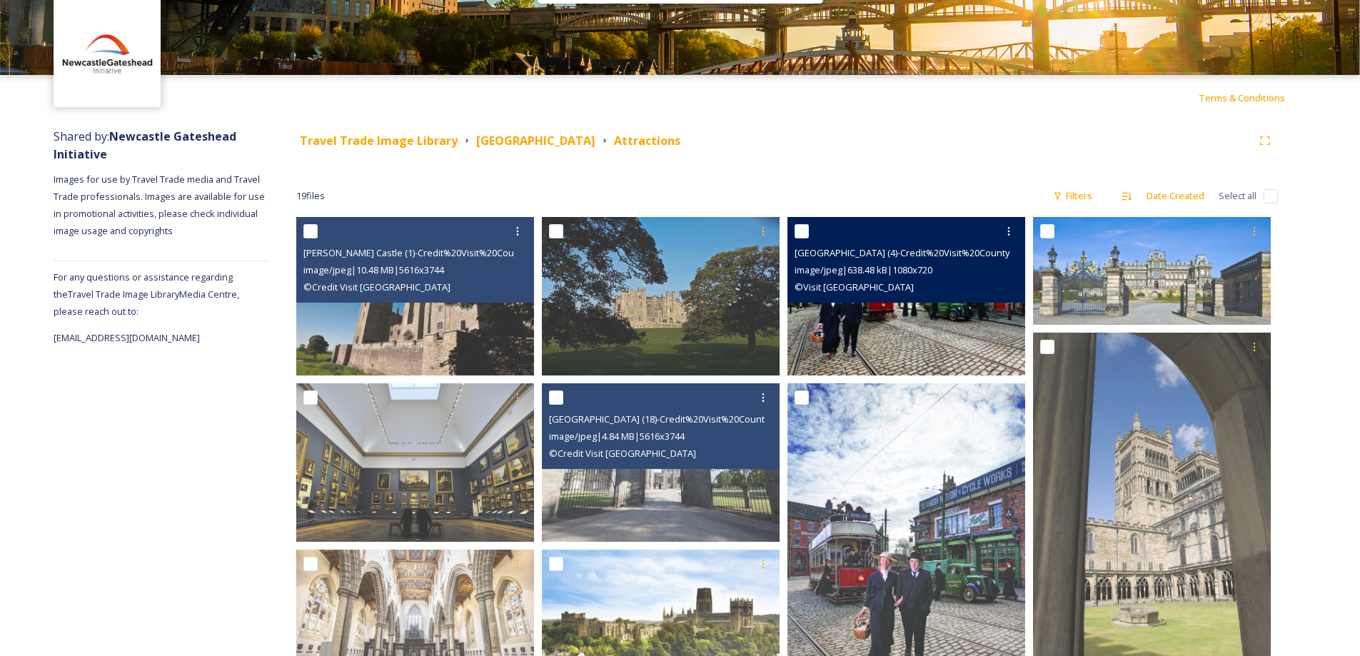
scroll to position [214, 0]
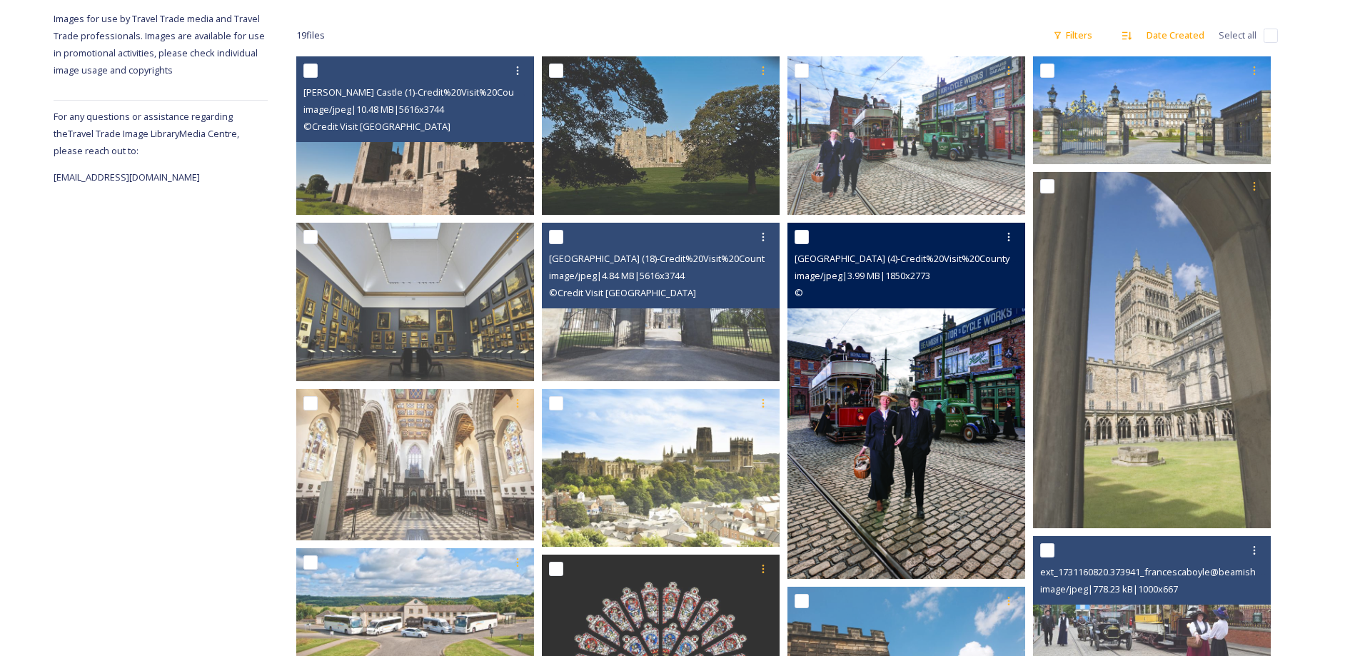
click at [929, 367] on img at bounding box center [906, 401] width 238 height 356
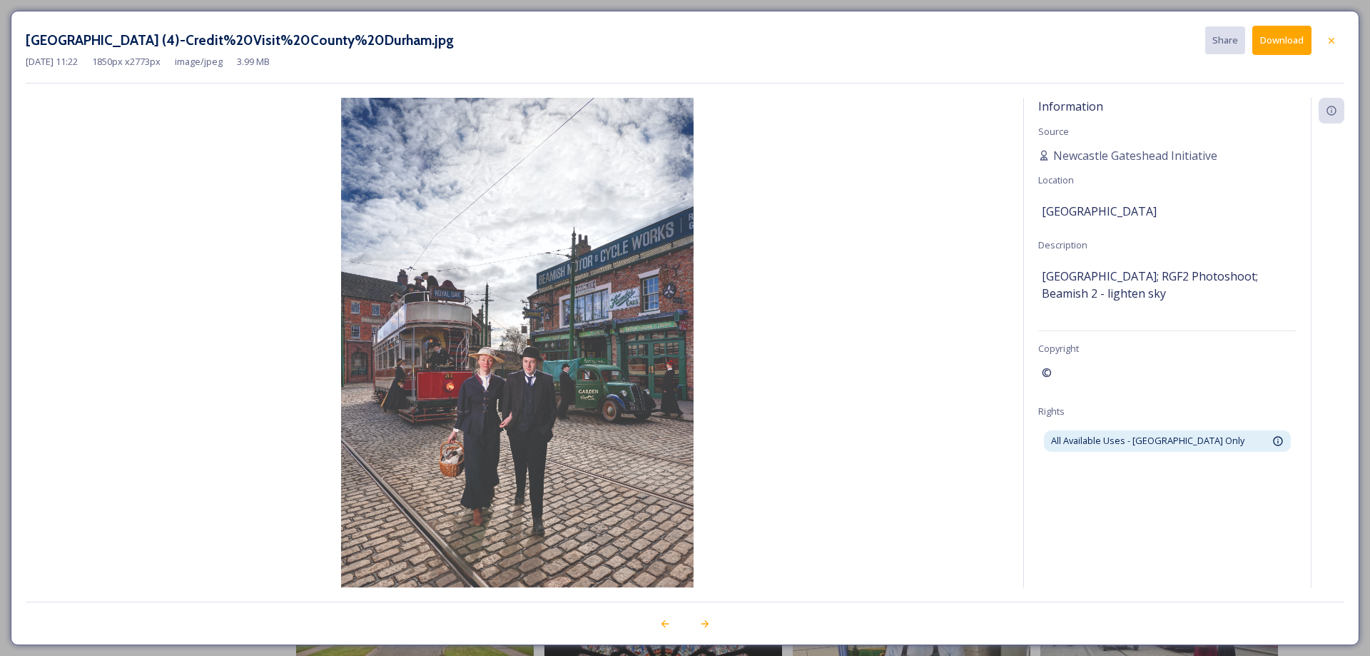
click at [1281, 42] on button "Download" at bounding box center [1282, 40] width 59 height 29
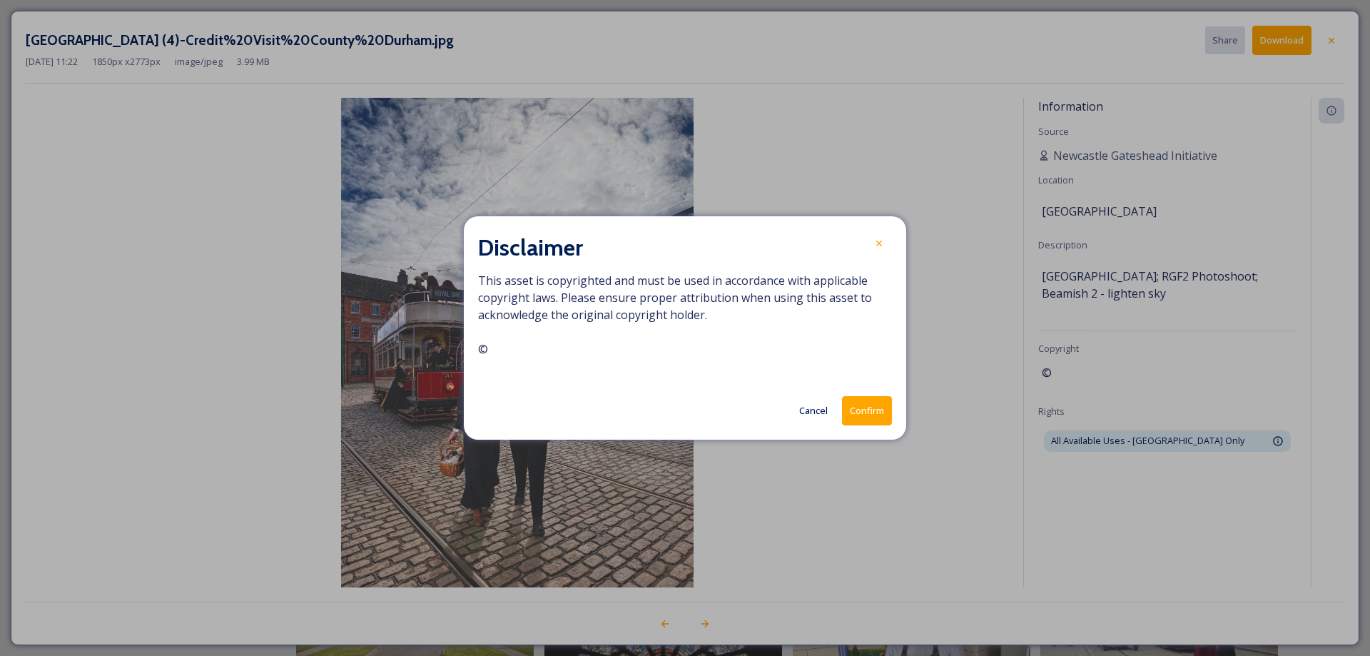
click at [859, 411] on button "Confirm" at bounding box center [867, 410] width 50 height 29
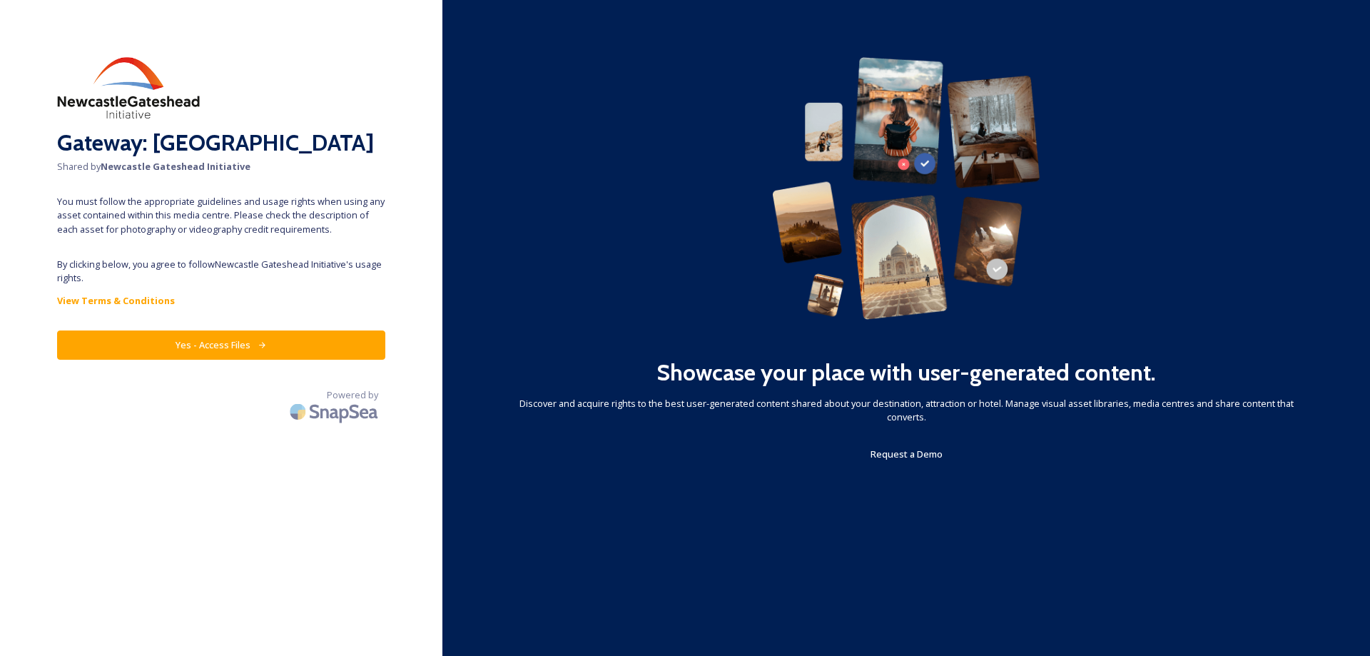
click at [238, 345] on button "Yes - Access Files" at bounding box center [221, 344] width 328 height 29
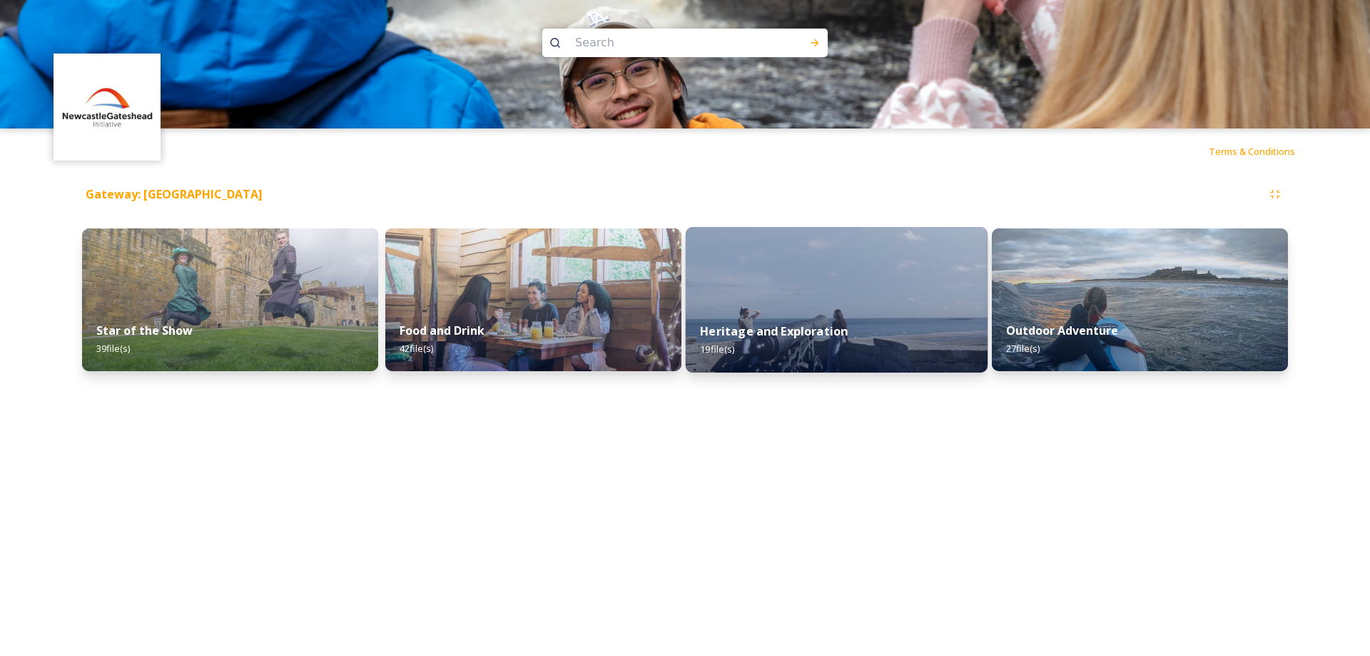
click at [857, 318] on div "Heritage and Exploration 19 file(s)" at bounding box center [837, 340] width 302 height 65
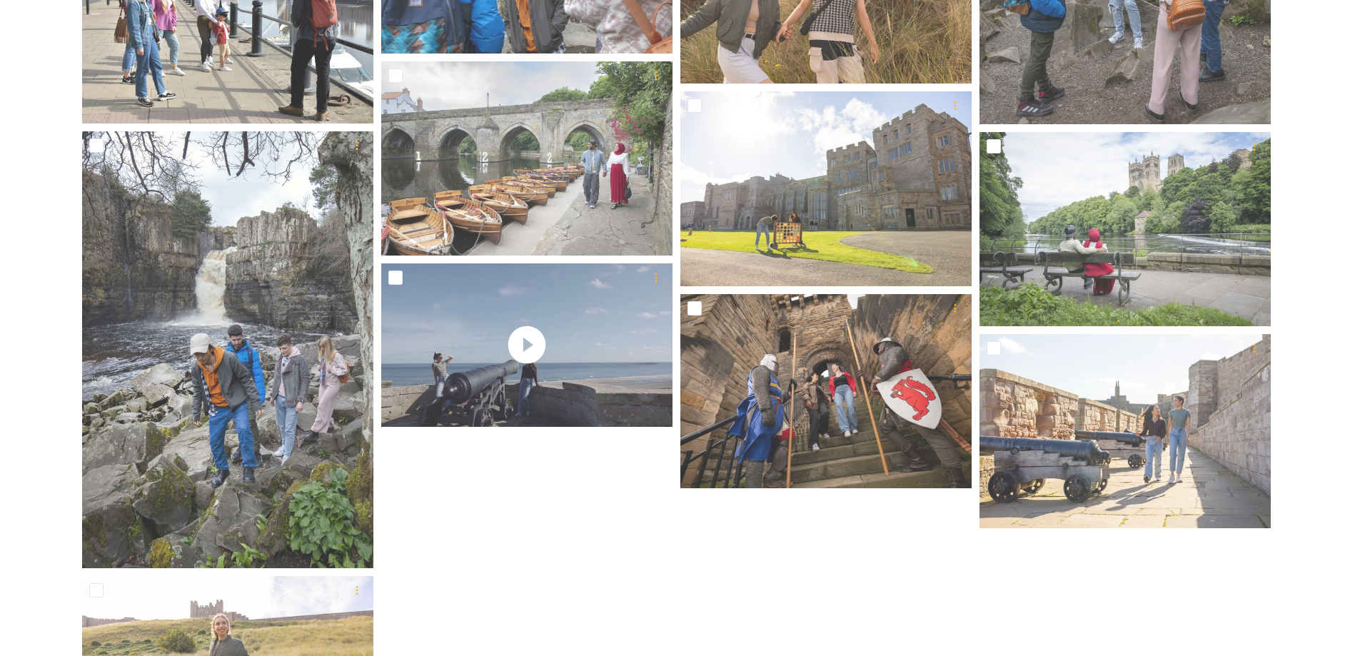
scroll to position [1134, 0]
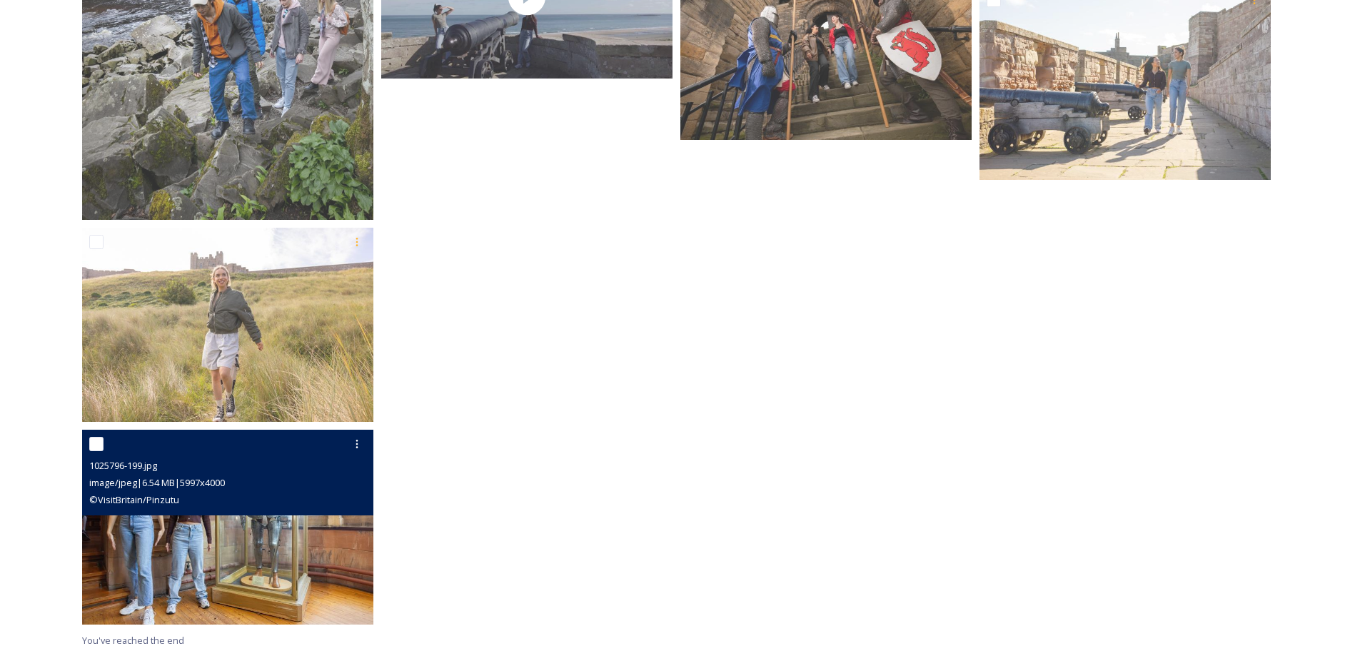
click at [181, 538] on img at bounding box center [227, 527] width 291 height 194
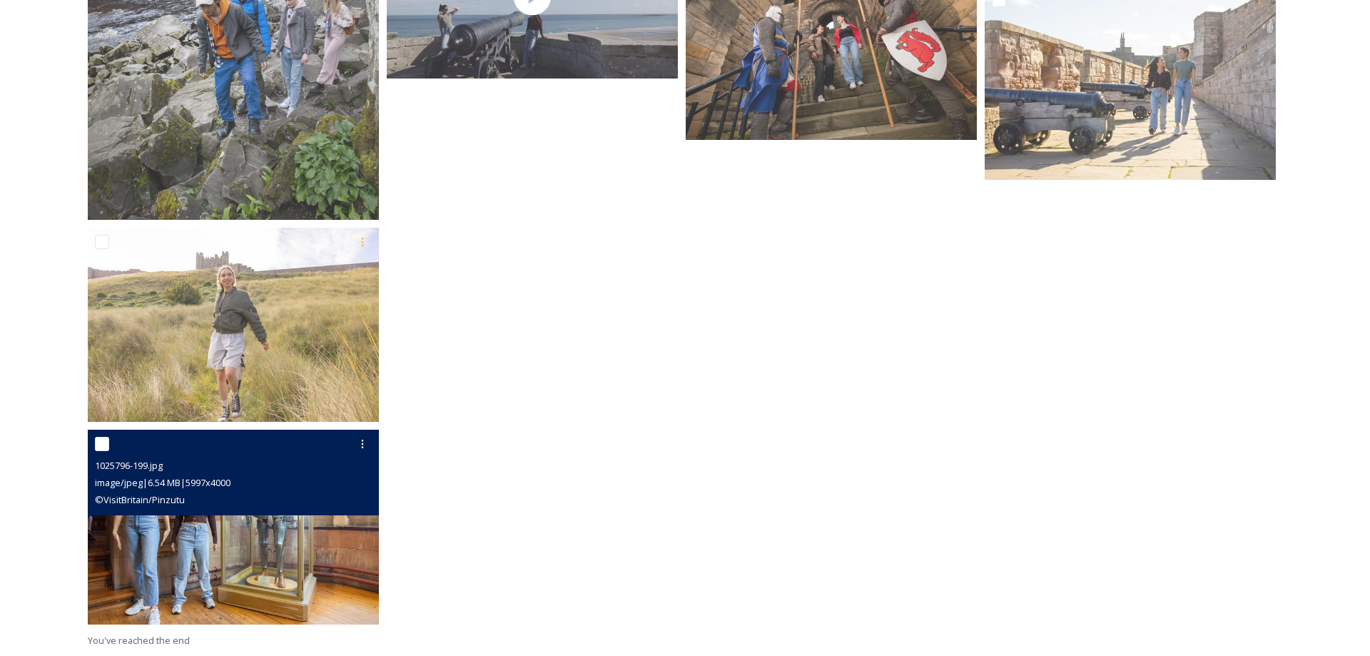
scroll to position [931, 0]
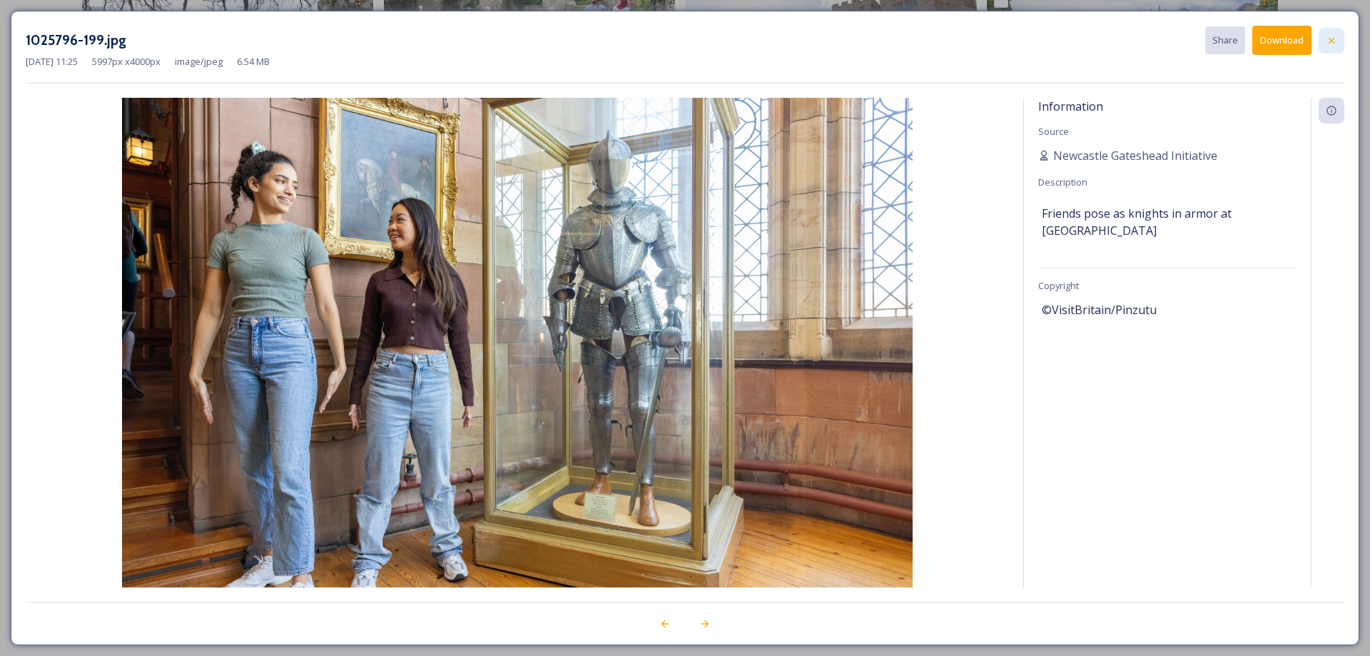
click at [1335, 35] on icon at bounding box center [1331, 40] width 11 height 11
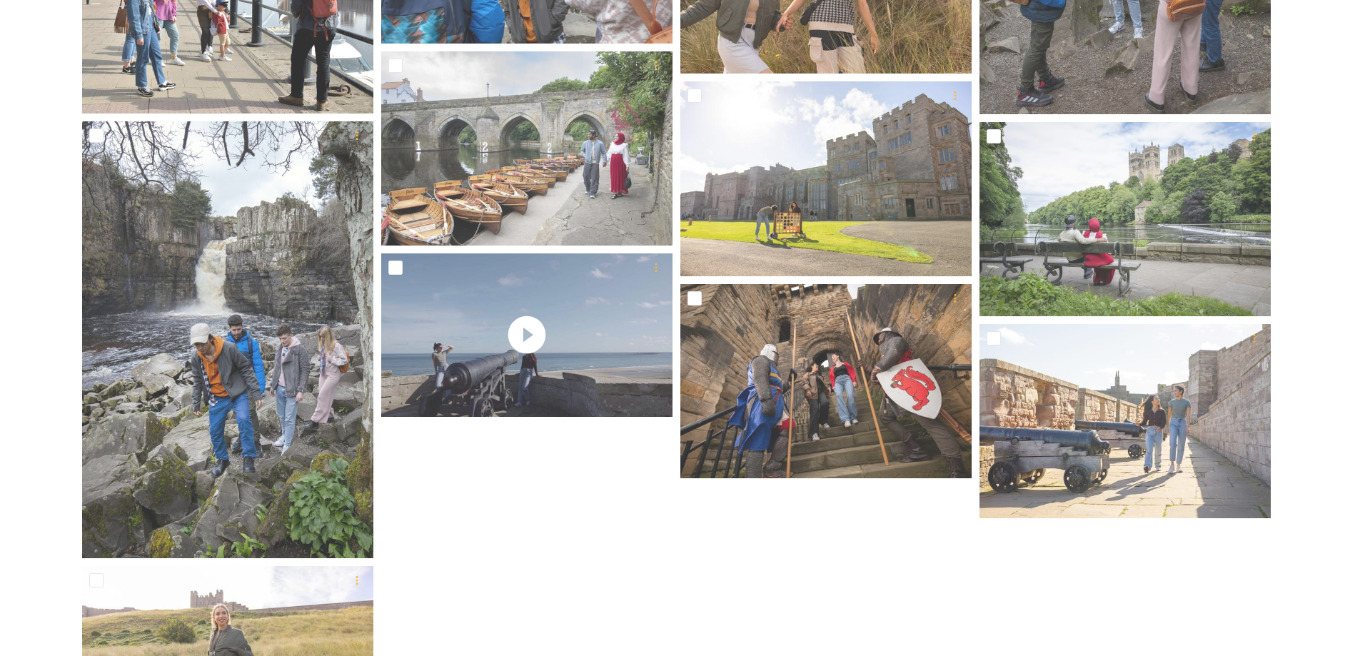
scroll to position [777, 0]
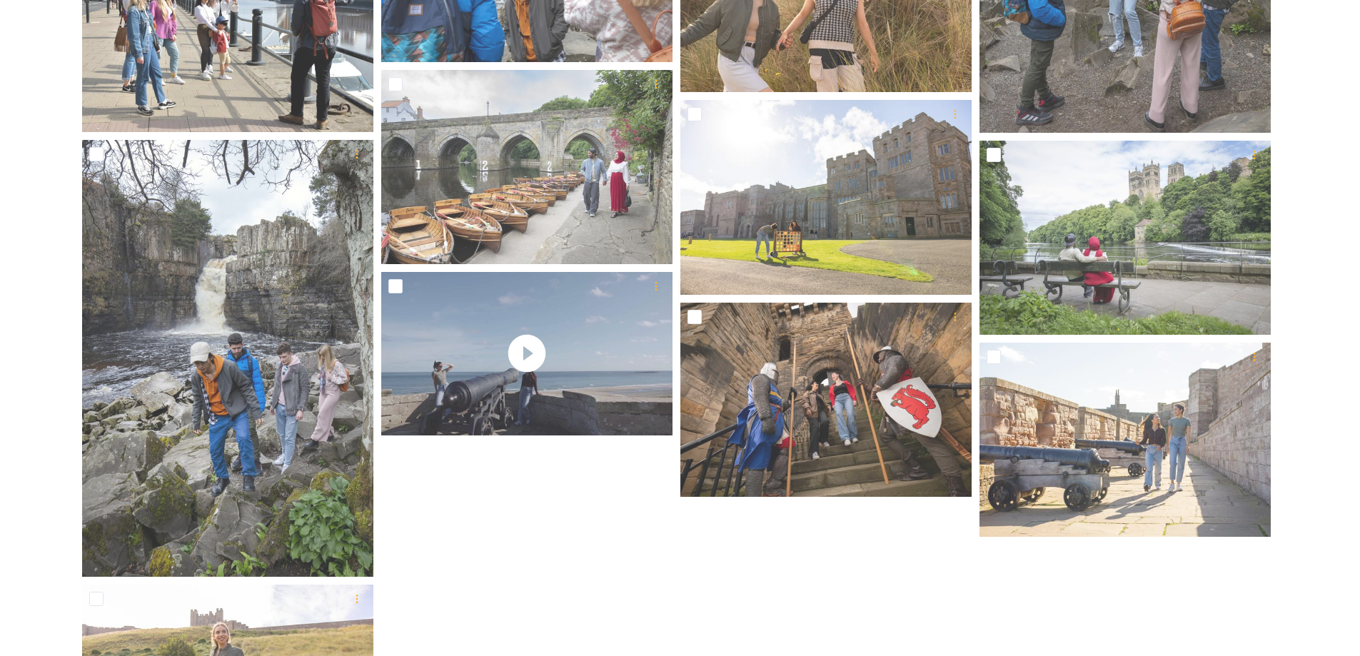
click at [1349, 315] on div "Shared by: Newcastle Gateshead Initiative Gateway: North East England Heritage …" at bounding box center [680, 205] width 1360 height 1615
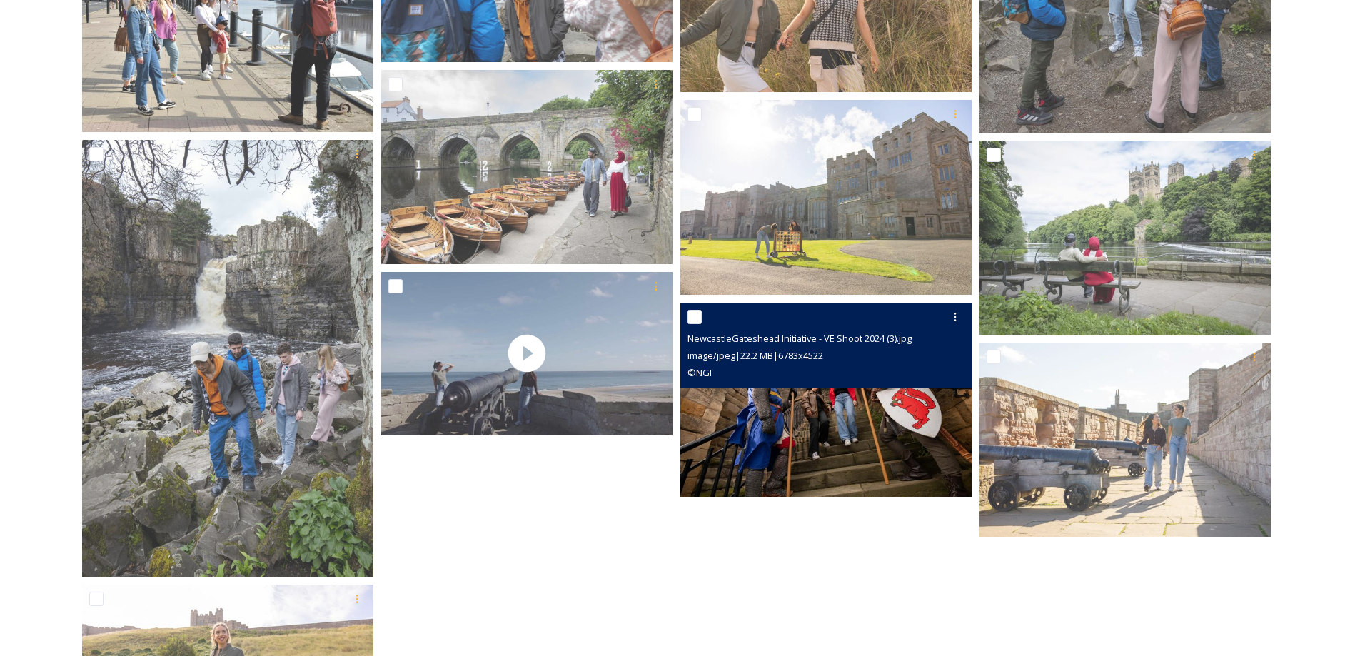
click at [833, 415] on img at bounding box center [825, 399] width 291 height 194
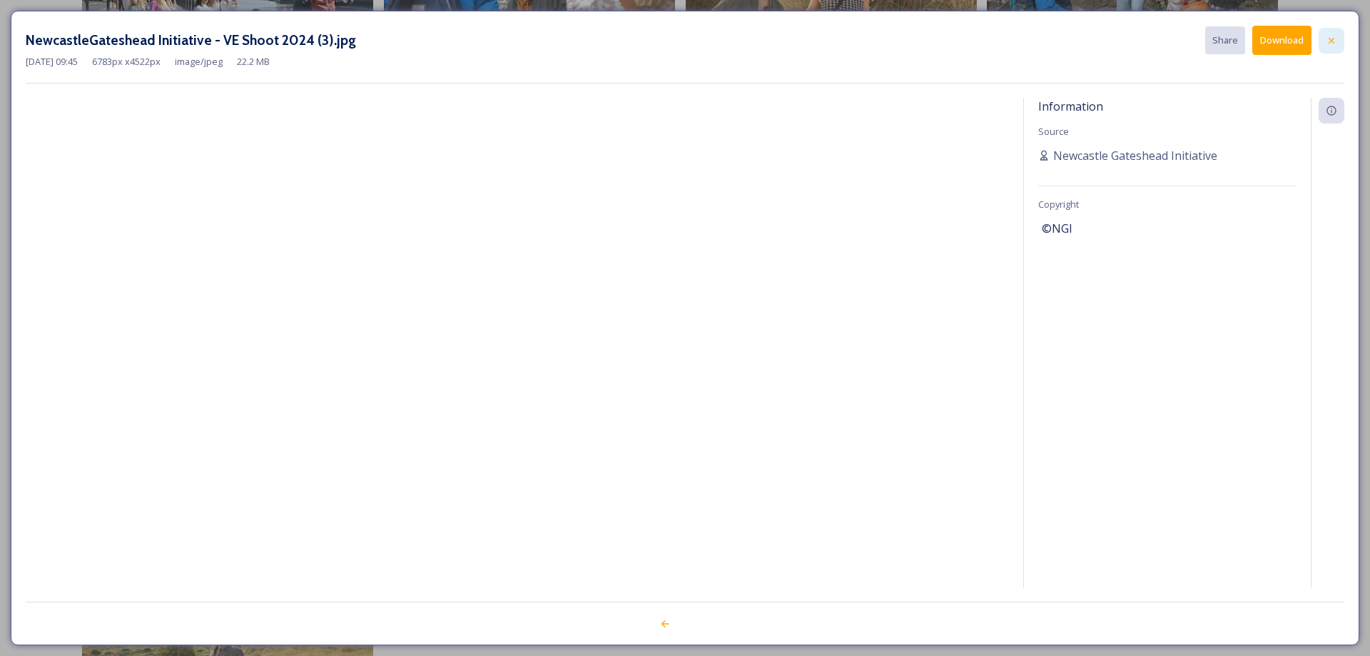
click at [1332, 36] on icon at bounding box center [1331, 40] width 11 height 11
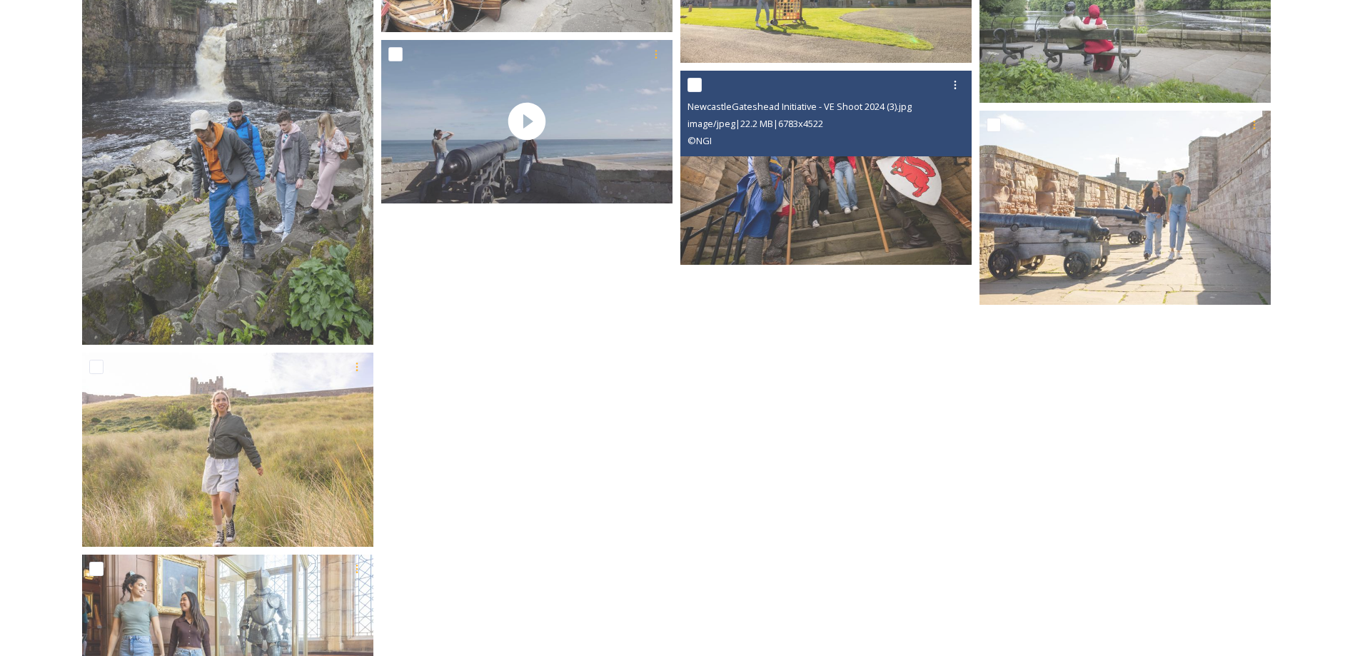
scroll to position [1134, 0]
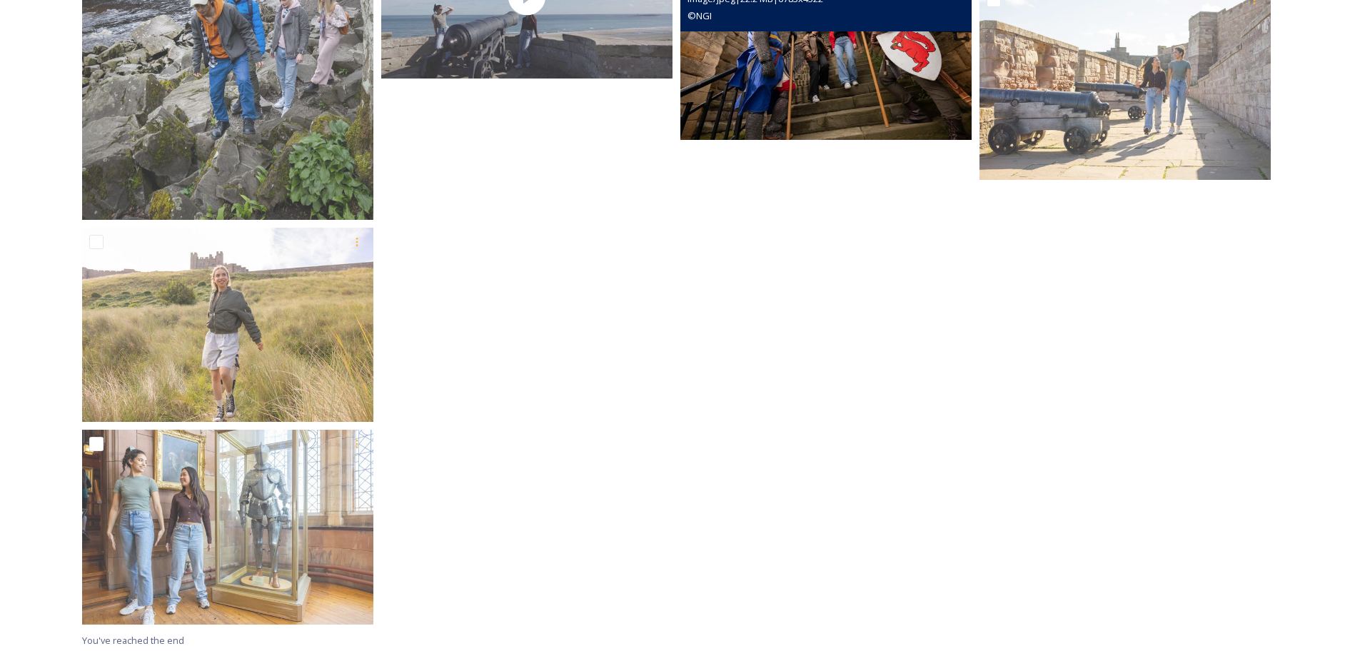
click at [862, 98] on img at bounding box center [825, 42] width 291 height 194
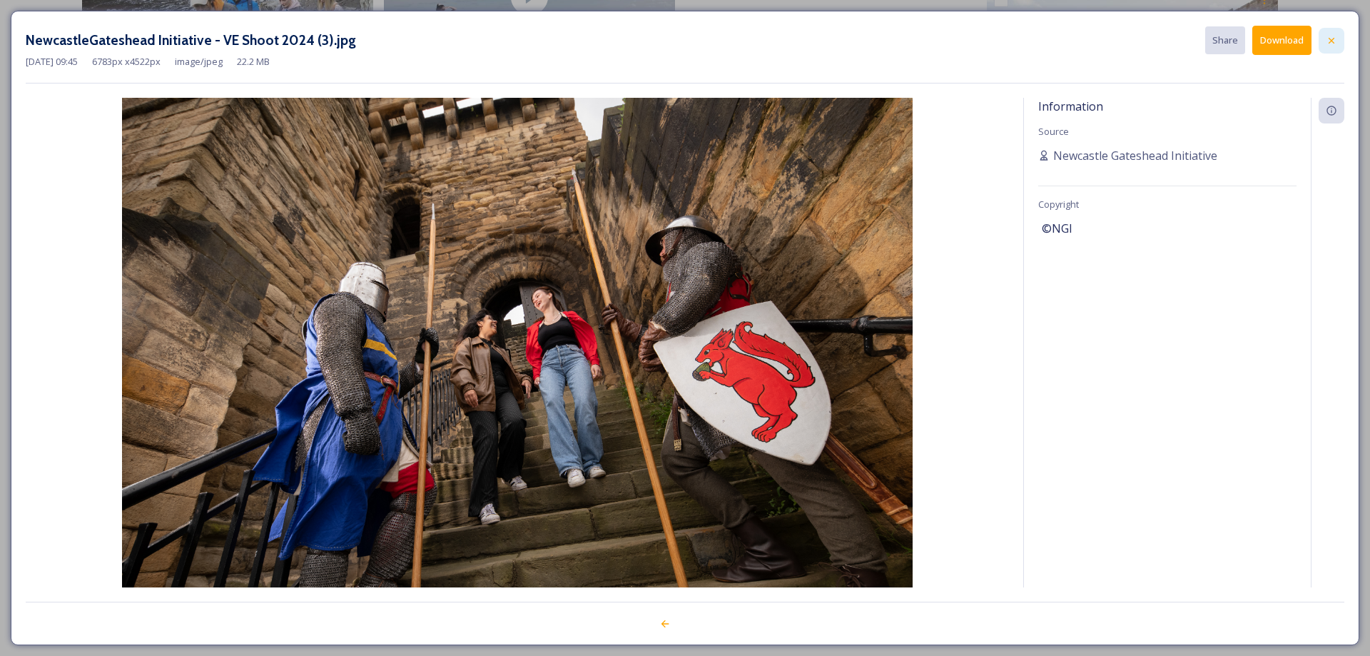
click at [1341, 34] on div at bounding box center [1332, 41] width 26 height 26
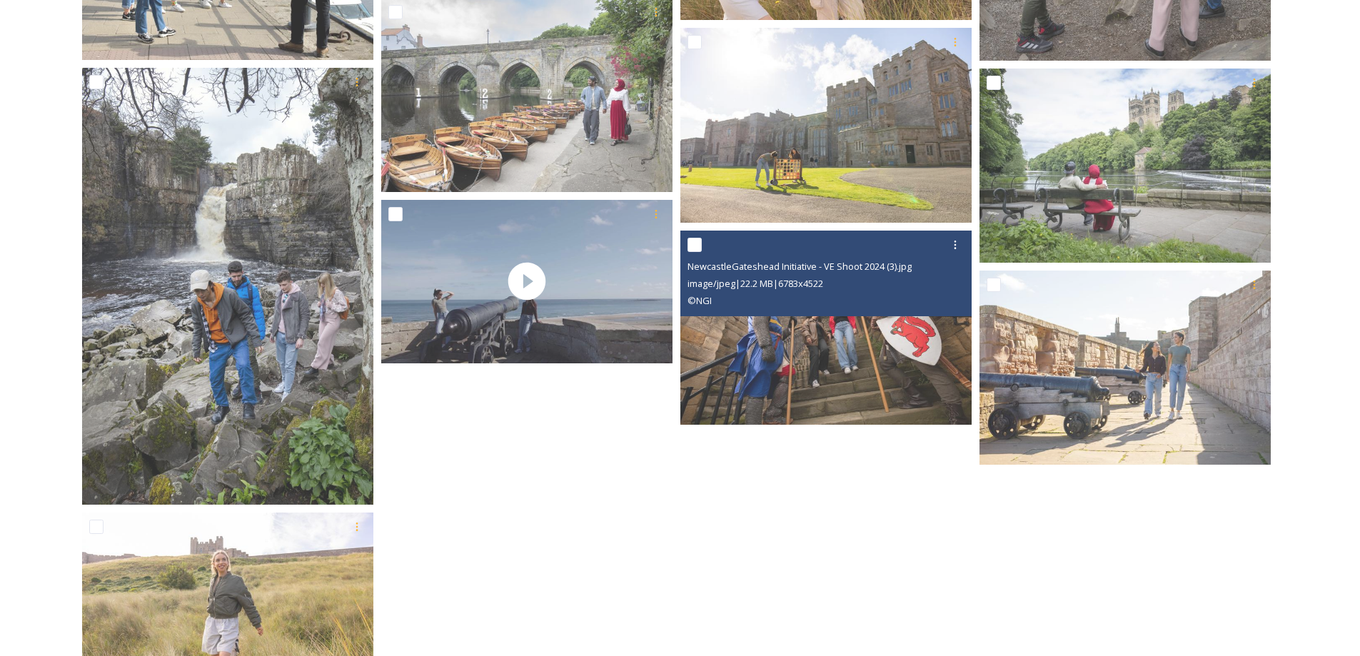
scroll to position [848, 0]
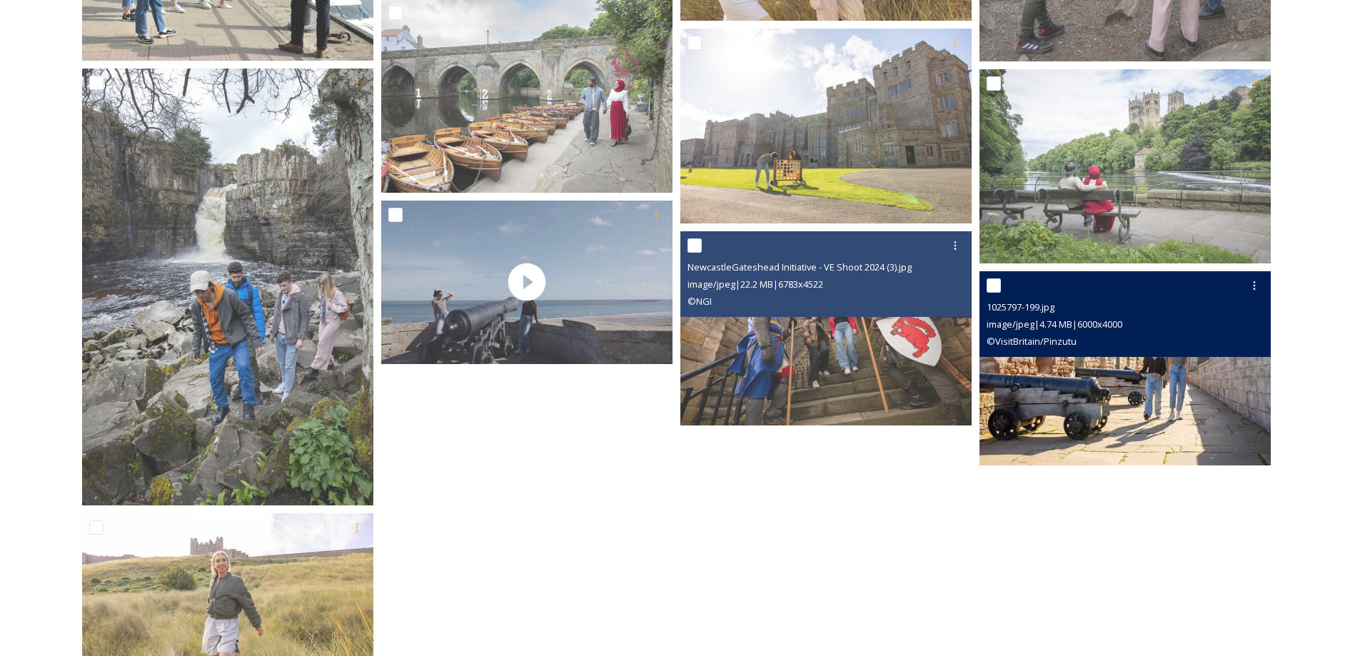
click at [1093, 387] on img at bounding box center [1124, 368] width 291 height 194
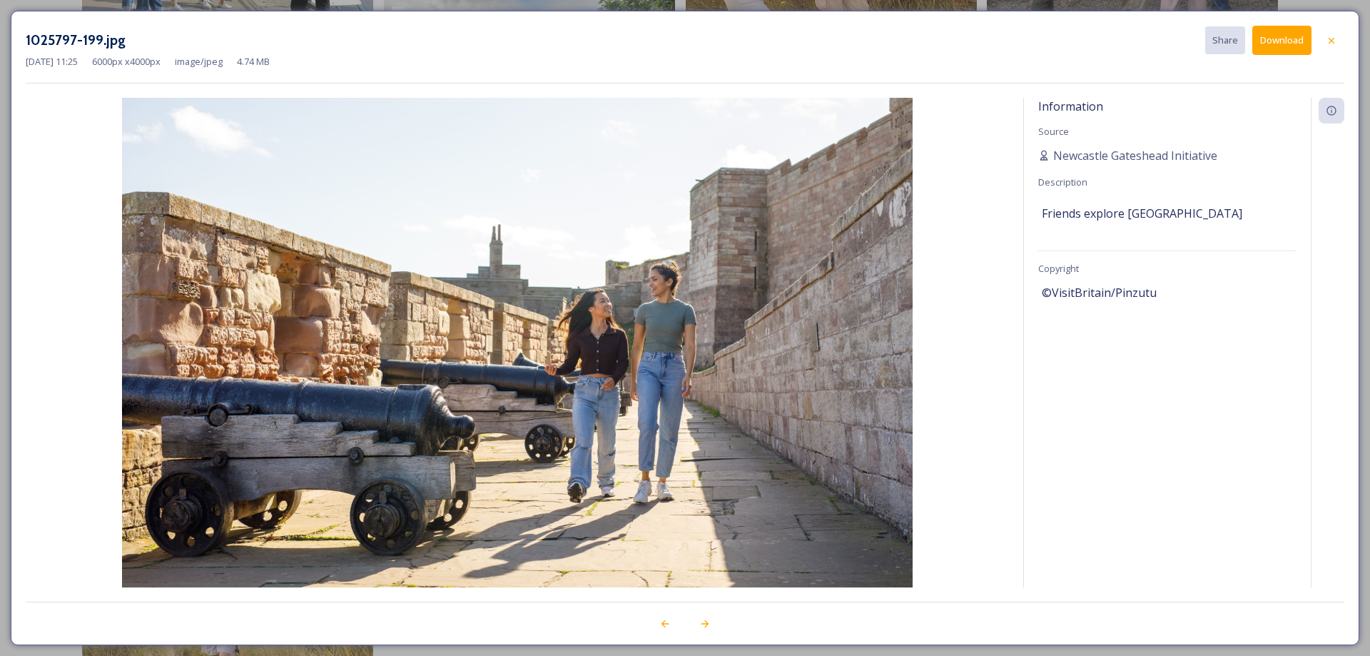
click at [1334, 32] on div at bounding box center [1332, 41] width 26 height 26
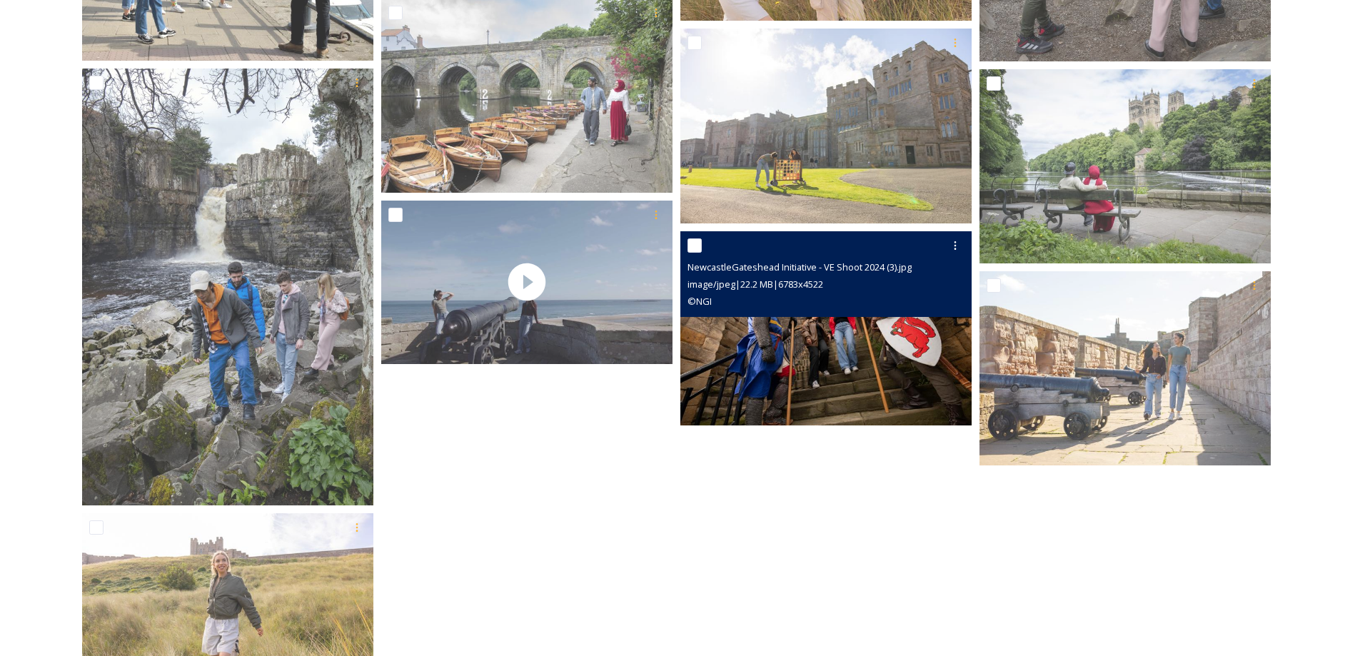
click at [907, 382] on img at bounding box center [825, 328] width 291 height 194
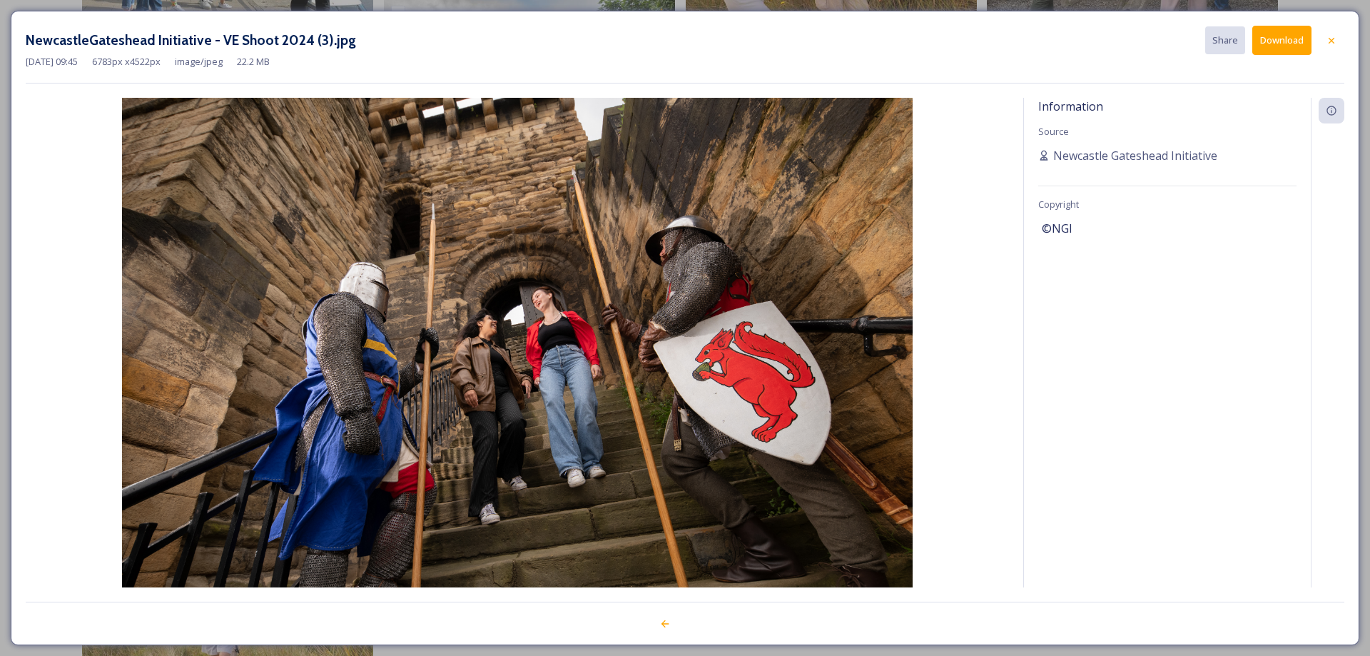
click at [1336, 36] on icon at bounding box center [1331, 40] width 11 height 11
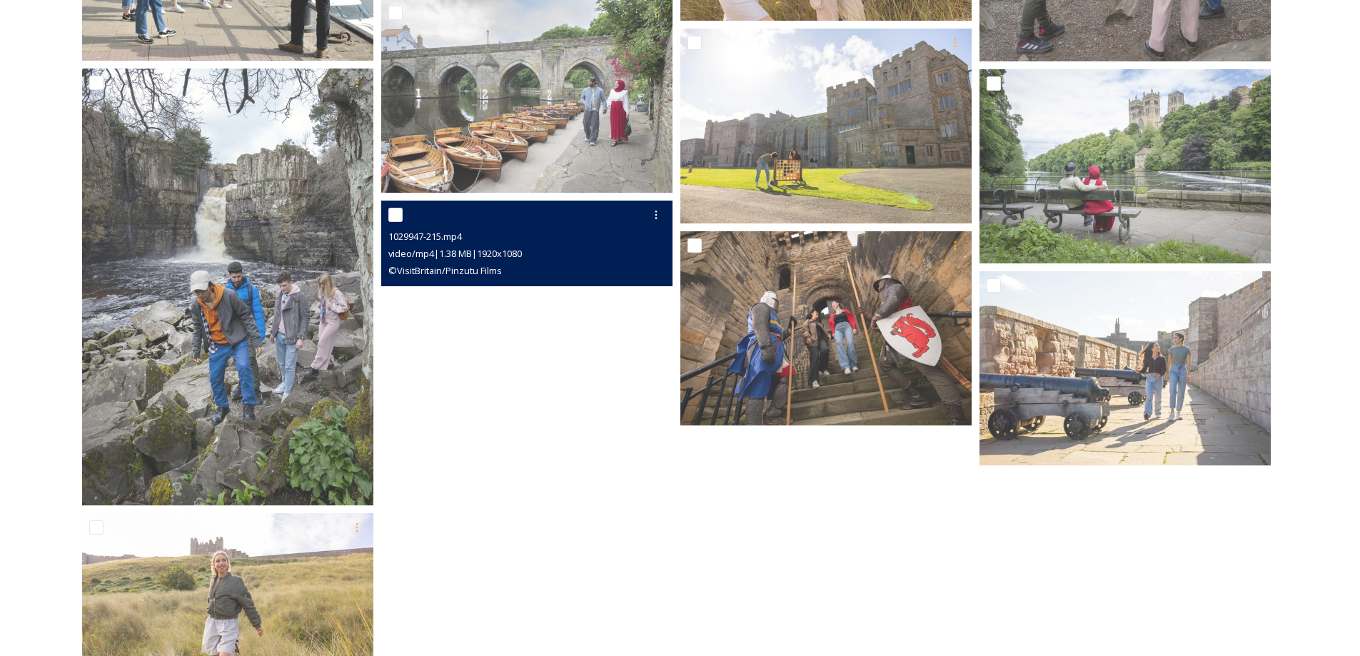
click at [584, 337] on video "1029947-215.mp4" at bounding box center [526, 283] width 291 height 164
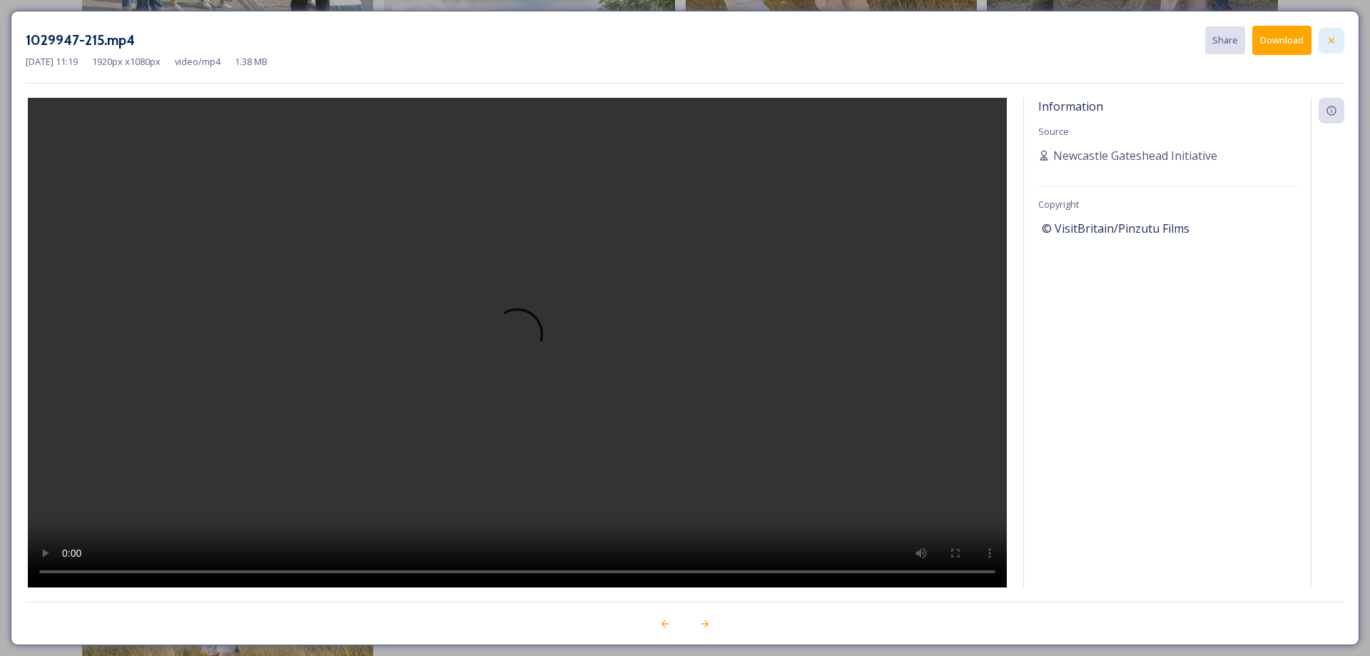
click at [1334, 46] on icon at bounding box center [1331, 40] width 11 height 11
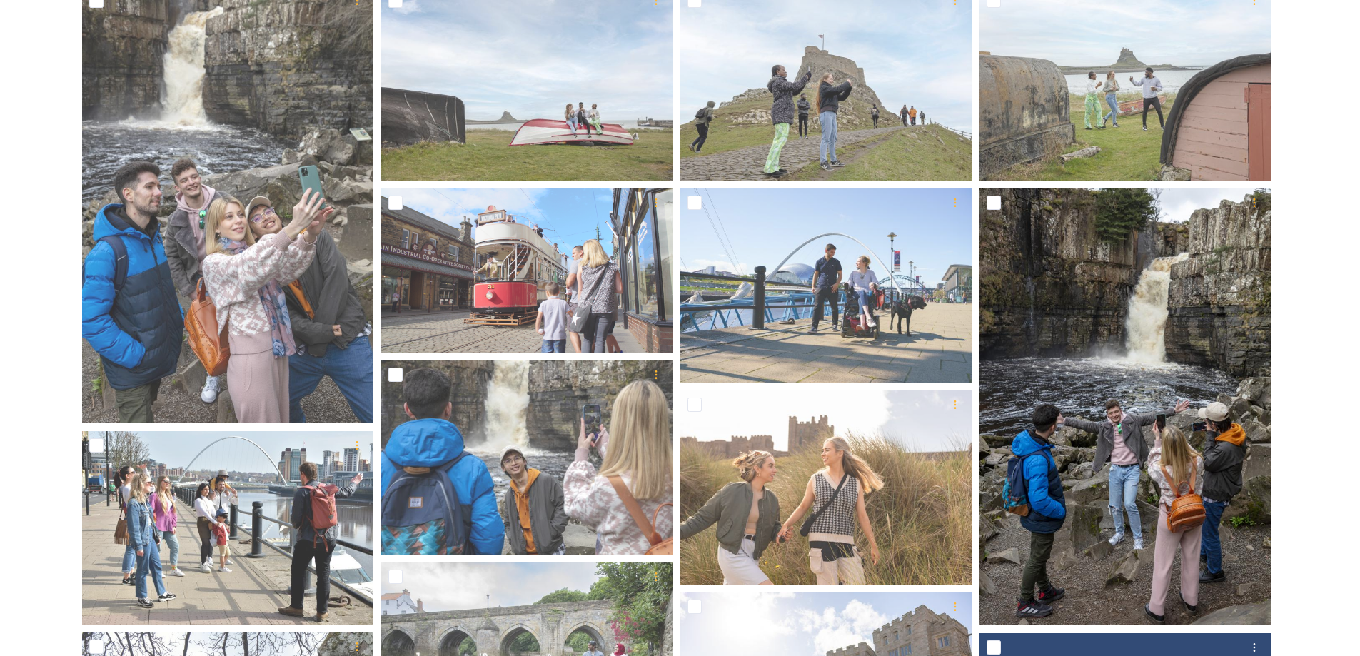
scroll to position [277, 0]
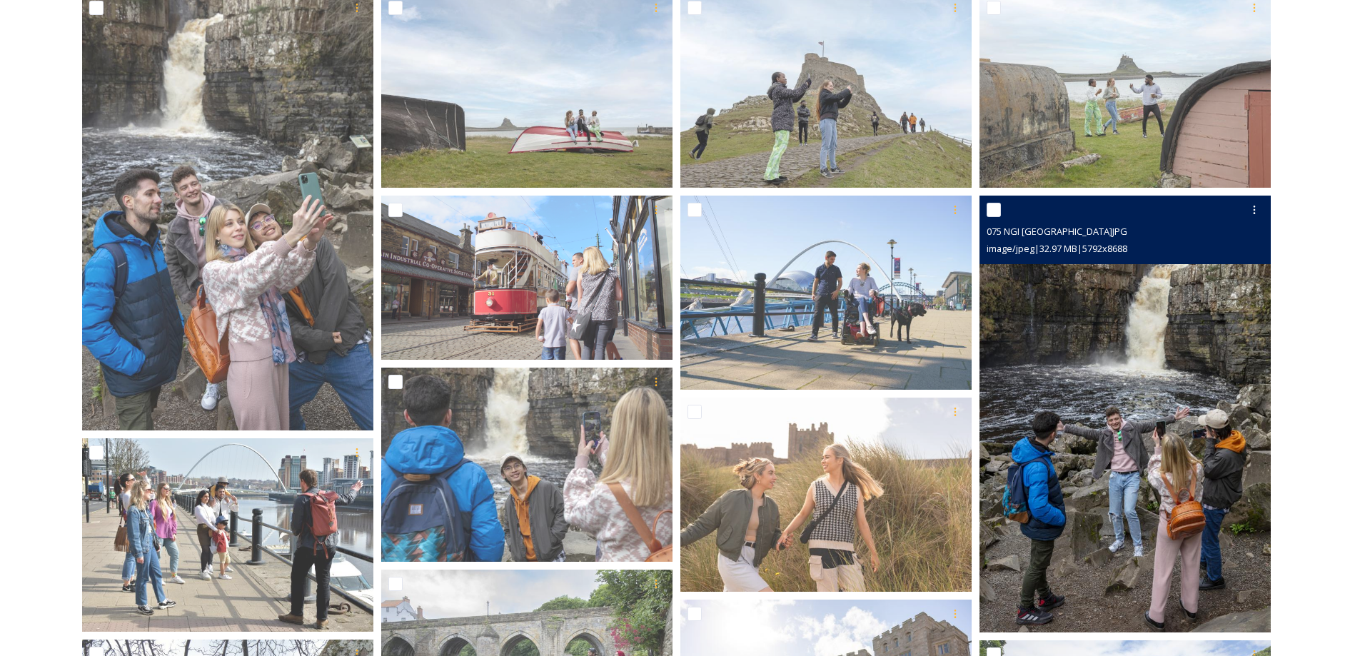
click at [1220, 380] on img at bounding box center [1124, 414] width 291 height 437
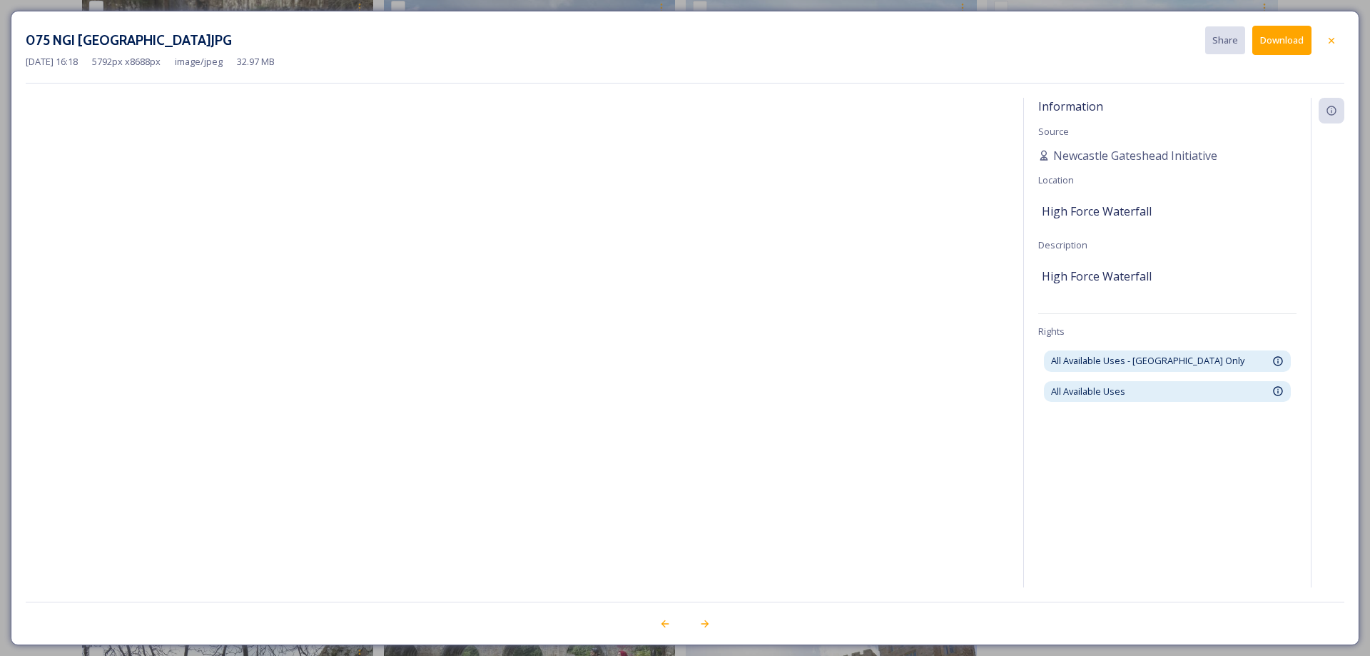
click at [1356, 36] on div "075 NGI Gateway Durham.JPG Share Download Jun 27 2024 16:18 5792 px x 8688 px i…" at bounding box center [685, 328] width 1349 height 635
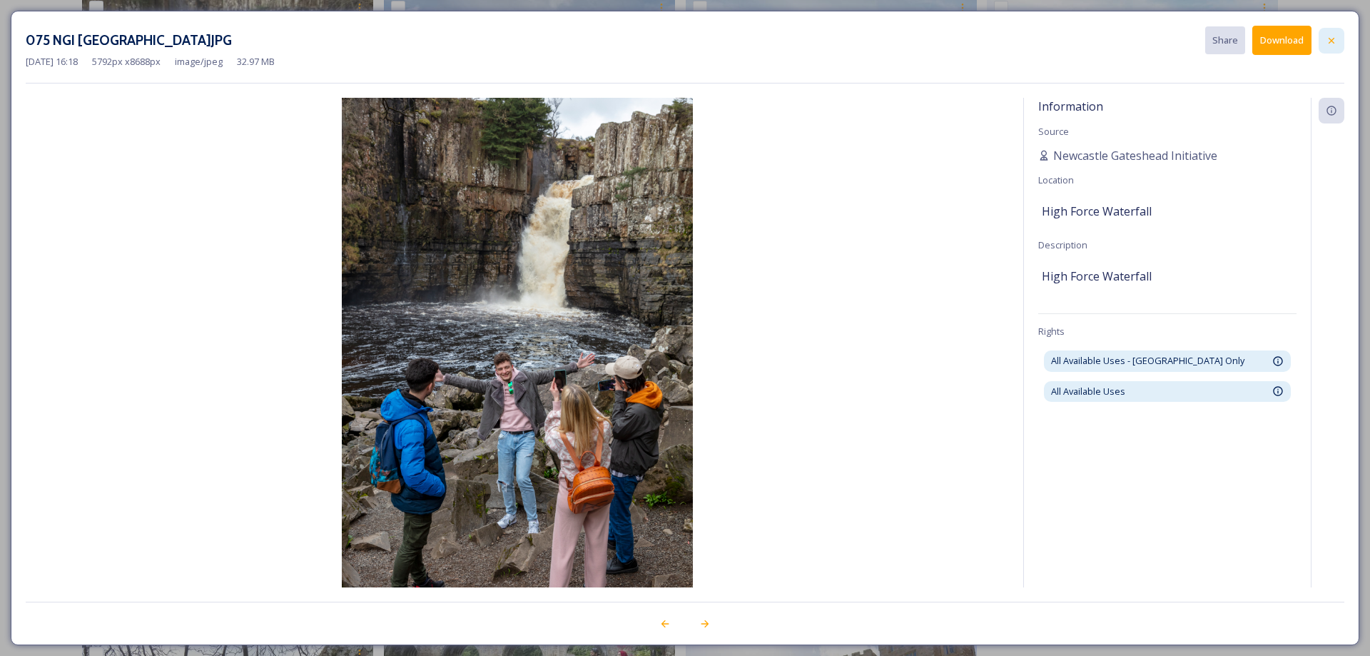
click at [1331, 43] on icon at bounding box center [1331, 40] width 11 height 11
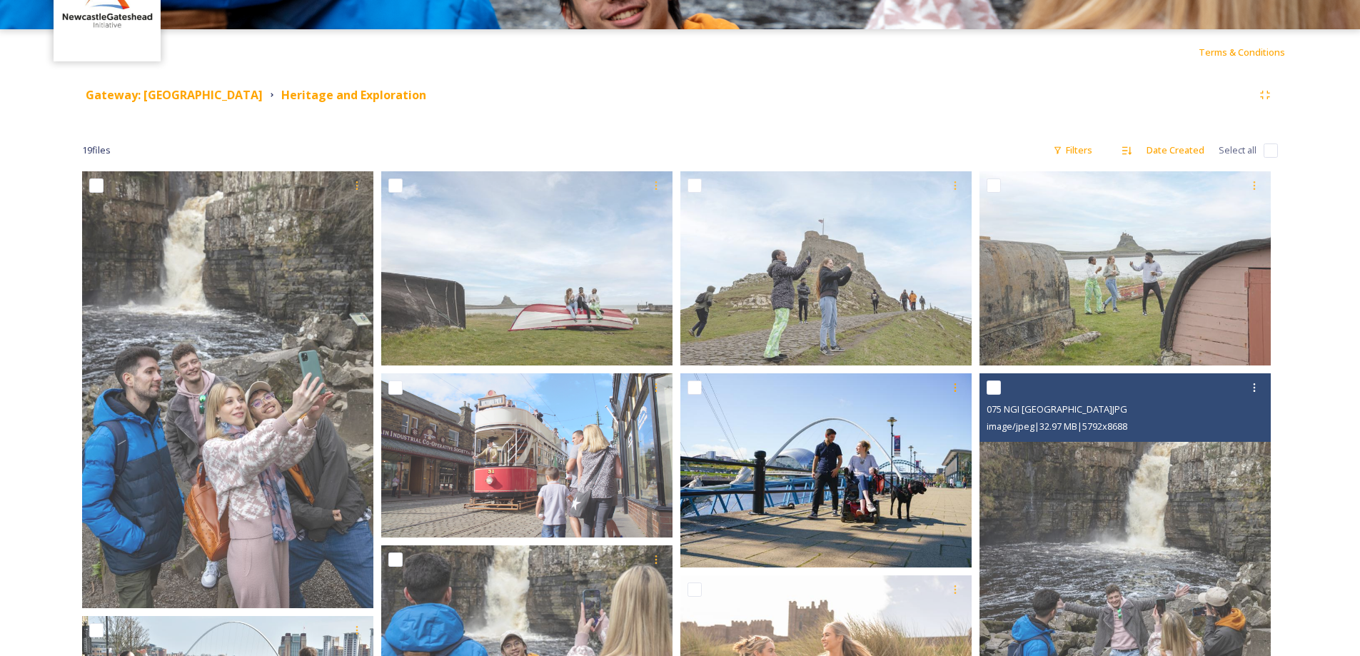
scroll to position [63, 0]
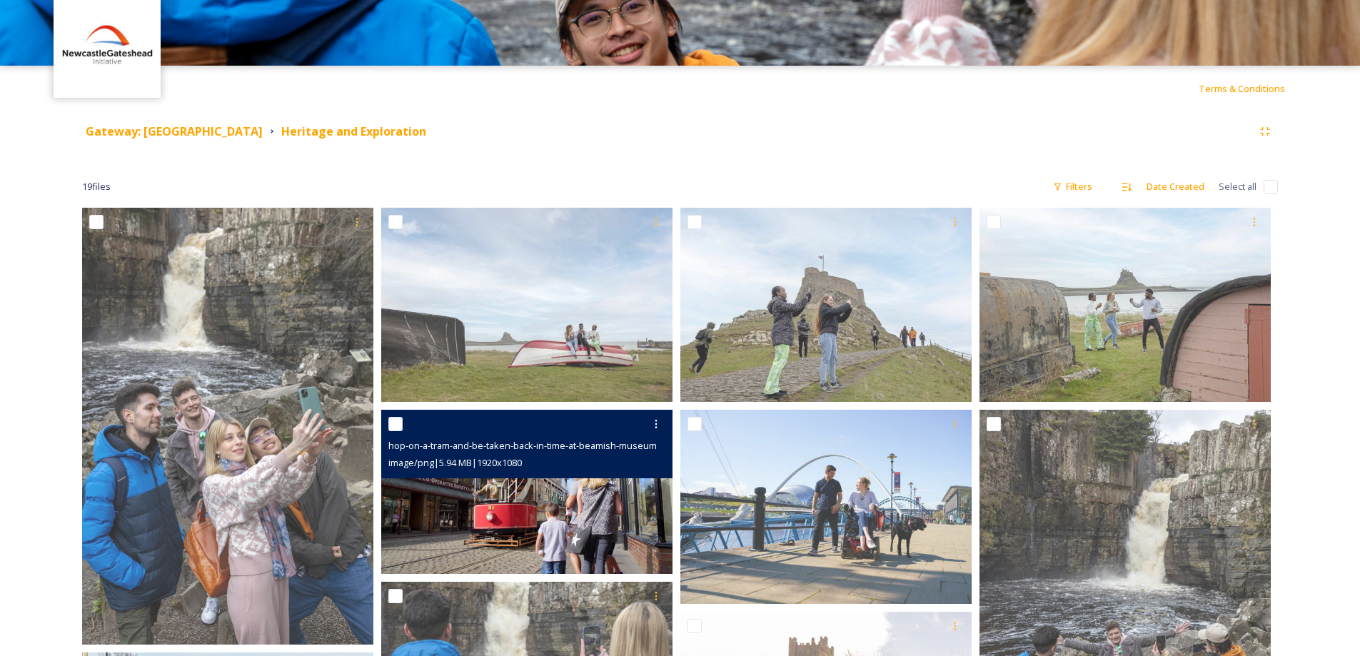
click at [524, 523] on img at bounding box center [526, 492] width 291 height 164
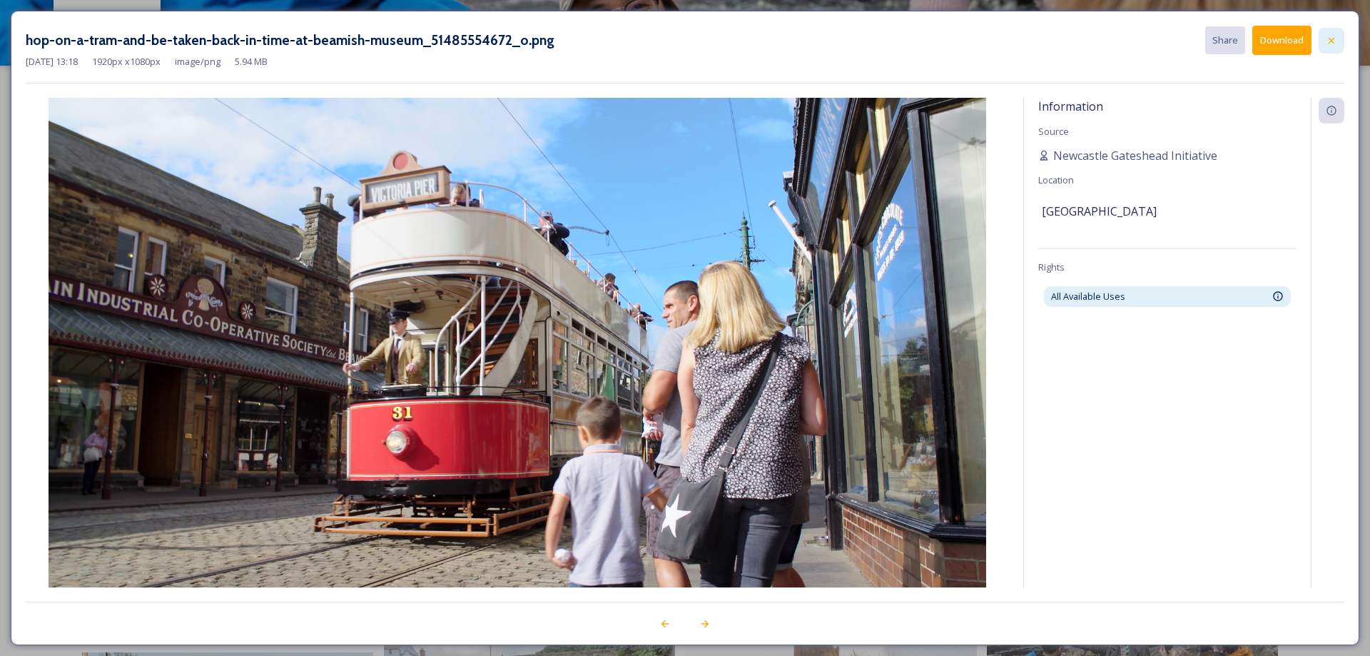
click at [1331, 36] on icon at bounding box center [1331, 40] width 11 height 11
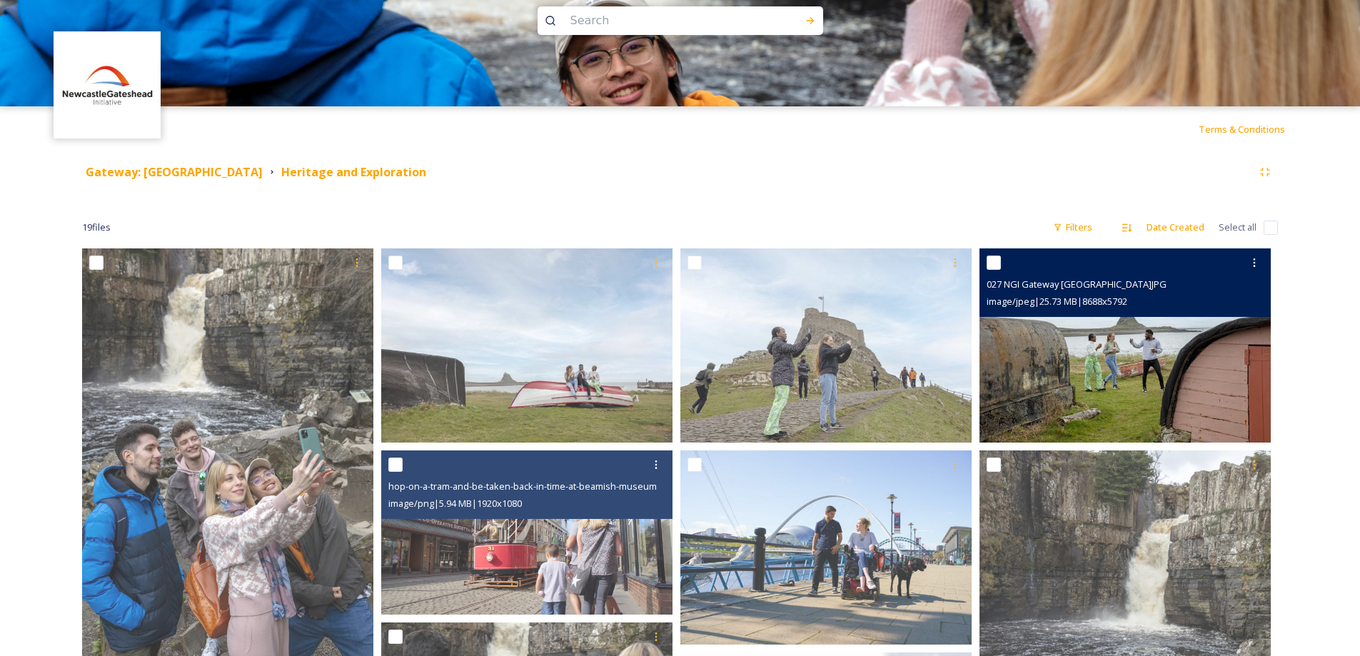
scroll to position [0, 0]
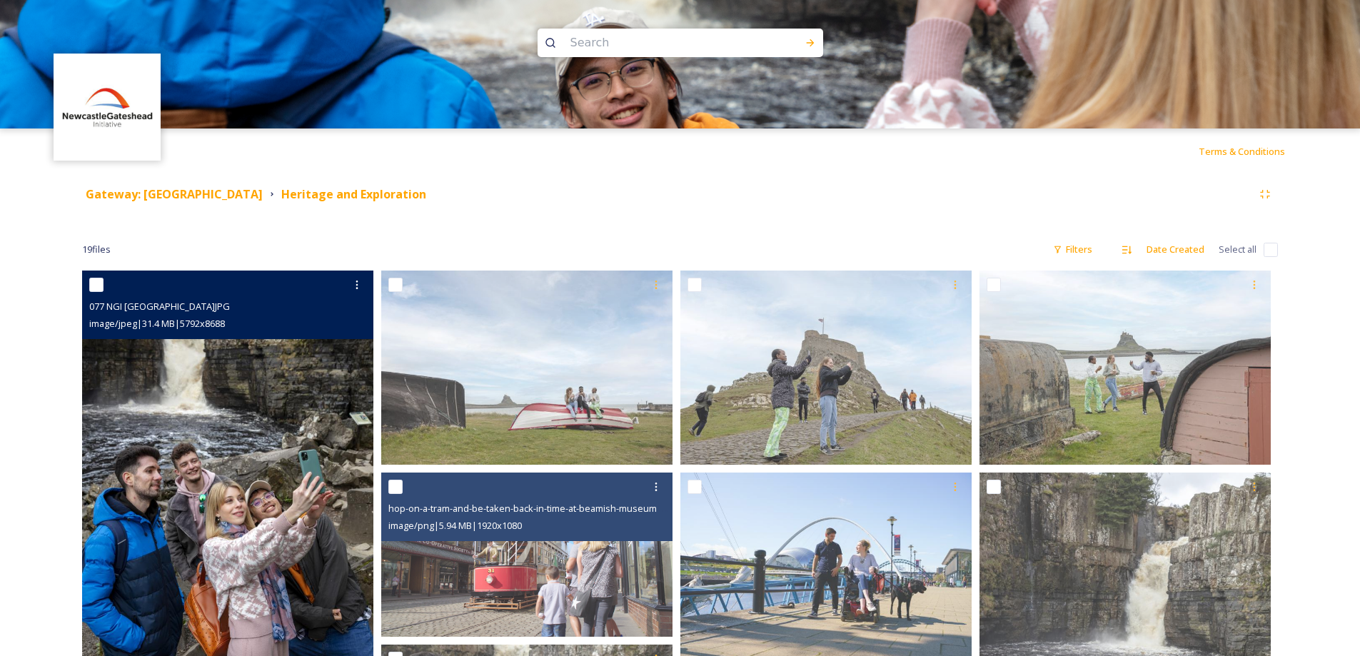
click at [279, 466] on img at bounding box center [227, 489] width 291 height 437
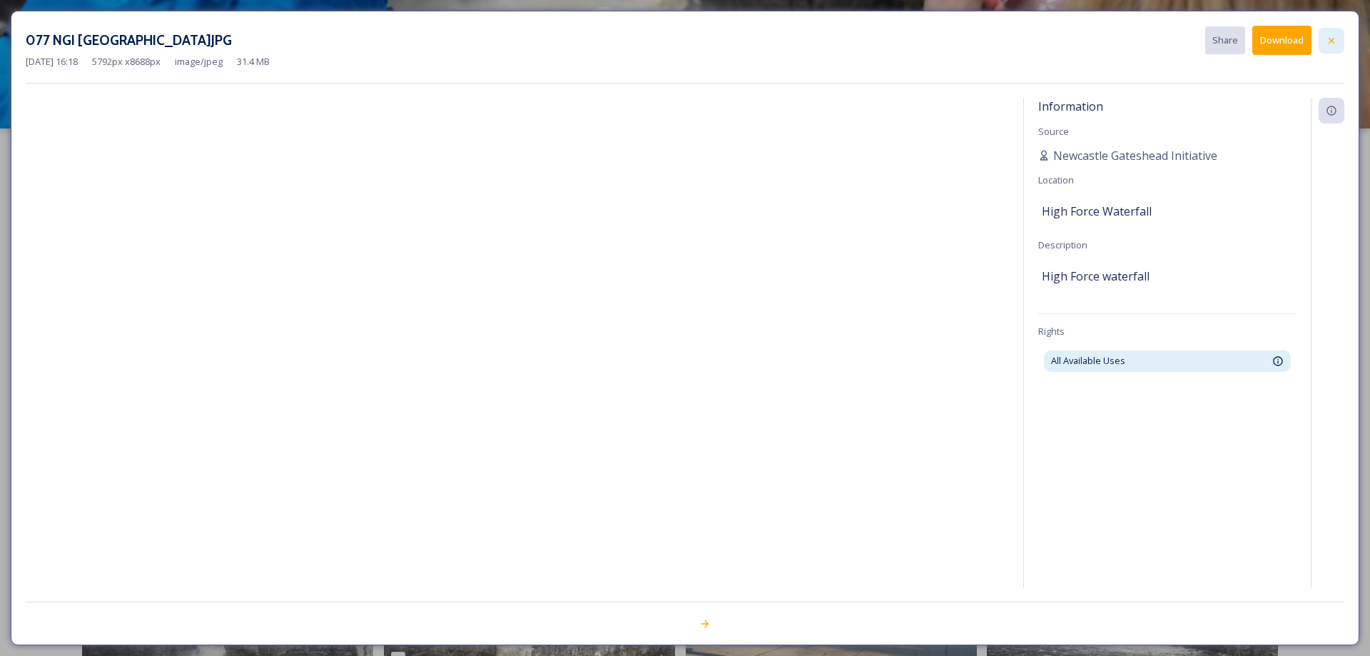
click at [1343, 48] on div at bounding box center [1332, 41] width 26 height 26
